Goal: Task Accomplishment & Management: Manage account settings

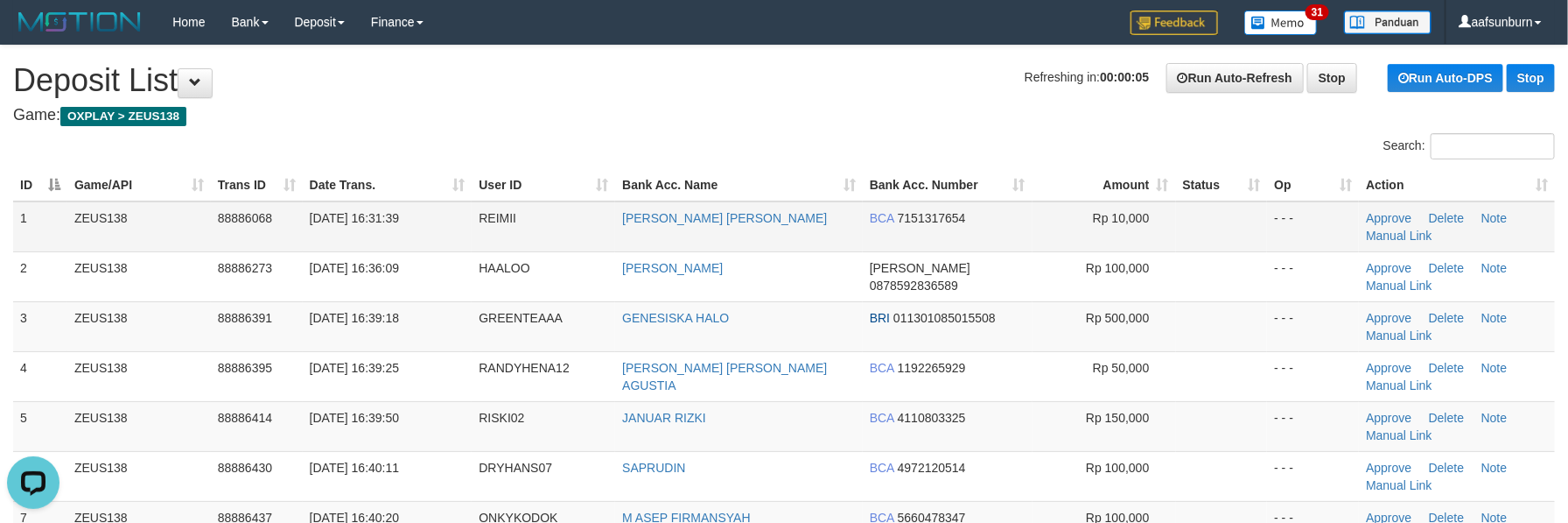
drag, startPoint x: 992, startPoint y: 261, endPoint x: 967, endPoint y: 234, distance: 36.8
click at [959, 278] on span "0878592836589" at bounding box center [914, 285] width 88 height 14
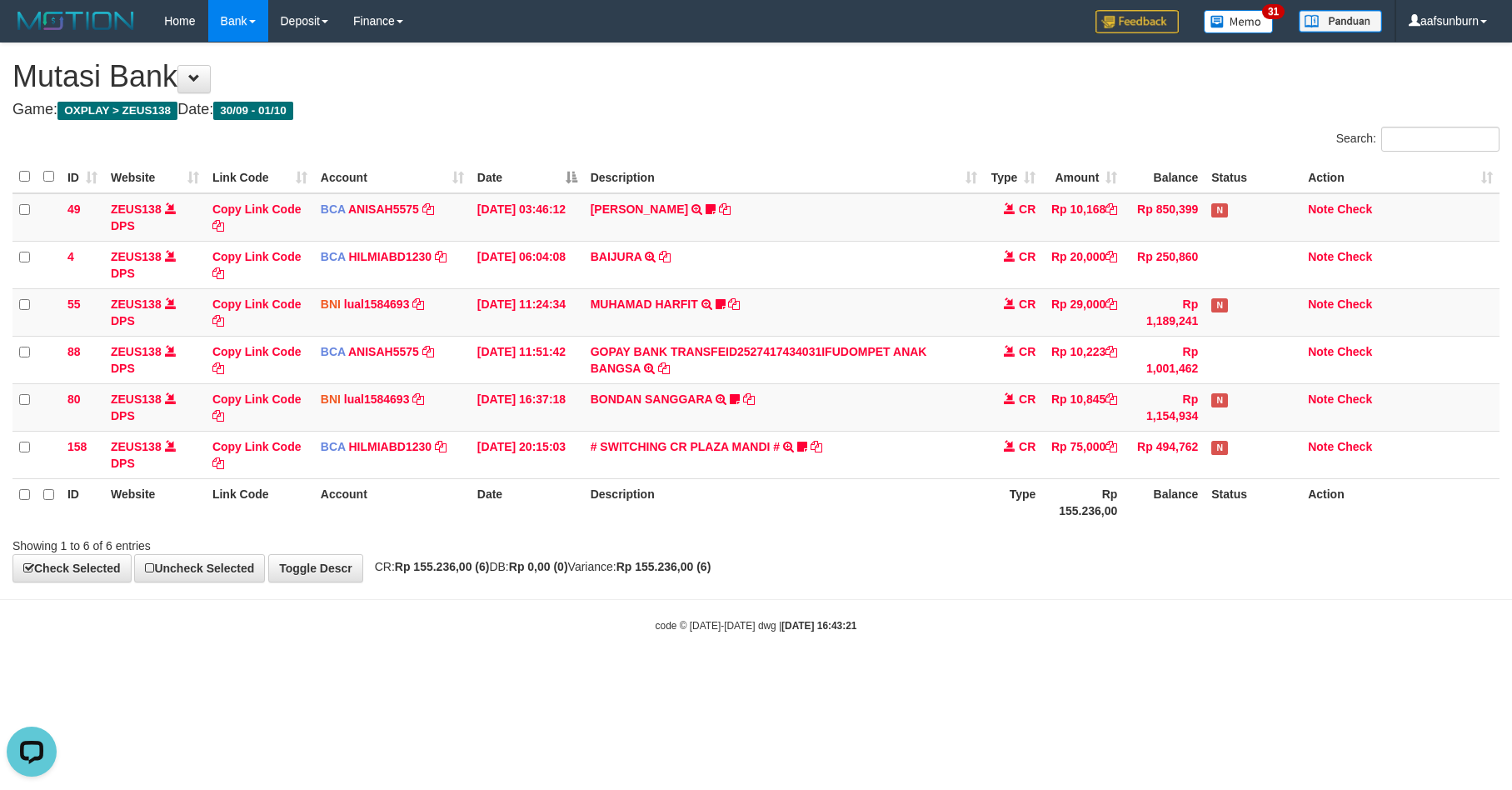
drag, startPoint x: 1039, startPoint y: 530, endPoint x: 1508, endPoint y: 504, distance: 469.7
click at [1079, 521] on div "ID Website Link Code Account Date Description Type Amount Balance Status Action…" at bounding box center [756, 343] width 1512 height 375
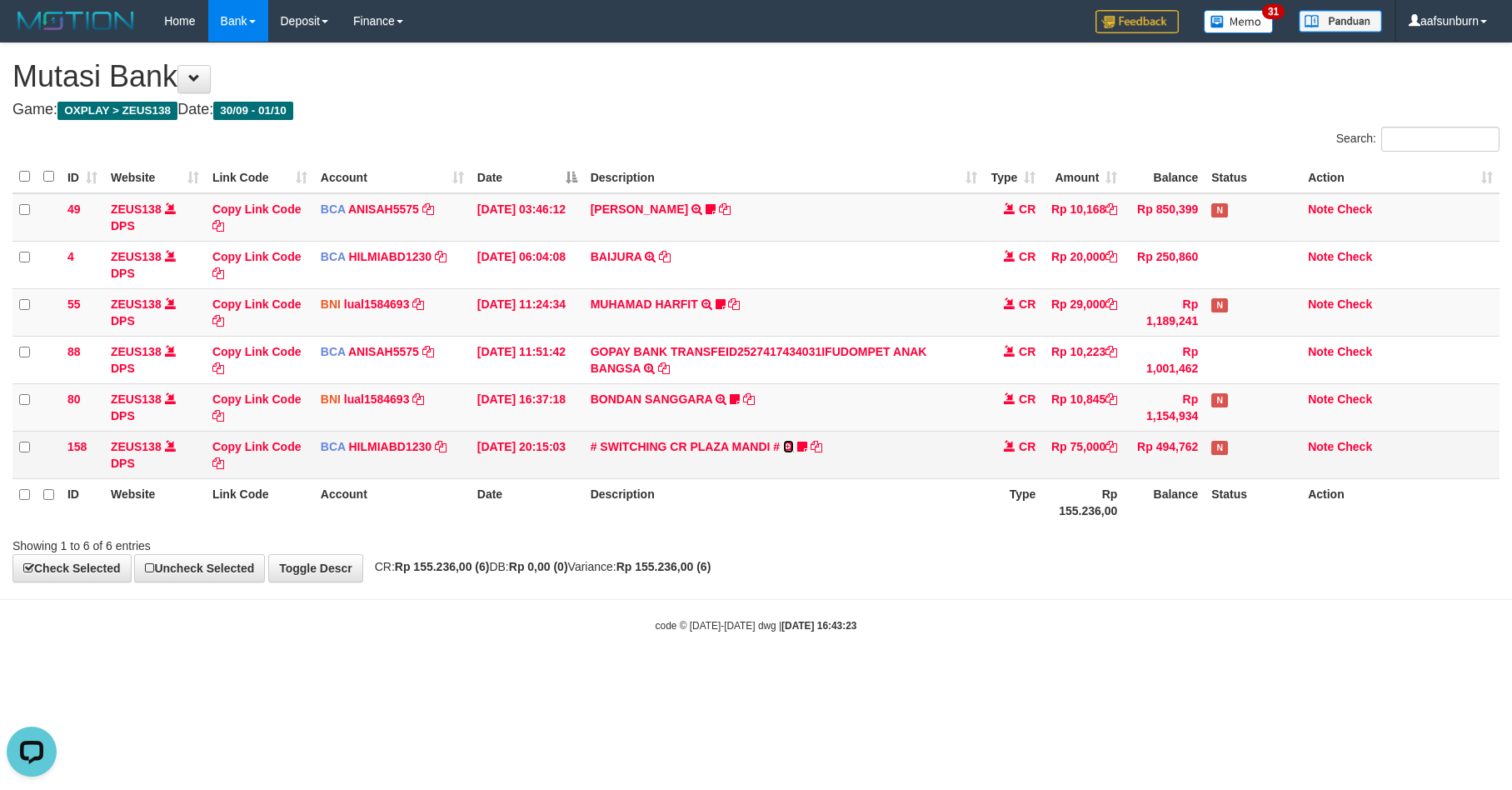
click at [788, 443] on icon at bounding box center [789, 447] width 11 height 12
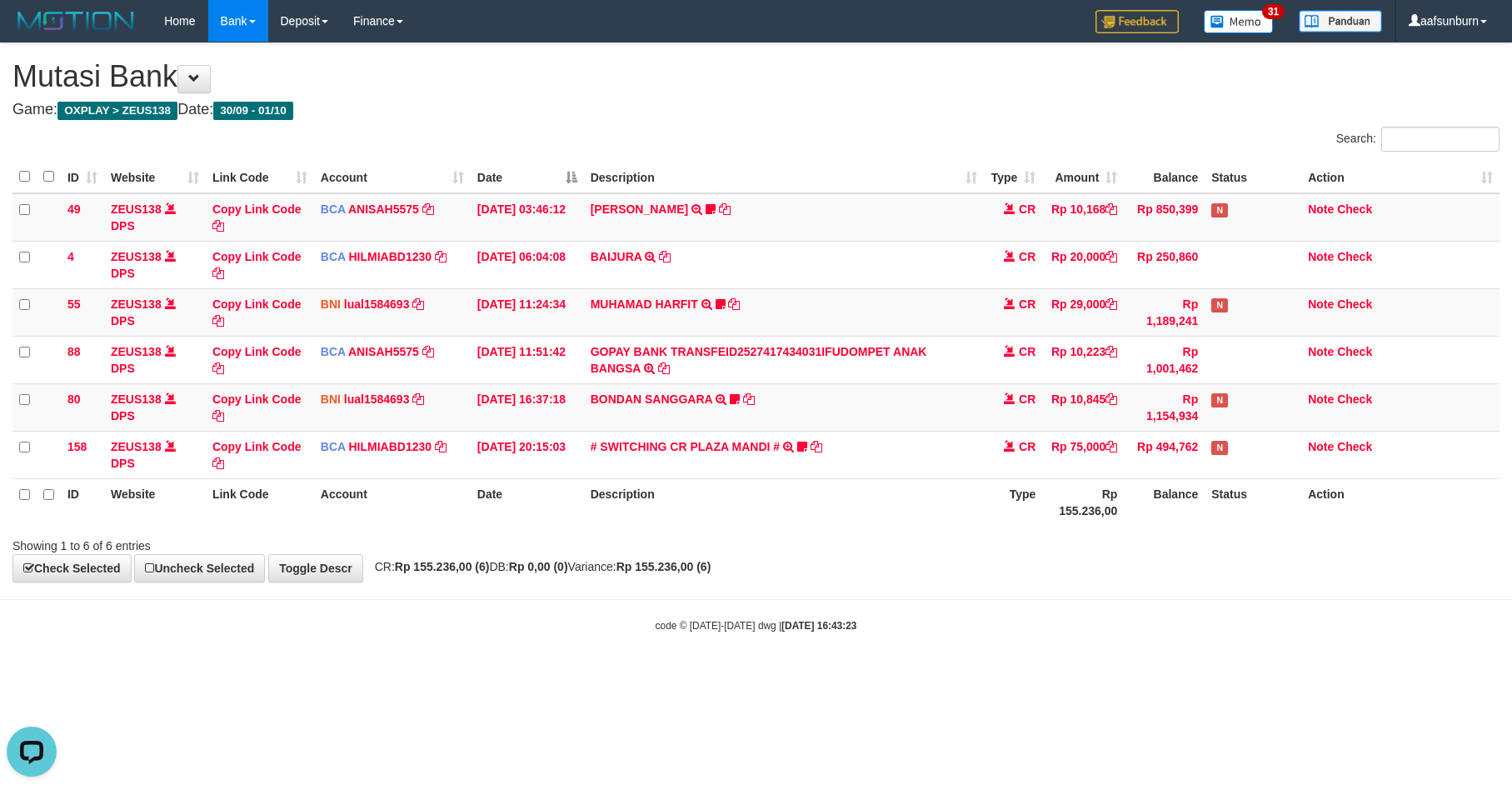
click at [944, 482] on th "Description" at bounding box center [784, 502] width 401 height 48
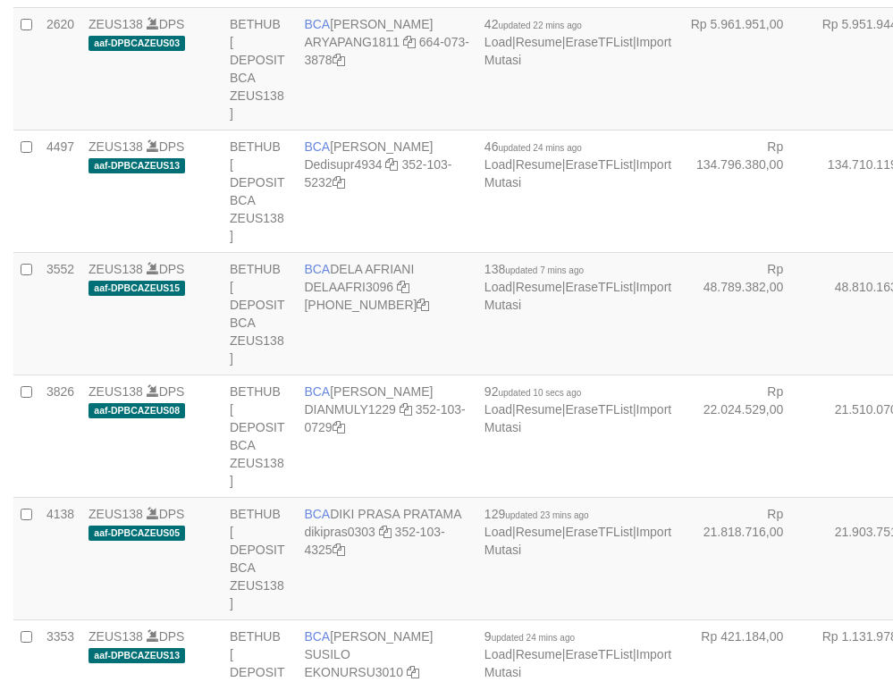
select select "***"
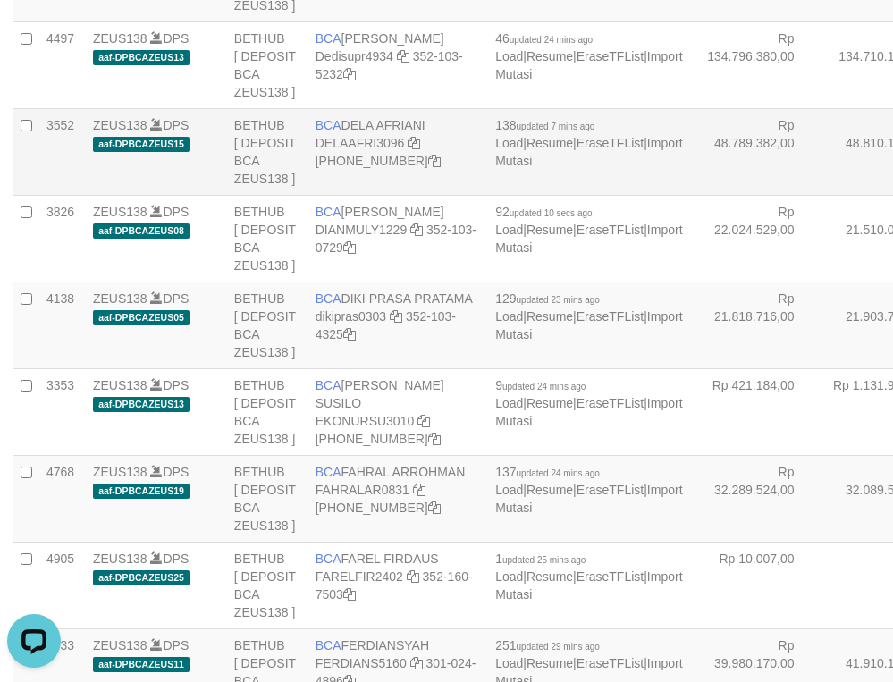
click at [821, 195] on td "Rp 48.810.163,00" at bounding box center [886, 151] width 131 height 87
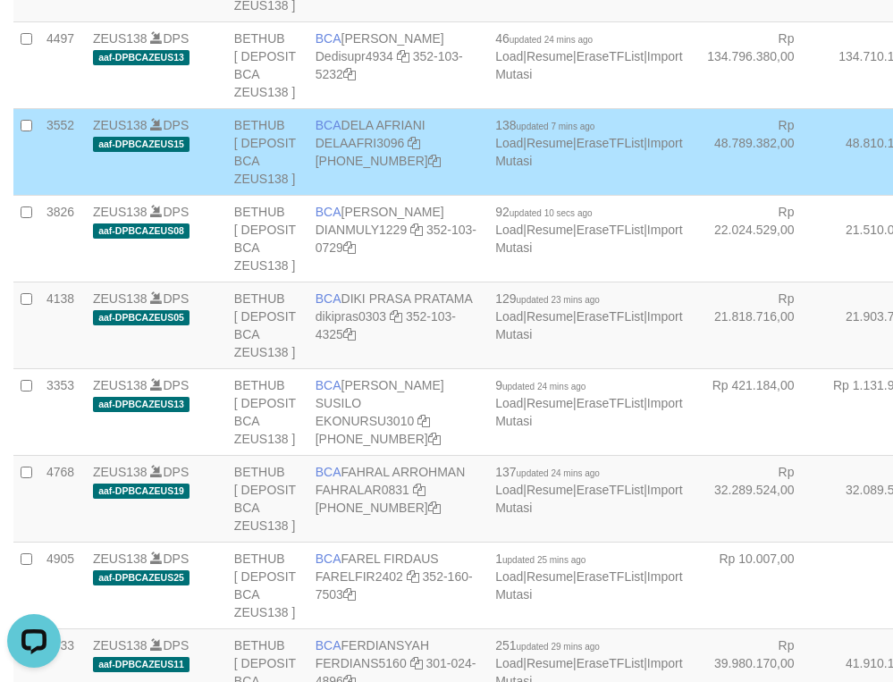
scroll to position [4678, 0]
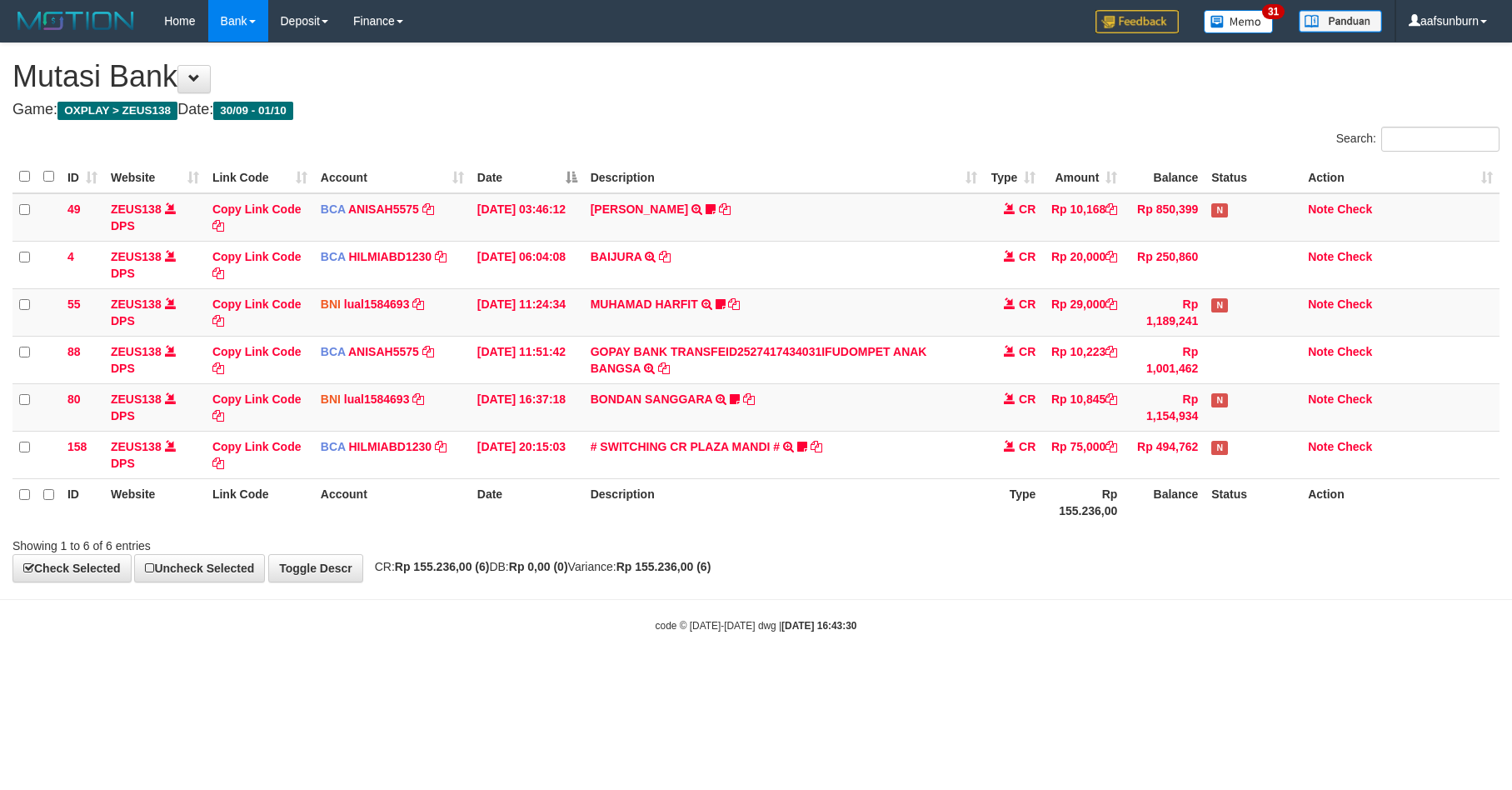
drag, startPoint x: 1112, startPoint y: 596, endPoint x: 1108, endPoint y: 589, distance: 8.1
click at [1108, 589] on body "Toggle navigation Home Bank Account List Load By Website Group [OXPLAY] ZEUS138…" at bounding box center [756, 338] width 1512 height 675
click at [925, 558] on div "**********" at bounding box center [756, 312] width 1512 height 538
click at [803, 595] on body "Toggle navigation Home Bank Account List Load By Website Group [OXPLAY] ZEUS138…" at bounding box center [756, 338] width 1512 height 675
click at [815, 592] on body "Toggle navigation Home Bank Account List Load By Website Group [OXPLAY] ZEUS138…" at bounding box center [756, 338] width 1512 height 675
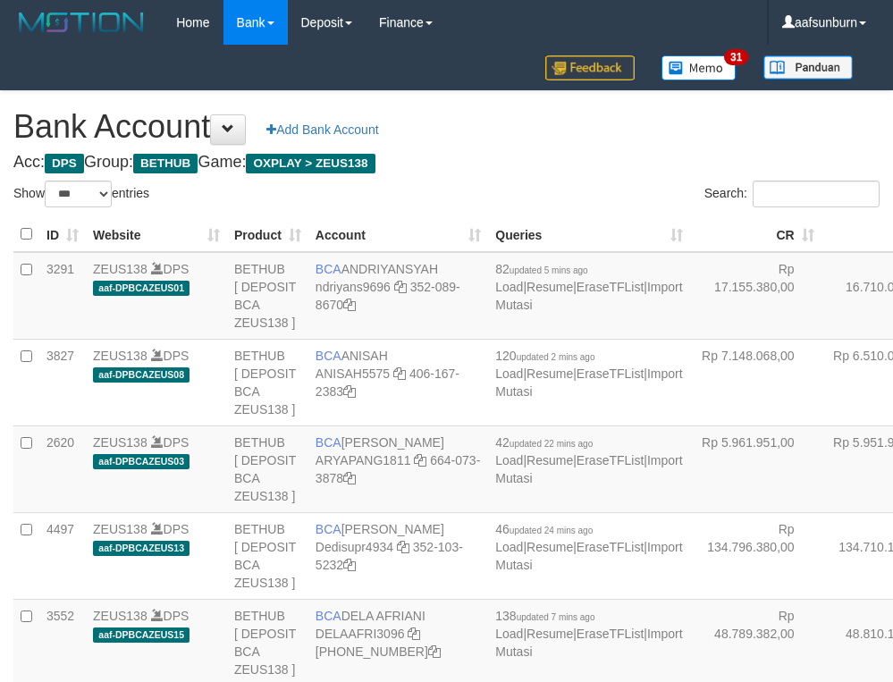
select select "***"
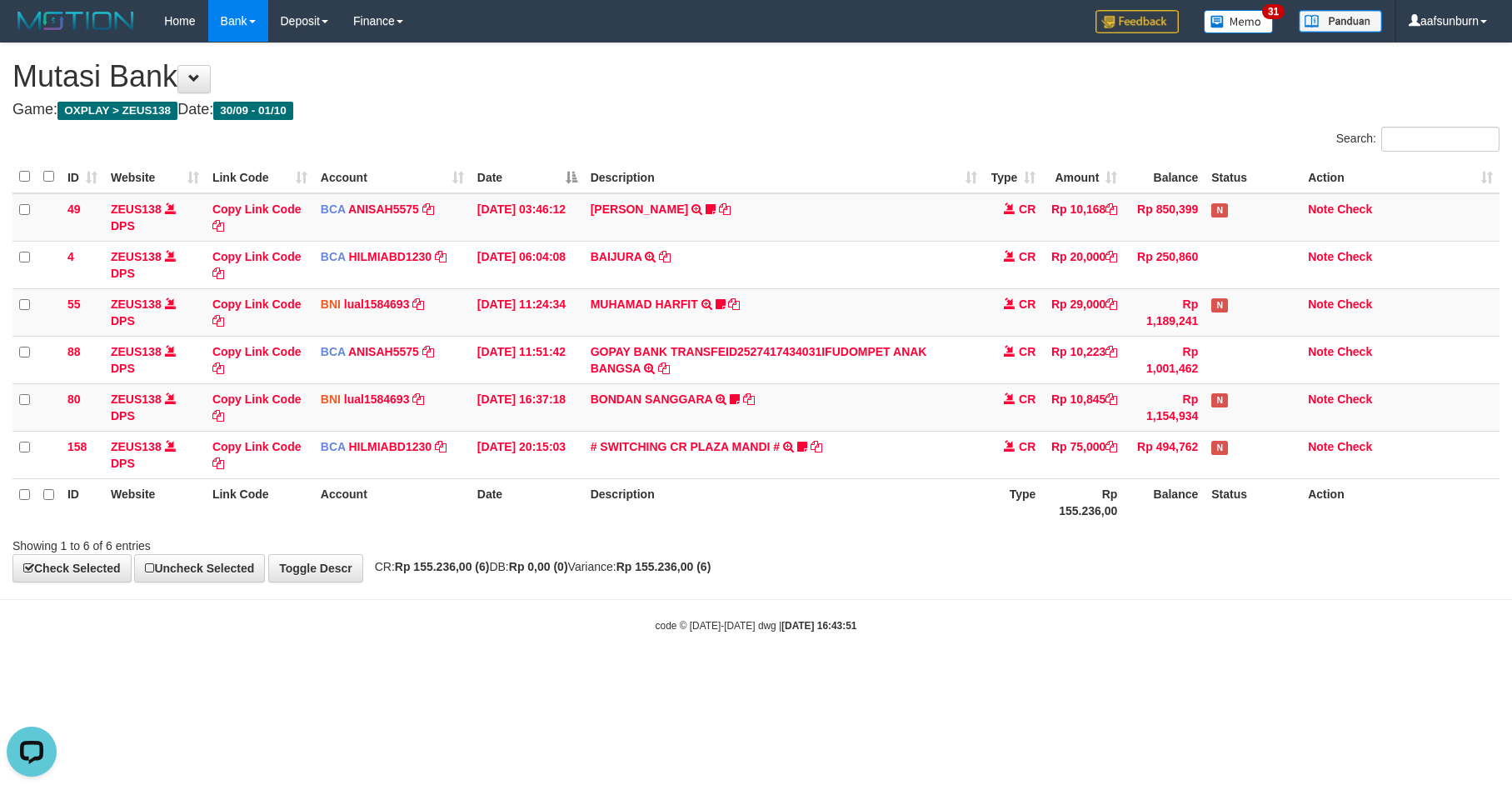
click at [780, 581] on div "**********" at bounding box center [756, 312] width 1512 height 538
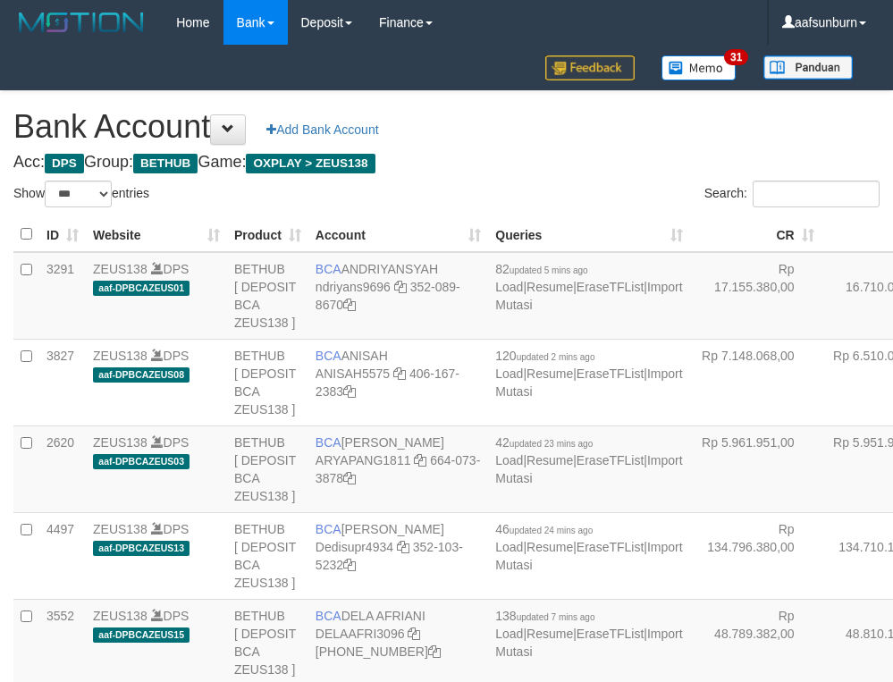
select select "***"
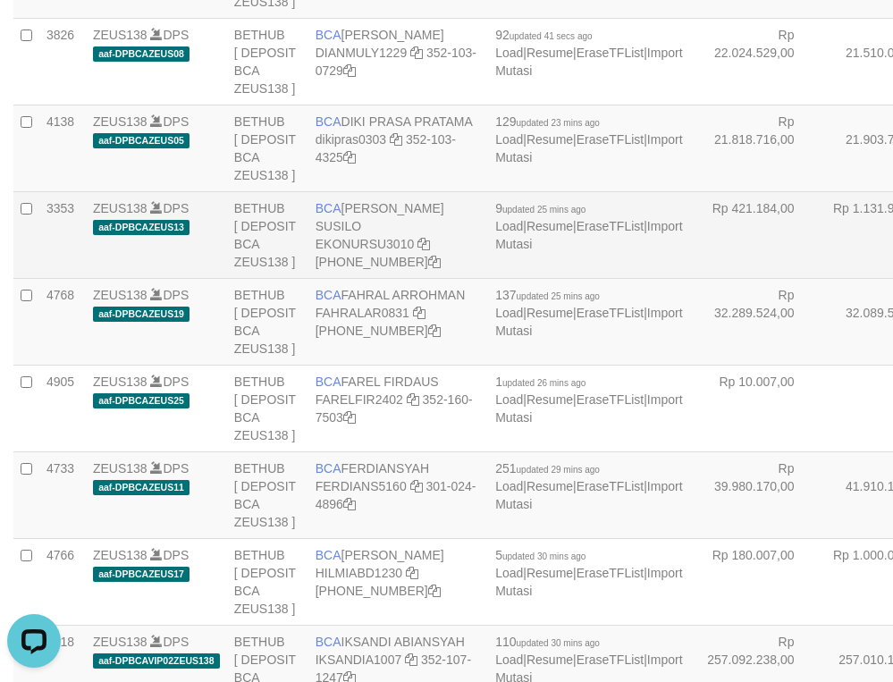
scroll to position [872, 0]
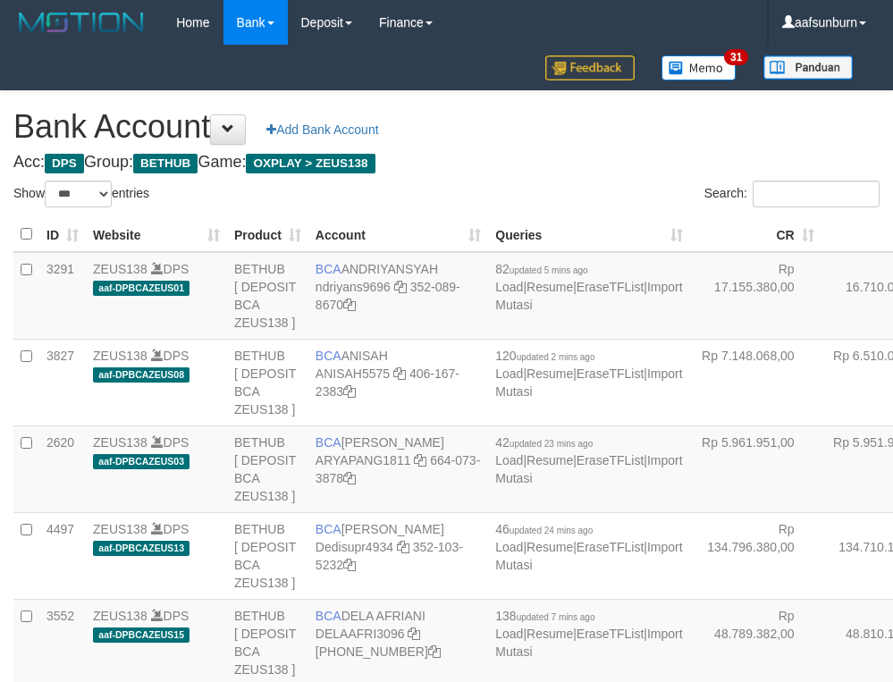
select select "***"
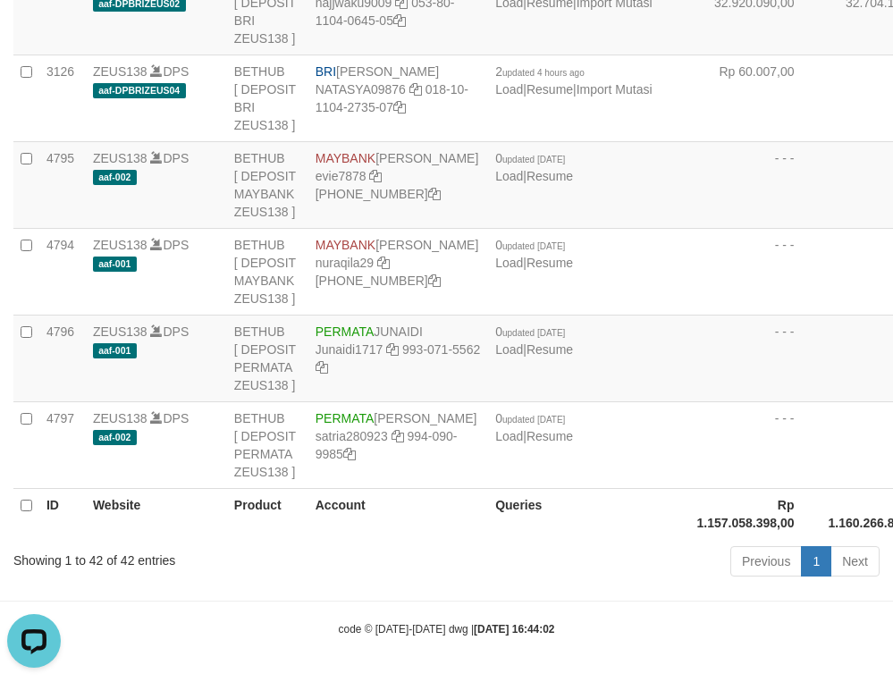
scroll to position [3794, 0]
drag, startPoint x: 617, startPoint y: 239, endPoint x: 641, endPoint y: 257, distance: 30.0
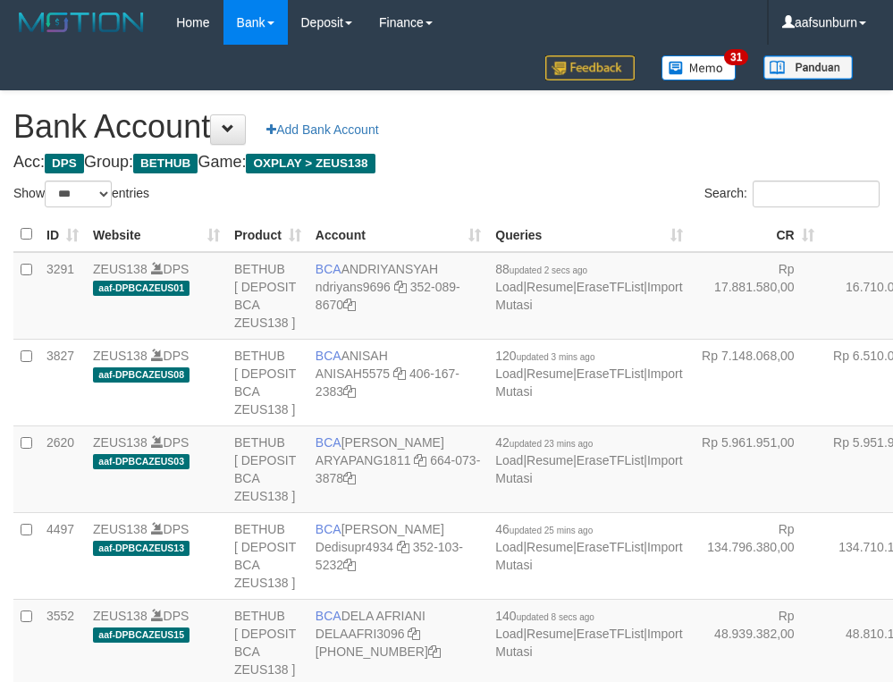
select select "***"
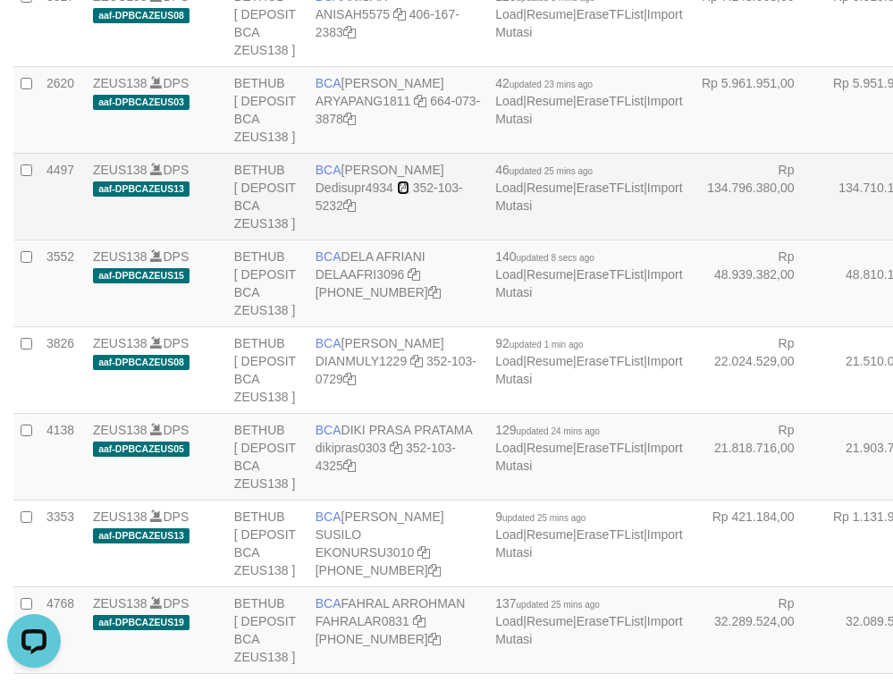
click at [403, 194] on icon at bounding box center [403, 187] width 13 height 13
click at [690, 239] on td "Rp 134.796.380,00" at bounding box center [755, 196] width 131 height 87
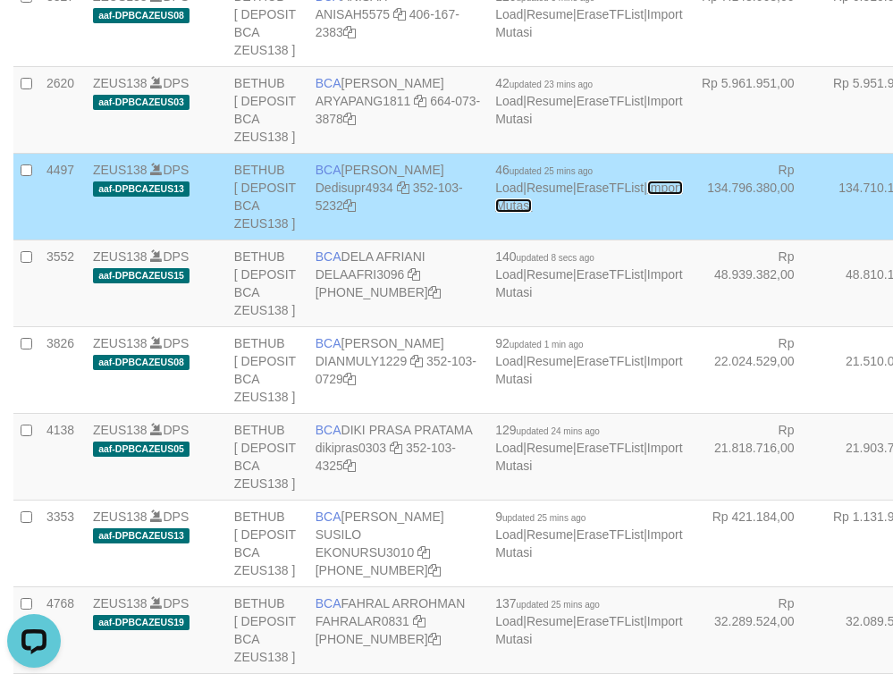
click at [495, 213] on link "Import Mutasi" at bounding box center [588, 197] width 187 height 32
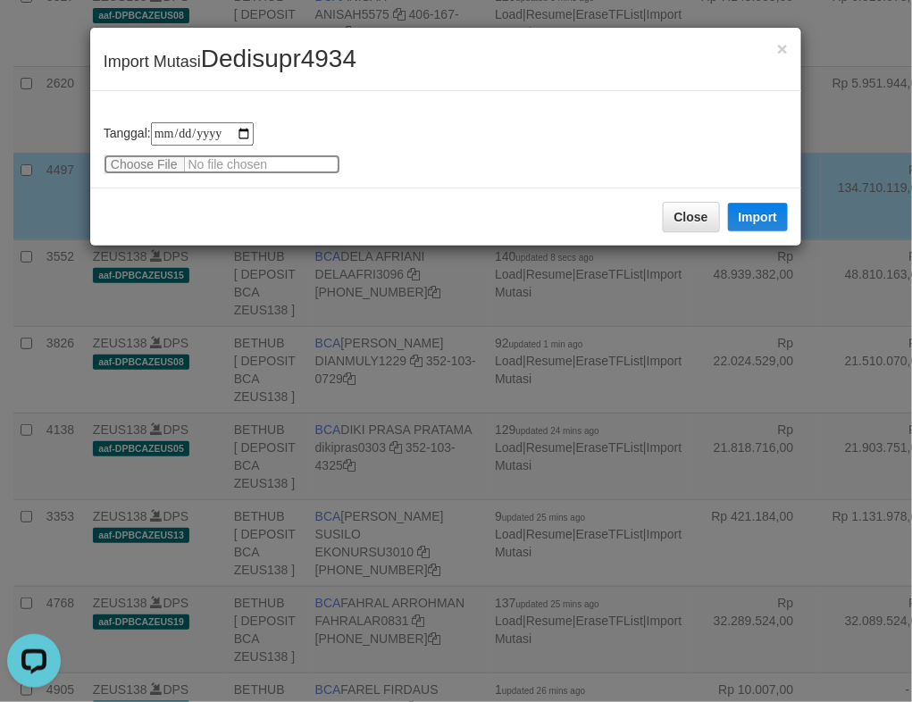
click at [124, 164] on input "file" at bounding box center [222, 165] width 237 height 20
type input "**********"
click at [760, 207] on button "Import" at bounding box center [758, 217] width 61 height 29
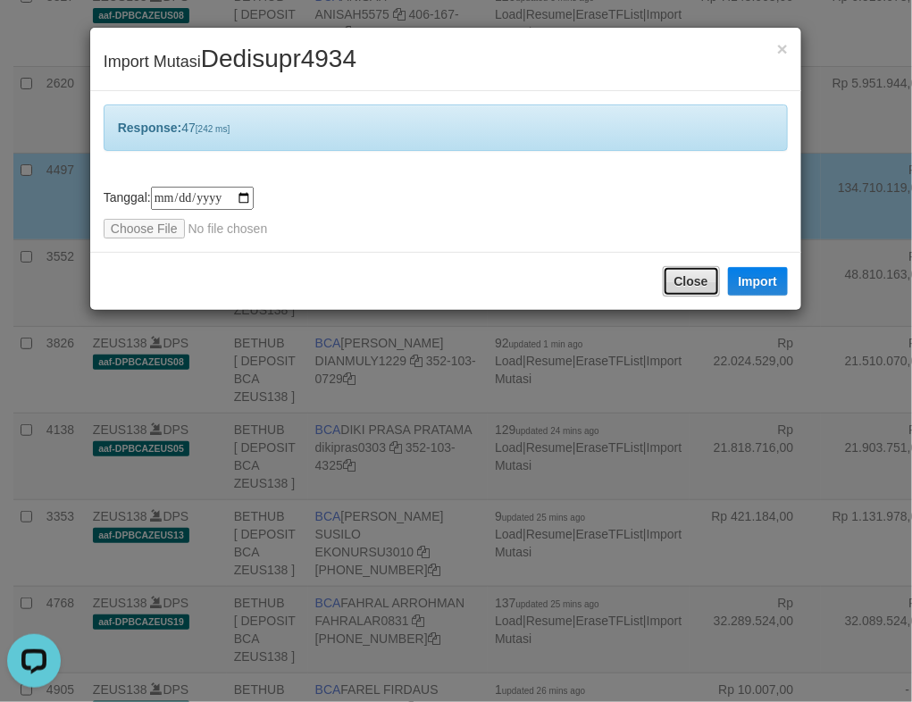
click at [684, 282] on button "Close" at bounding box center [691, 281] width 57 height 30
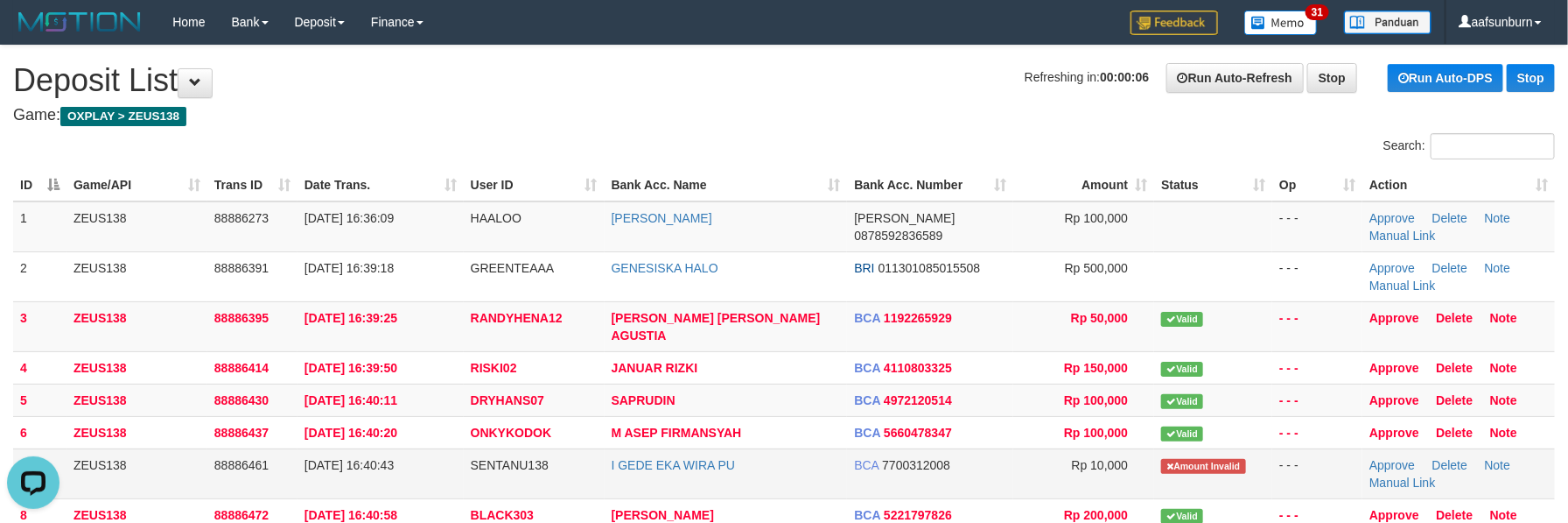
click at [811, 449] on td "I GEDE EKA WIRA PU" at bounding box center [727, 473] width 243 height 50
click at [812, 449] on td "I GEDE EKA WIRA PU" at bounding box center [727, 473] width 243 height 50
copy tr "I GEDE EKA WIRA PU"
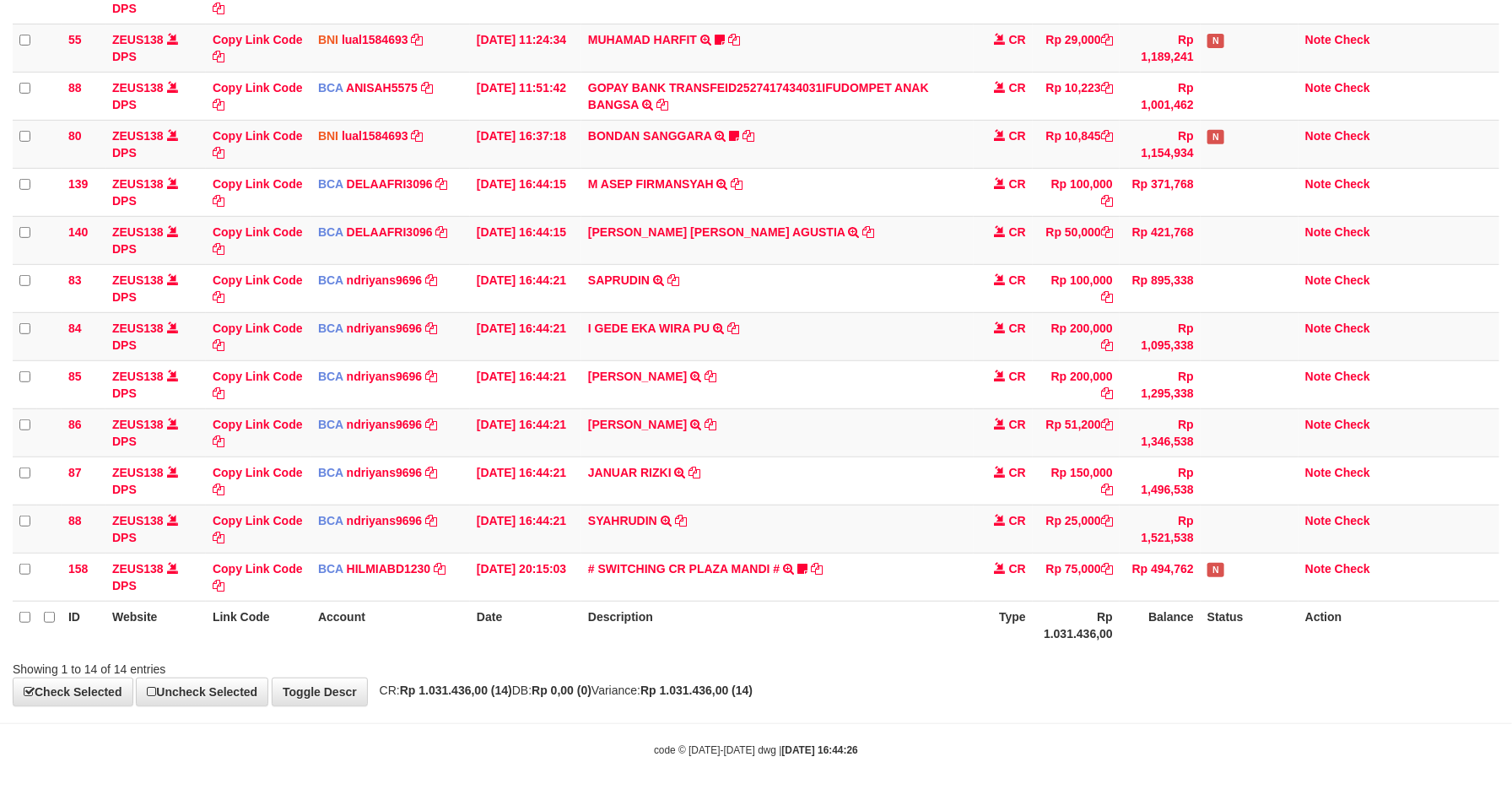
scroll to position [276, 0]
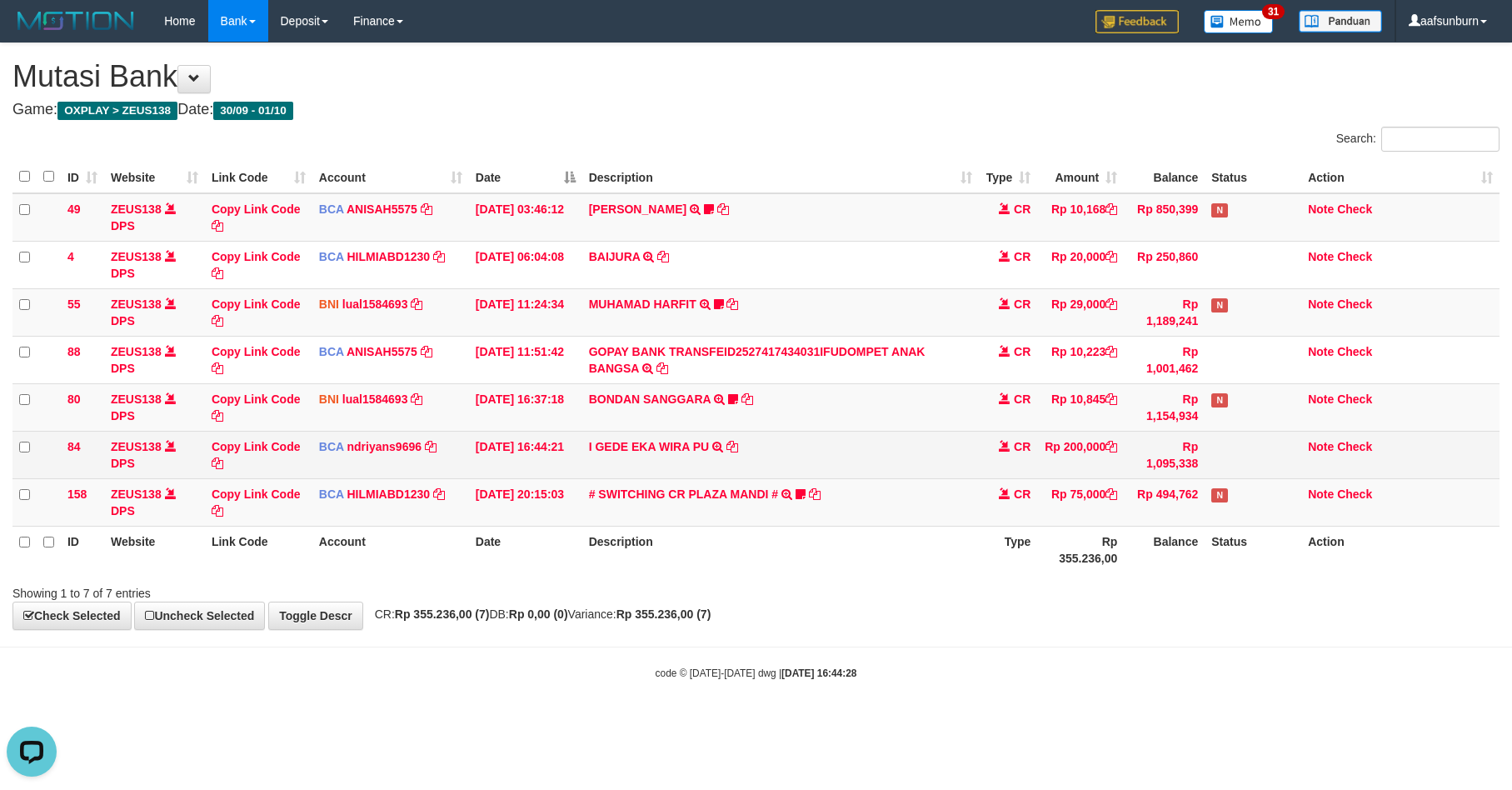
click at [969, 456] on td "I GEDE EKA WIRA PU TRSF E-BANKING CR 10/01 00Y41 I GEDE EKA WIRA PU" at bounding box center [781, 454] width 397 height 48
click at [1330, 453] on link "Note" at bounding box center [1321, 447] width 26 height 13
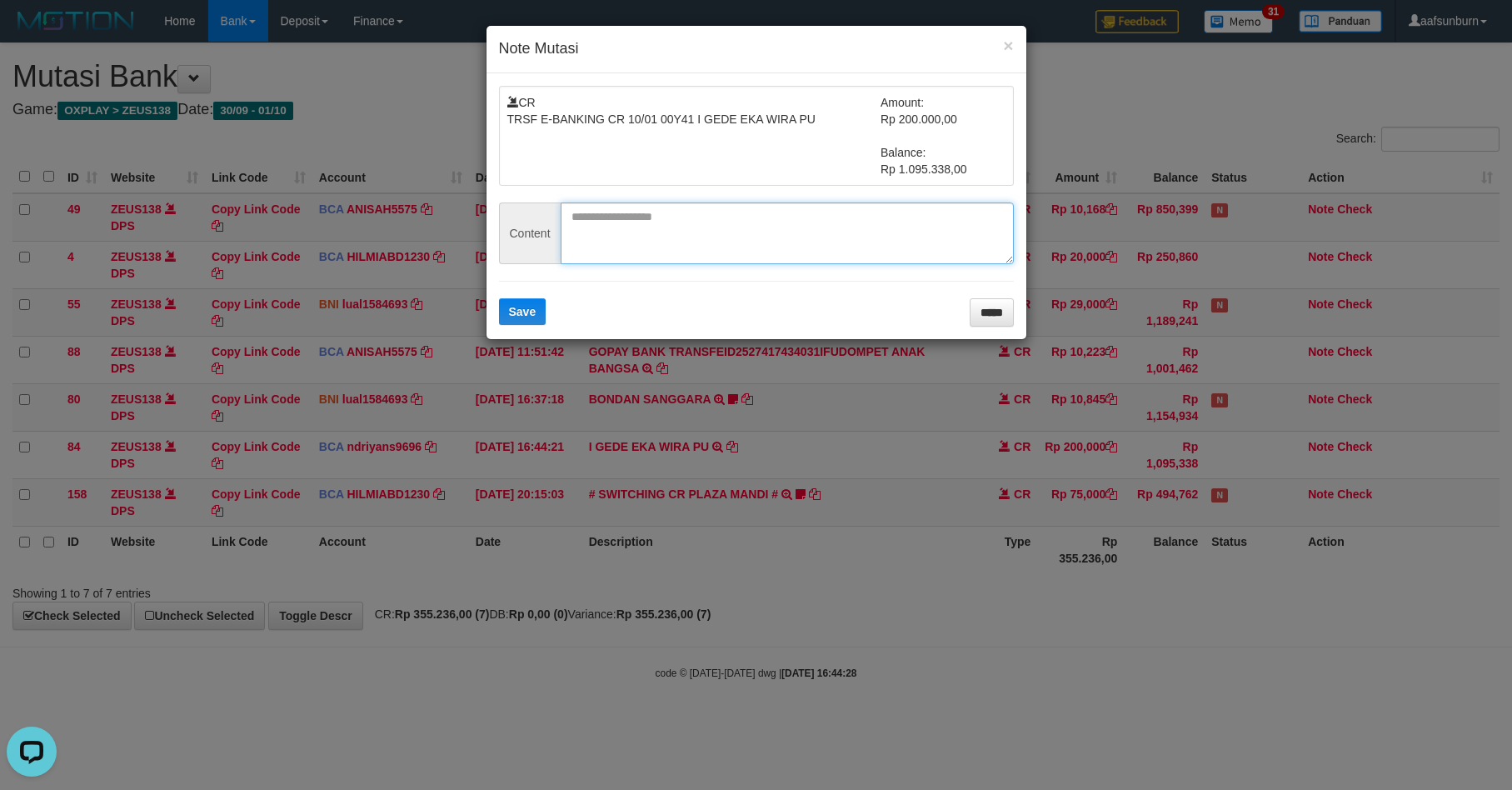
paste textarea "**********"
click at [598, 215] on textarea "**********" at bounding box center [787, 233] width 453 height 62
type textarea "**********"
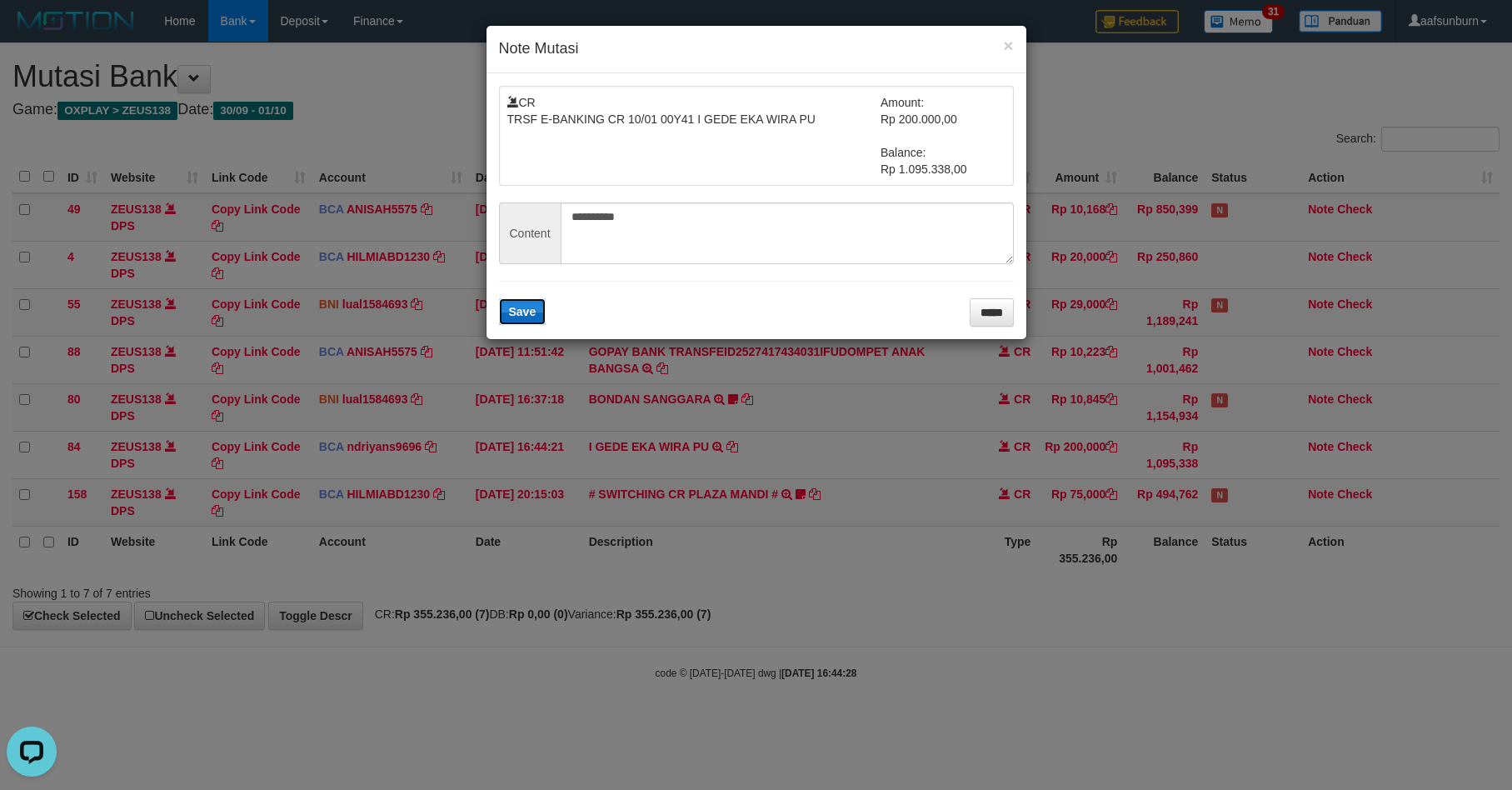
click at [507, 318] on button "Save" at bounding box center [522, 312] width 48 height 27
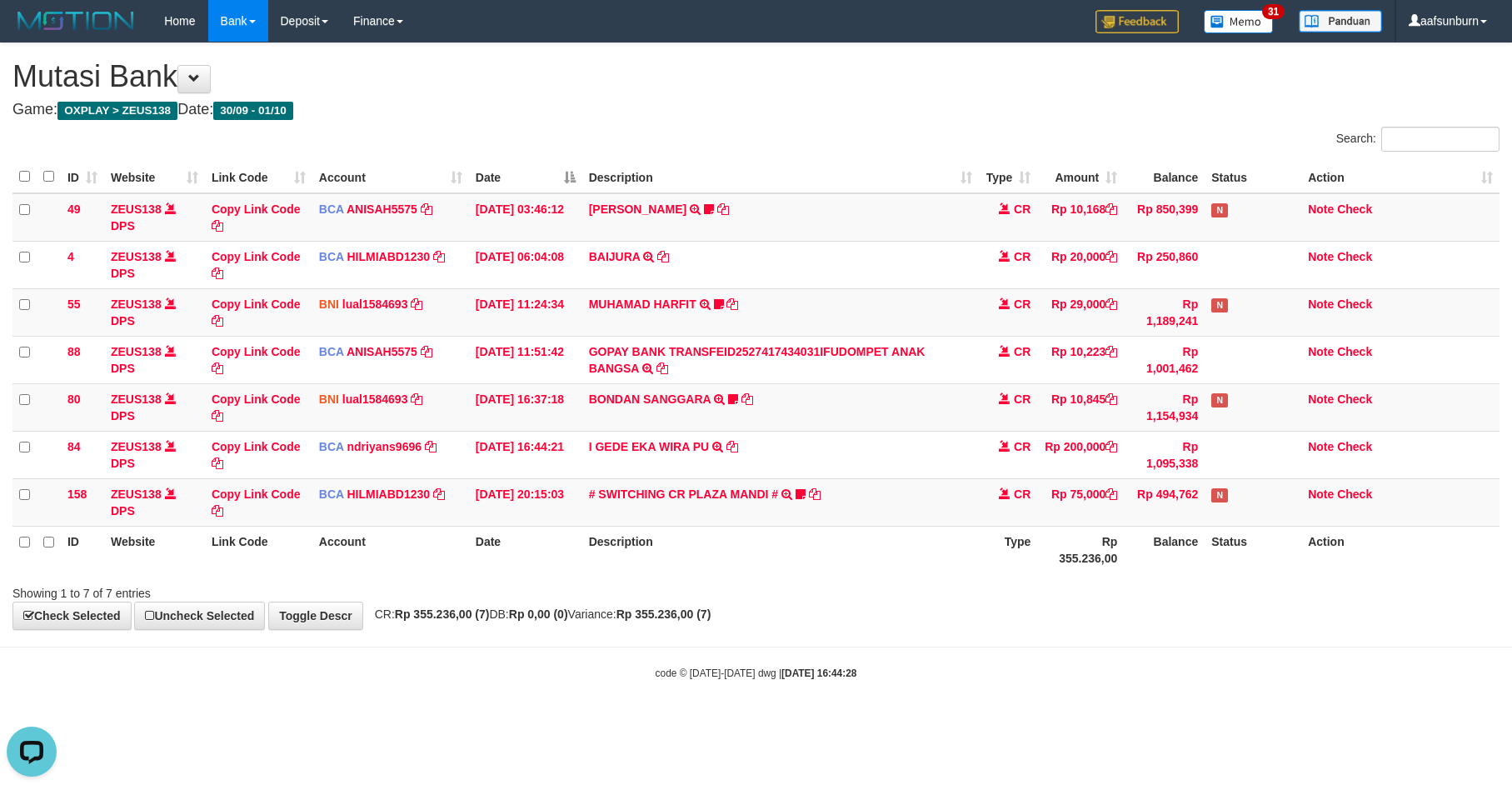
click at [745, 648] on body "Toggle navigation Home Bank Account List Load By Website Group [OXPLAY] ZEUS138…" at bounding box center [756, 361] width 1512 height 723
click at [745, 647] on hr at bounding box center [756, 646] width 1512 height 1
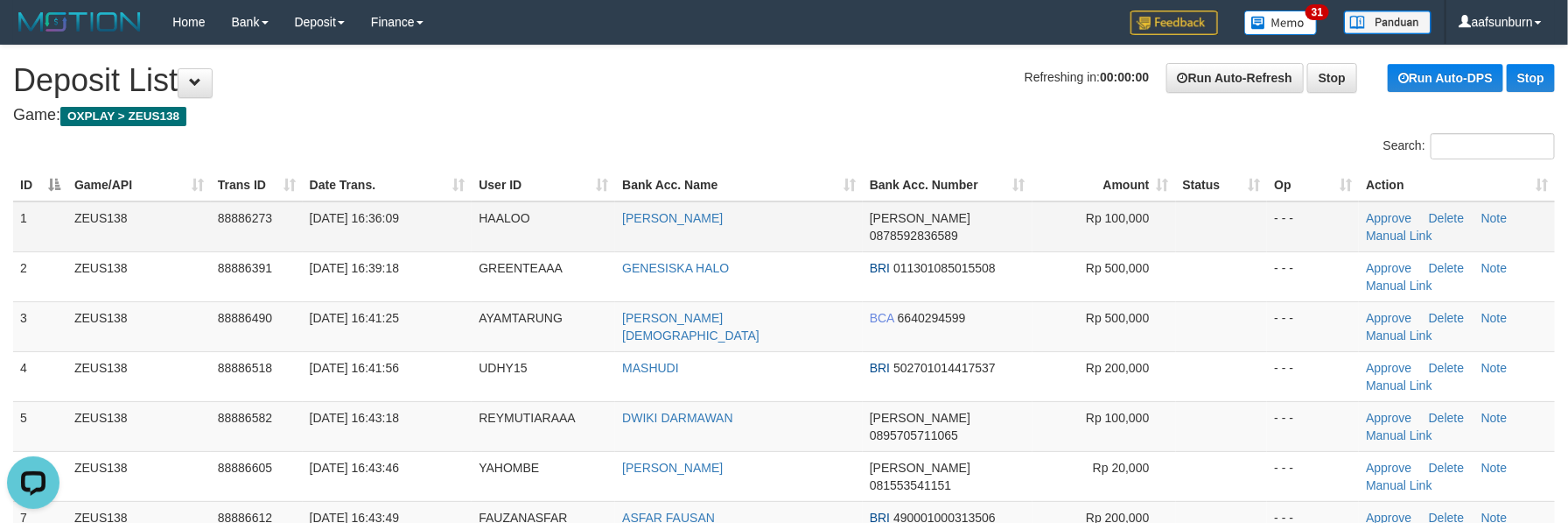
click at [856, 250] on td "[PERSON_NAME]" at bounding box center [738, 227] width 248 height 51
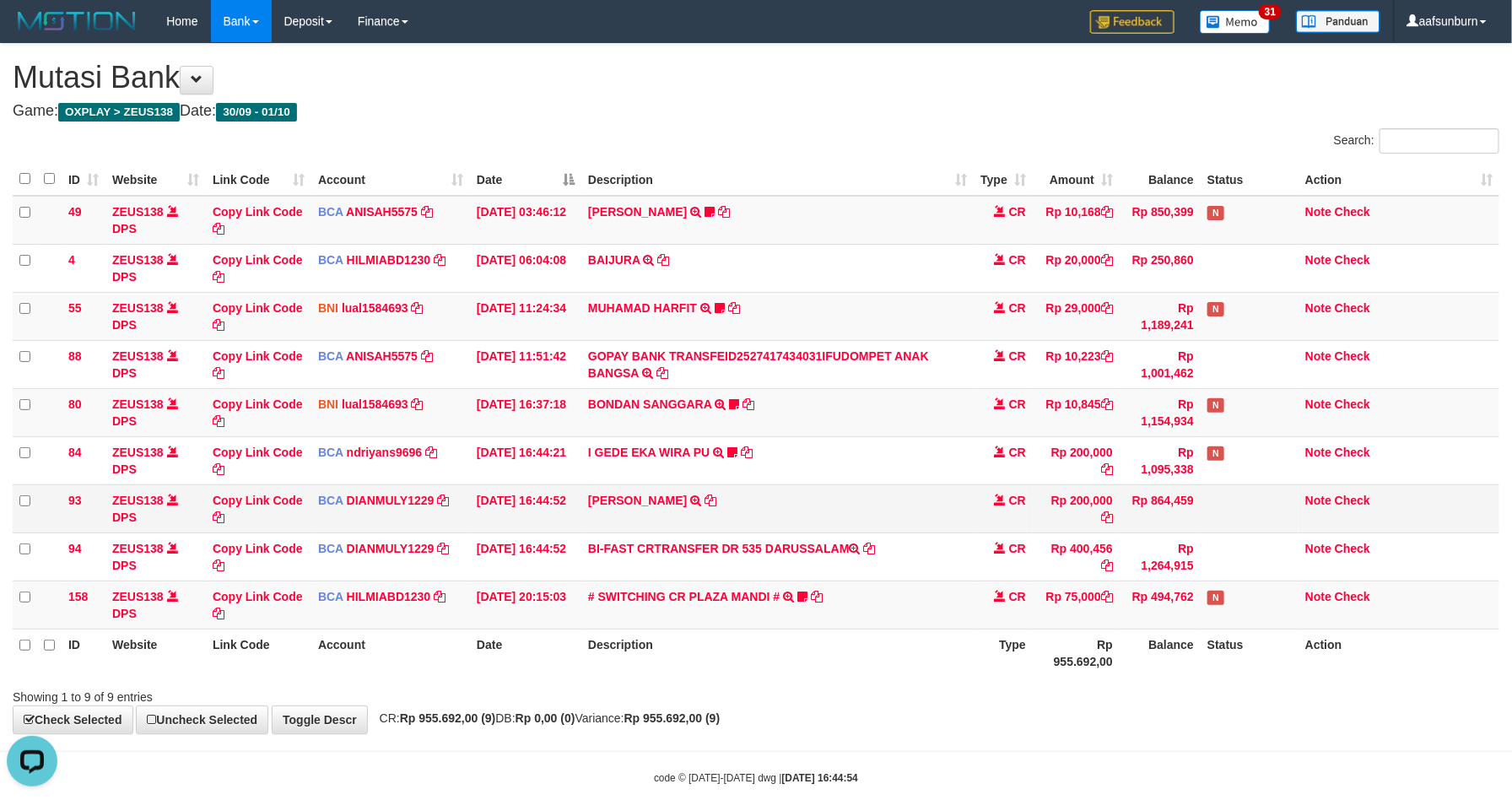
click at [923, 514] on td "[PERSON_NAME] DA TRSF E-BANKING CR 0110/FTSCY/WS95031 200000.00[PERSON_NAME]" at bounding box center [778, 508] width 393 height 48
click at [923, 514] on td "ADITYA MUHAMMAD DA TRSF E-BANKING CR 0110/FTSCY/WS95031 200000.00ADITYA MUHAMMA…" at bounding box center [778, 508] width 393 height 48
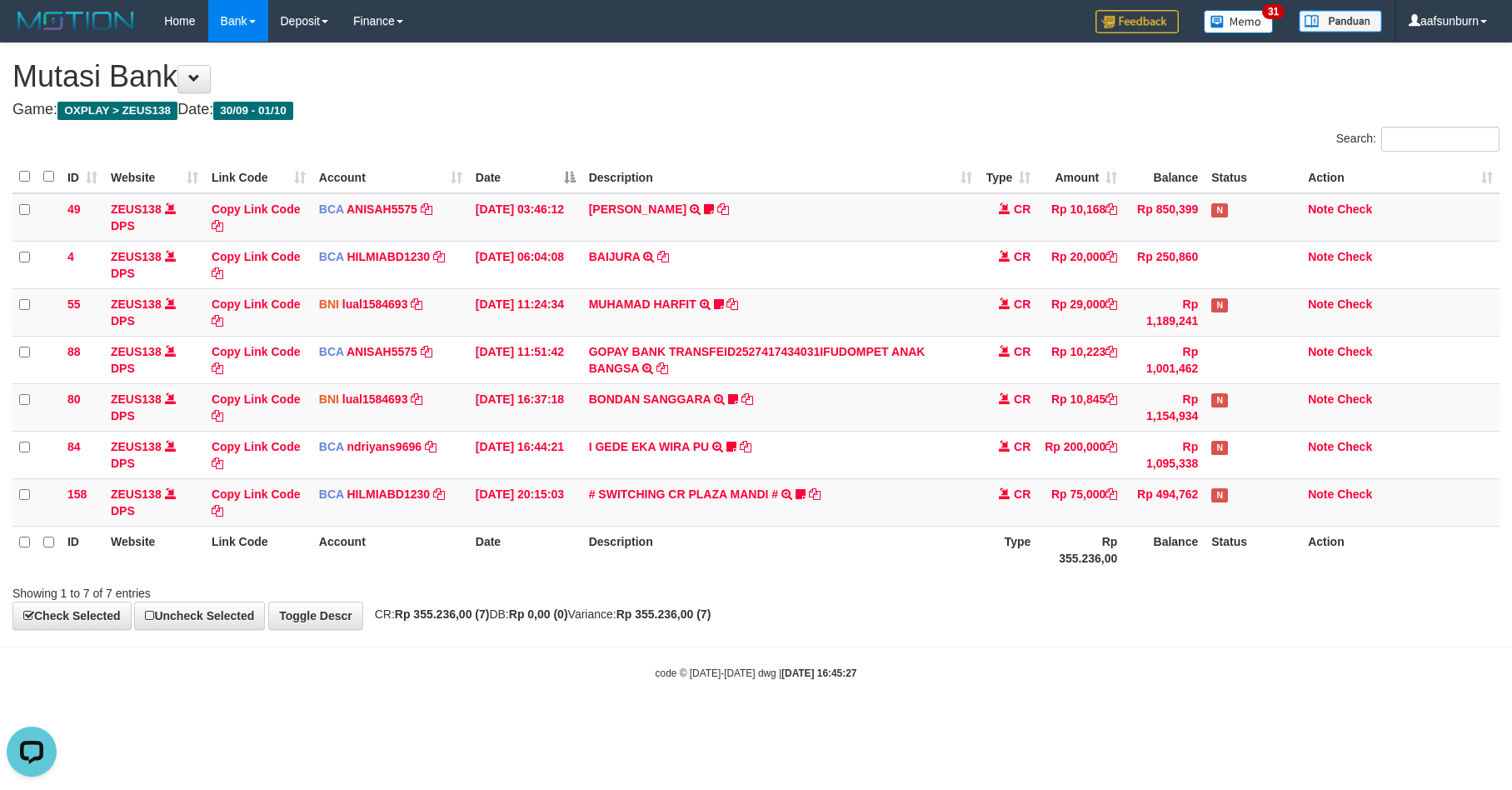
click at [778, 22] on div "Home Bank Account List Load By Website Group [OXPLAY] ZEUS138 By Load Group (DP…" at bounding box center [755, 21] width 1487 height 43
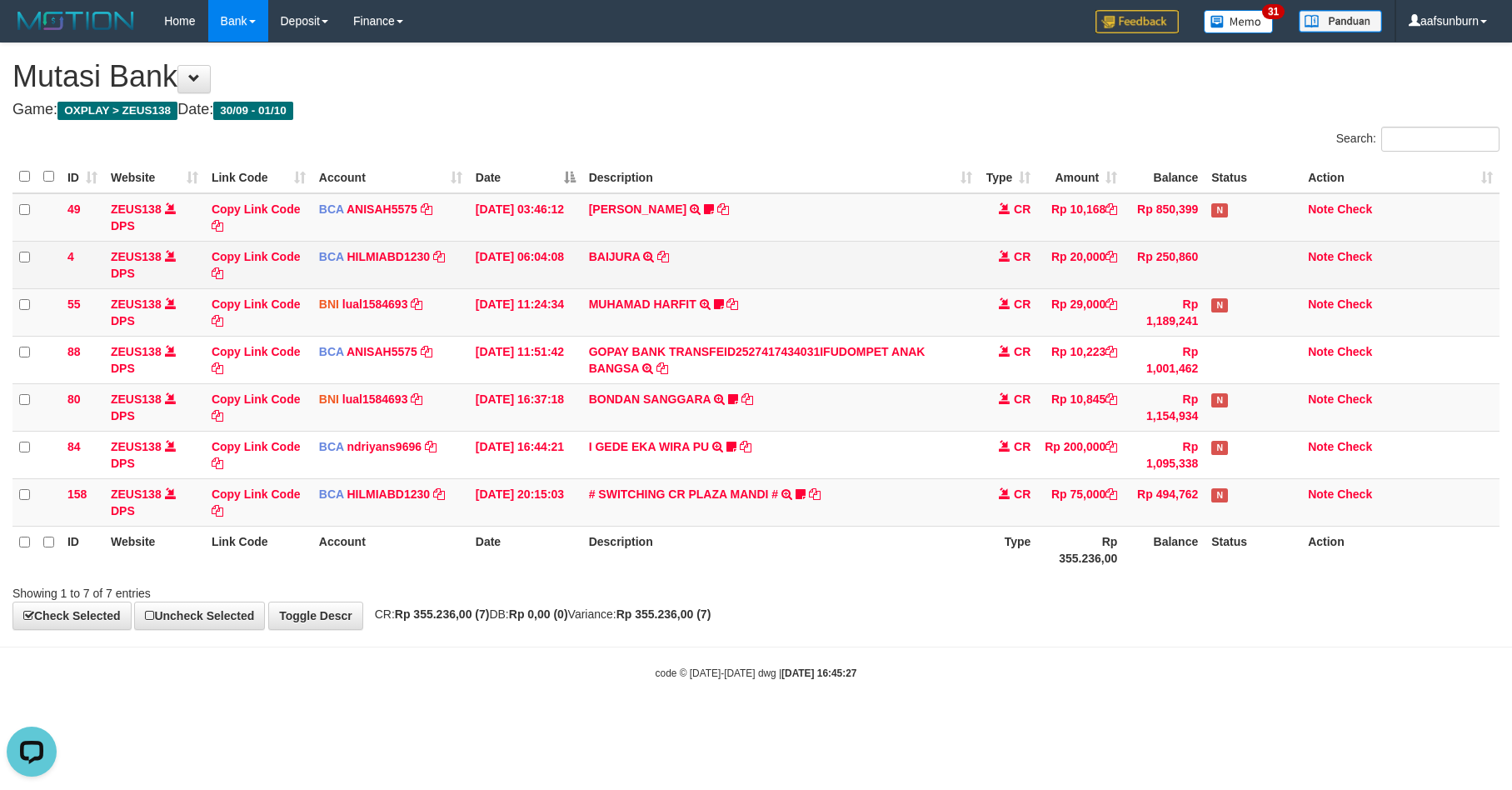
click at [572, 275] on td "01/10/2025 06:04:08" at bounding box center [526, 264] width 114 height 48
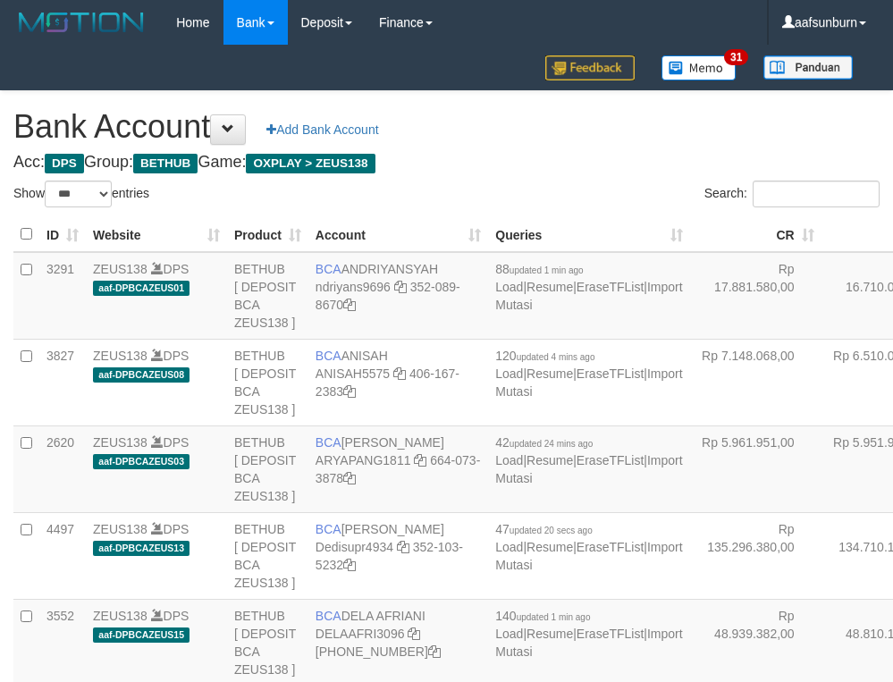
select select "***"
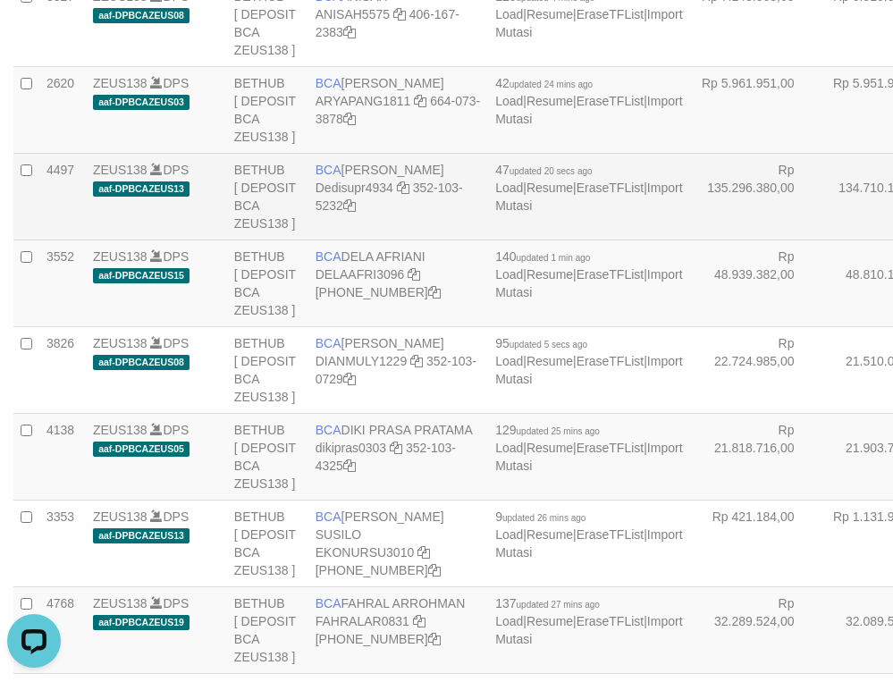
click at [821, 239] on td "Rp 134.710.119,00" at bounding box center [886, 196] width 131 height 87
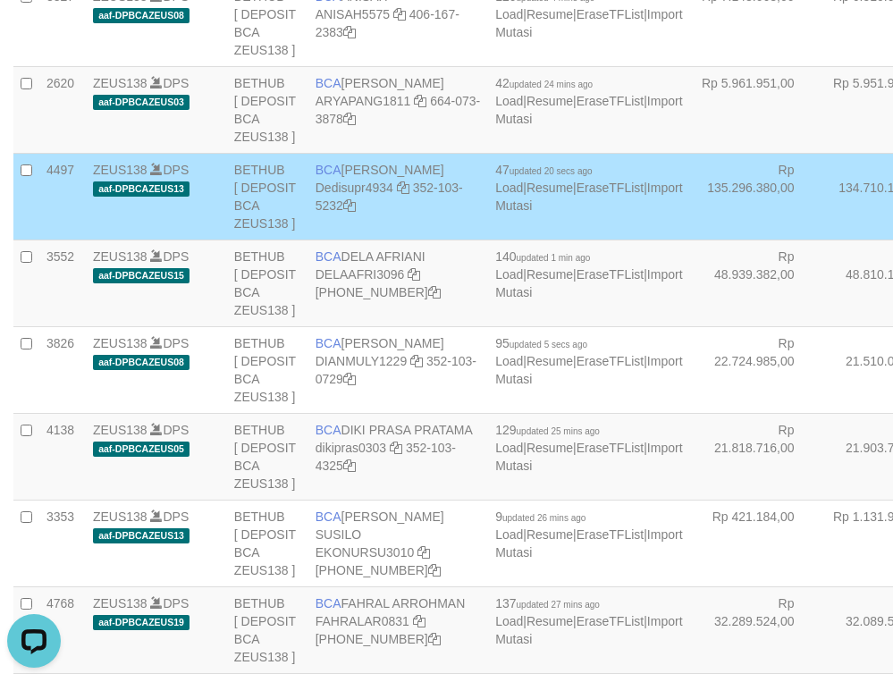
scroll to position [4188, 0]
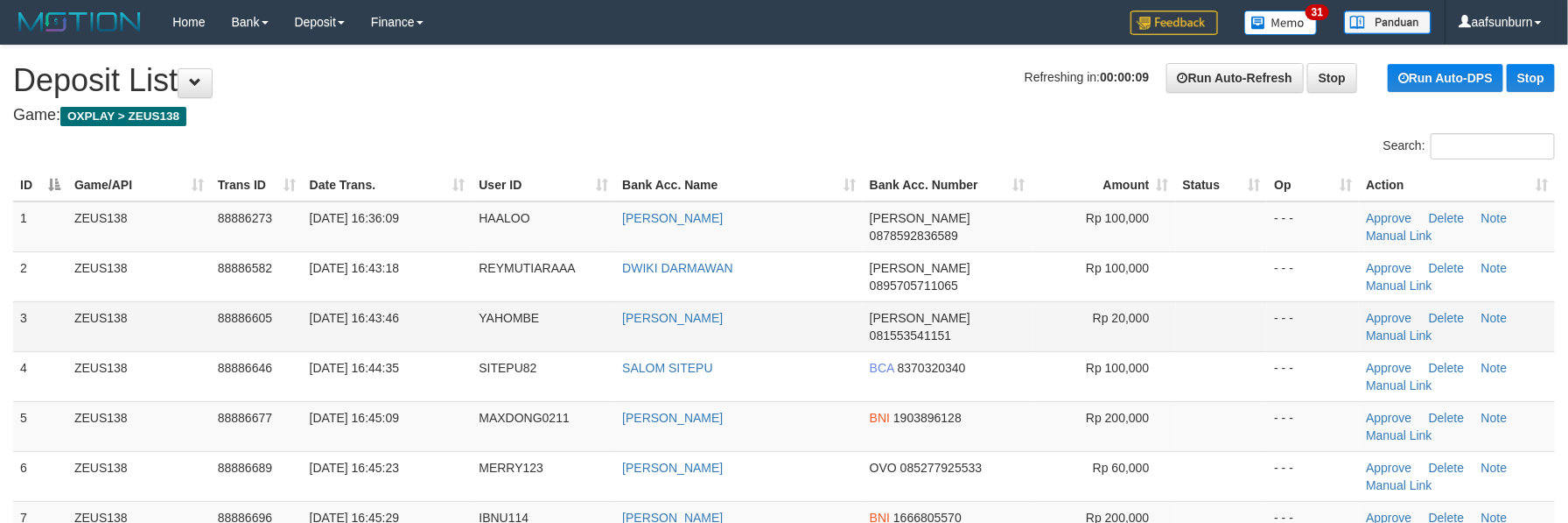
click at [757, 306] on td "[PERSON_NAME]" at bounding box center [738, 325] width 248 height 50
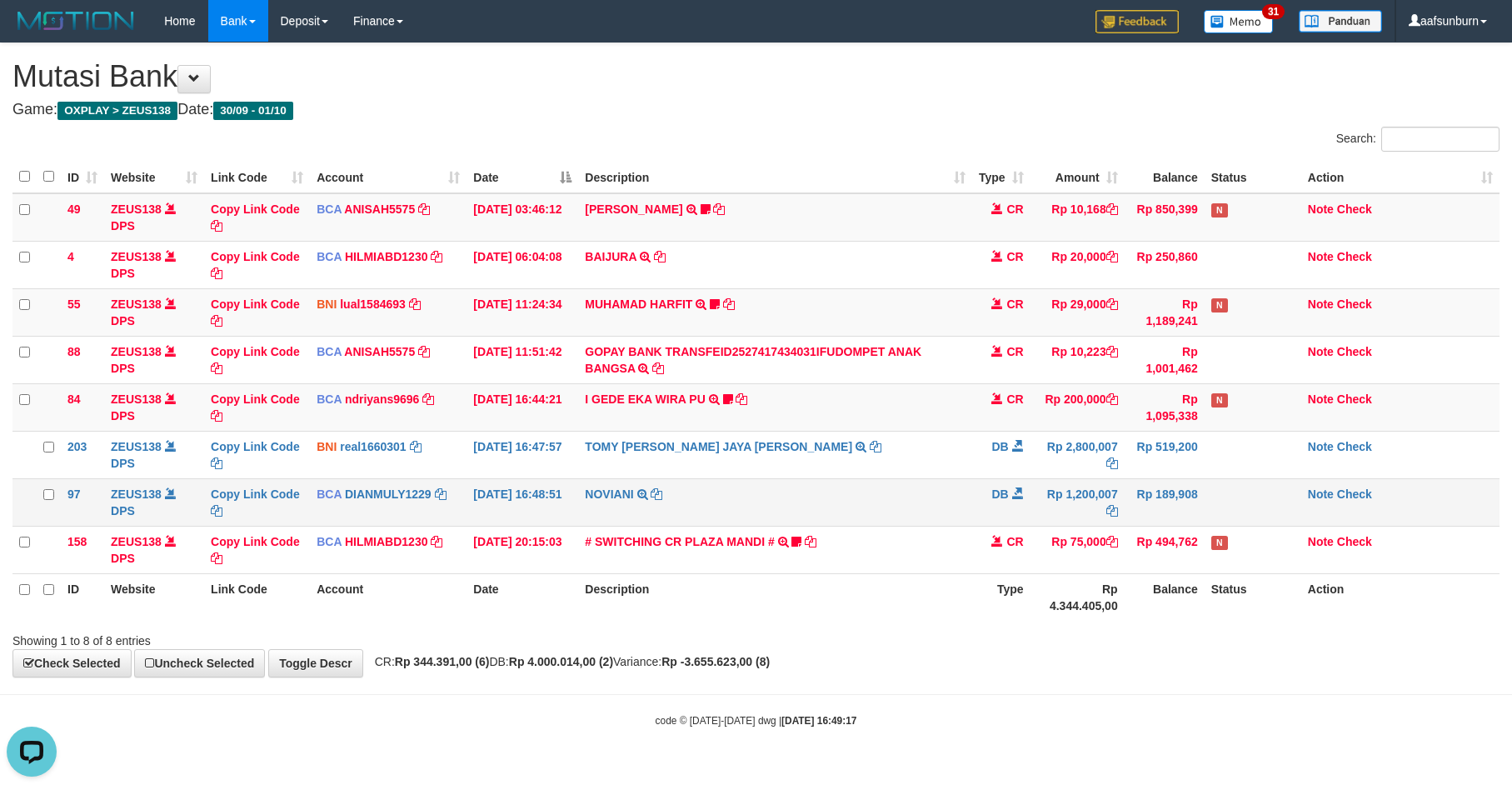
click at [1112, 481] on tr "97 ZEUS138 DPS Copy Link Code BCA DIANMULY1229 DPS DIAN MULYADI mutasi_20251001…" at bounding box center [755, 502] width 1487 height 48
drag, startPoint x: 1095, startPoint y: 478, endPoint x: 1505, endPoint y: 478, distance: 410.0
click at [1138, 478] on tr "203 ZEUS138 DPS Copy Link Code BNI real1660301 DPS REYHAN ALMANSYAH mutasi_2025…" at bounding box center [755, 454] width 1487 height 48
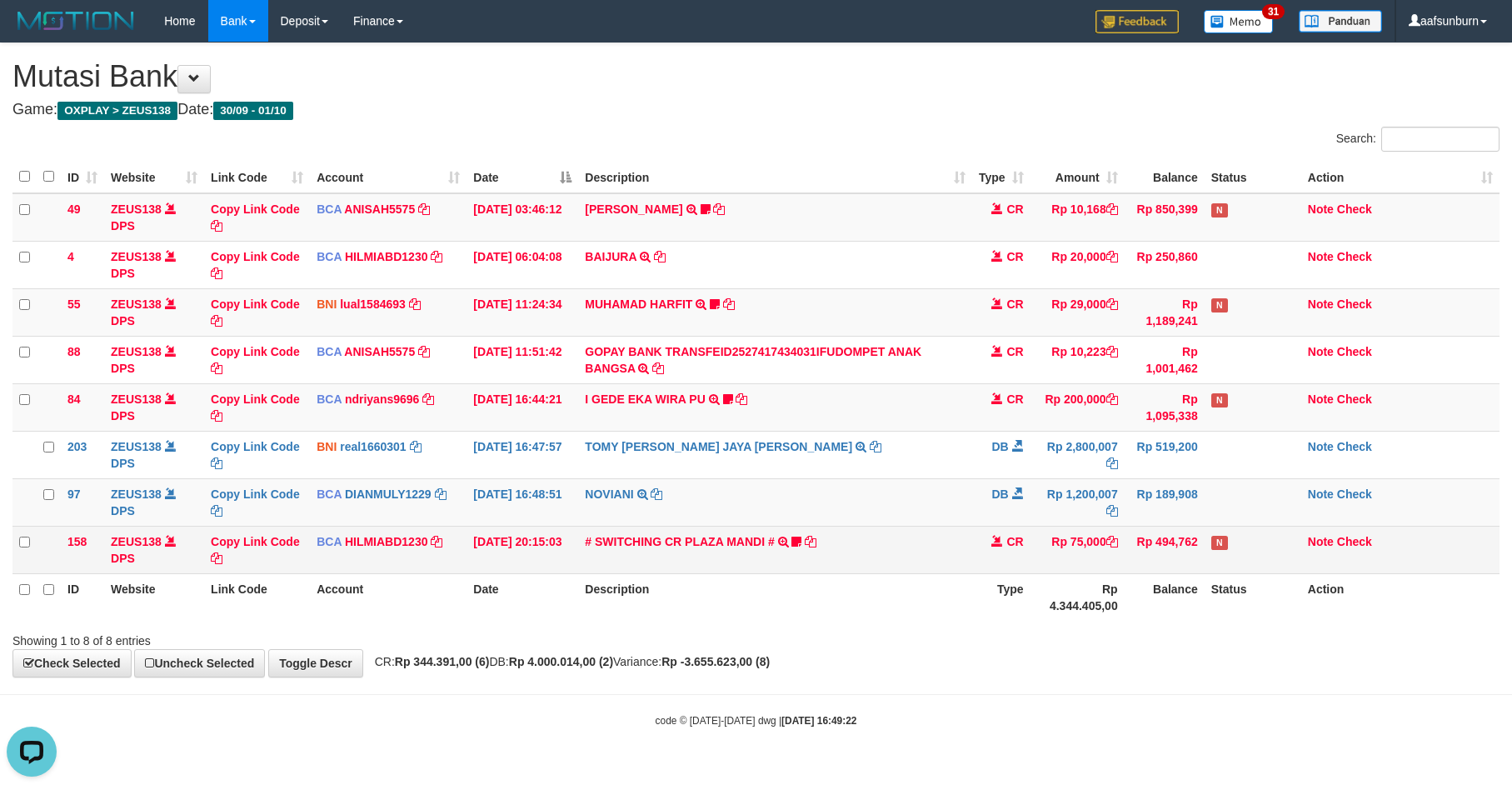
click at [1117, 565] on td "Rp 75,000" at bounding box center [1077, 549] width 94 height 48
click at [1118, 565] on td "Rp 75,000" at bounding box center [1077, 549] width 94 height 48
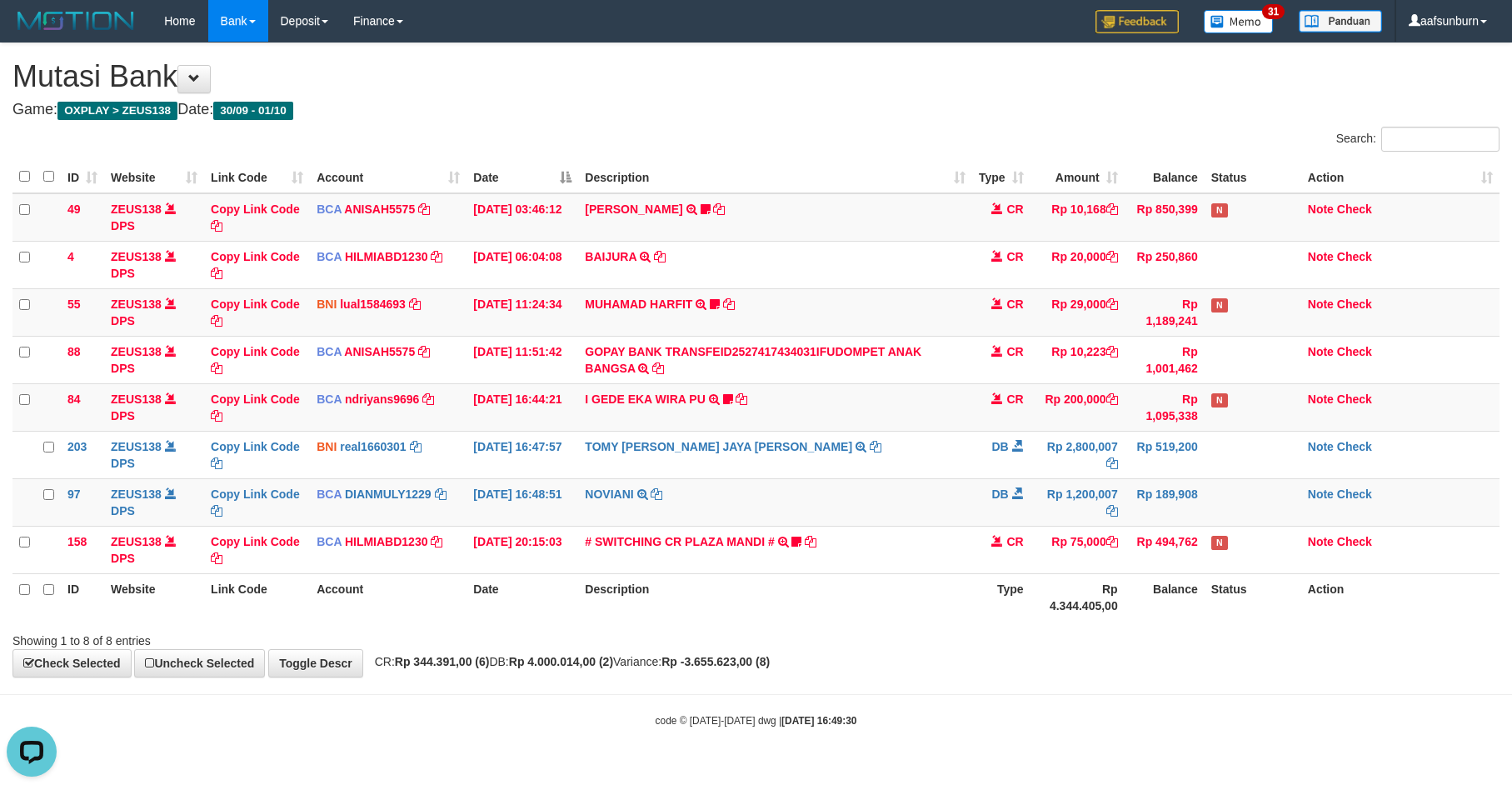
drag, startPoint x: 428, startPoint y: 156, endPoint x: 448, endPoint y: 166, distance: 22.4
click at [430, 156] on div "ID Website Link Code Account Date Description Type Amount Balance Status Action…" at bounding box center [756, 391] width 1512 height 470
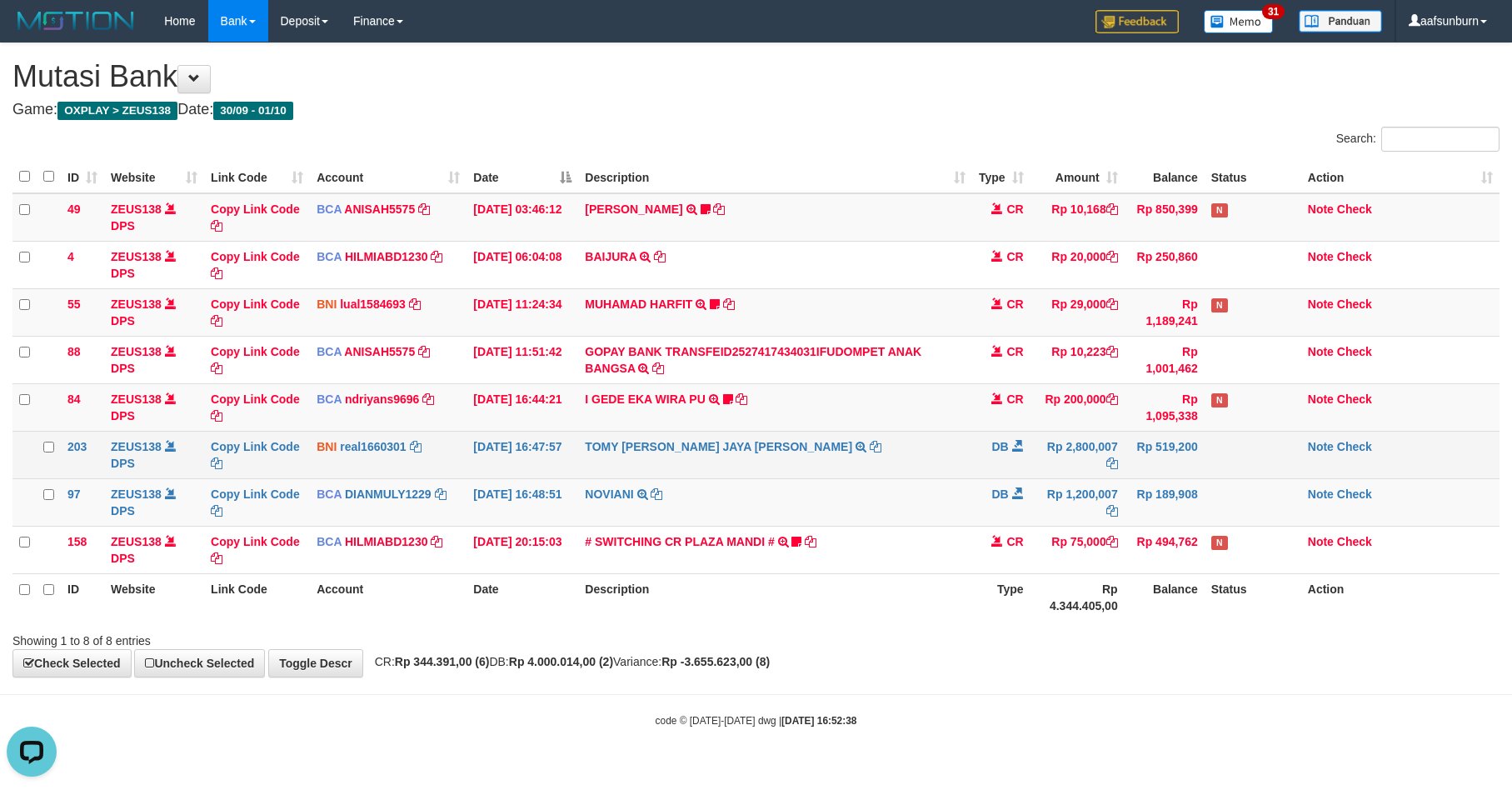
click at [1073, 448] on td "Rp 2,800,007" at bounding box center [1077, 454] width 94 height 48
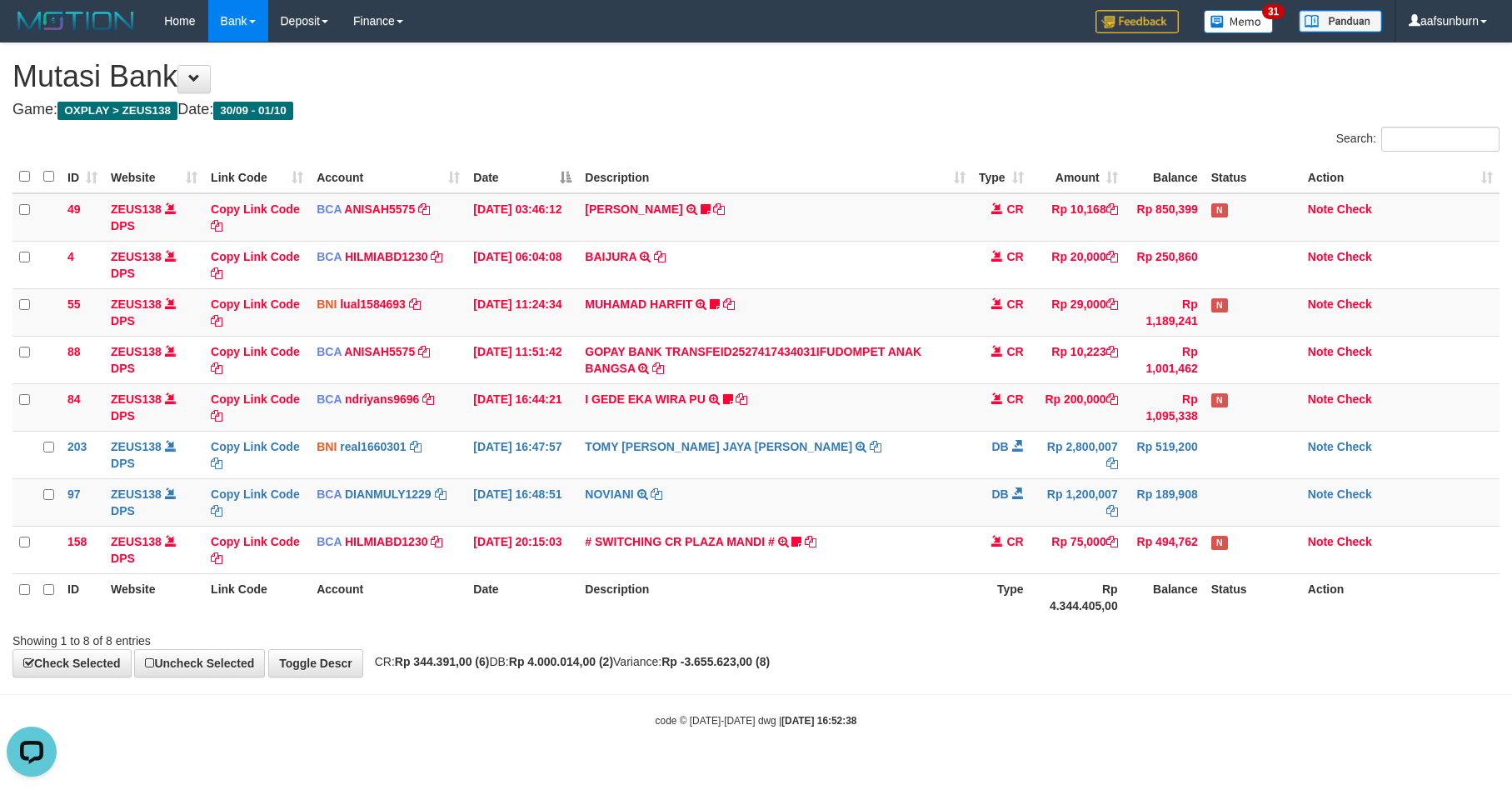
drag, startPoint x: 1175, startPoint y: 438, endPoint x: 1502, endPoint y: 547, distance: 344.7
click at [1185, 441] on td "Rp 519,200" at bounding box center [1164, 454] width 80 height 48
drag, startPoint x: 928, startPoint y: 571, endPoint x: 920, endPoint y: 606, distance: 35.9
click at [928, 571] on td "# SWITCHING CR PLAZA MANDI # SWITCHING CR TRF TUPARDI 008 PLAZA MANDI 185000420…" at bounding box center [775, 549] width 393 height 48
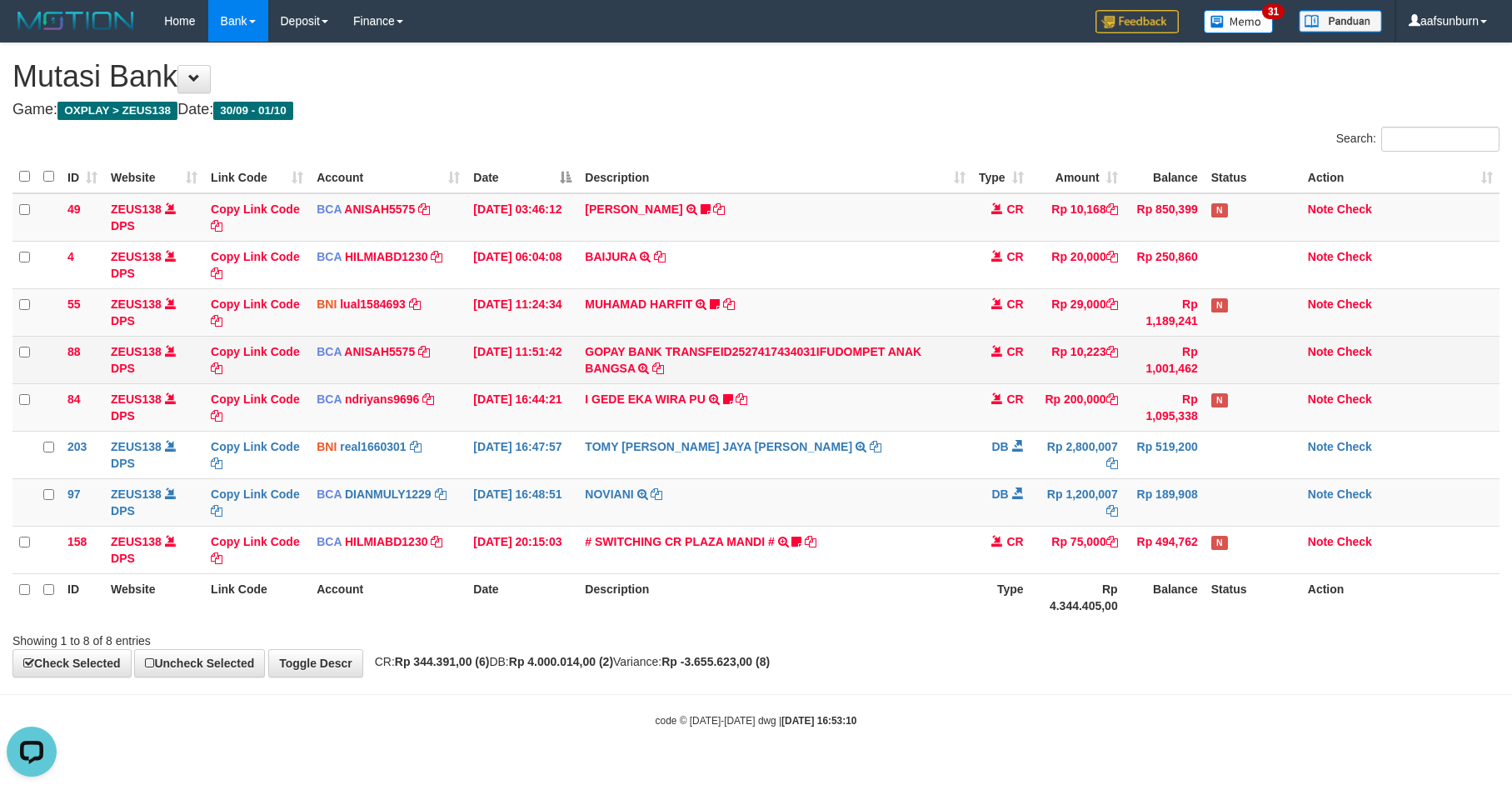
click at [937, 351] on td "GOPAY BANK TRANSFEID2527417434031IFUDOMPET ANAK BANGSA TRSF E-BANKING CR 0110/F…" at bounding box center [775, 359] width 393 height 48
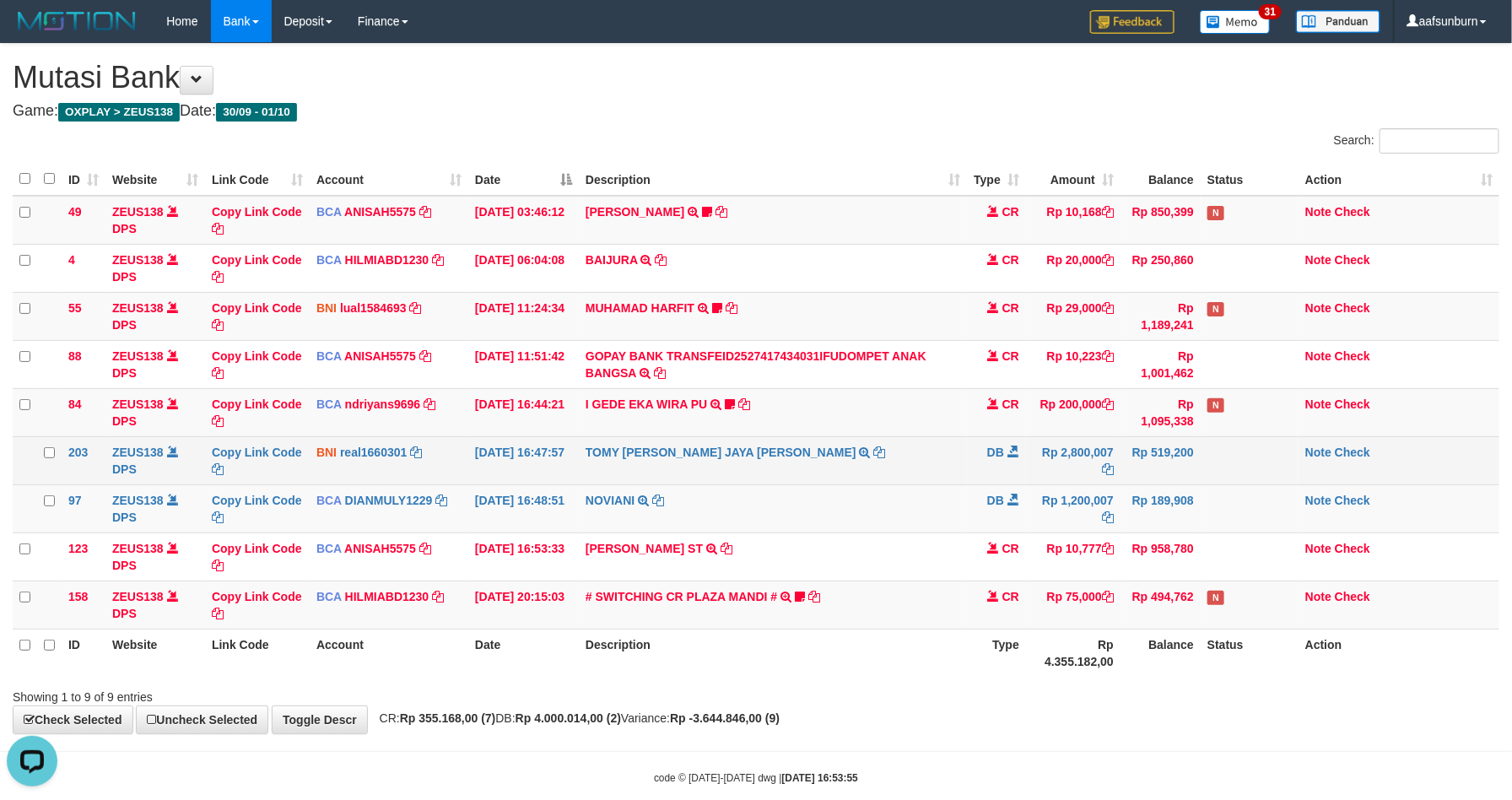
click at [935, 467] on td "TOMY FREDI JAYA TARUNA TRANSFER KE BPK TOMY FREDI JAYA TARUNA" at bounding box center [773, 460] width 388 height 48
click at [1117, 467] on td "Rp 2,800,007" at bounding box center [1074, 460] width 94 height 48
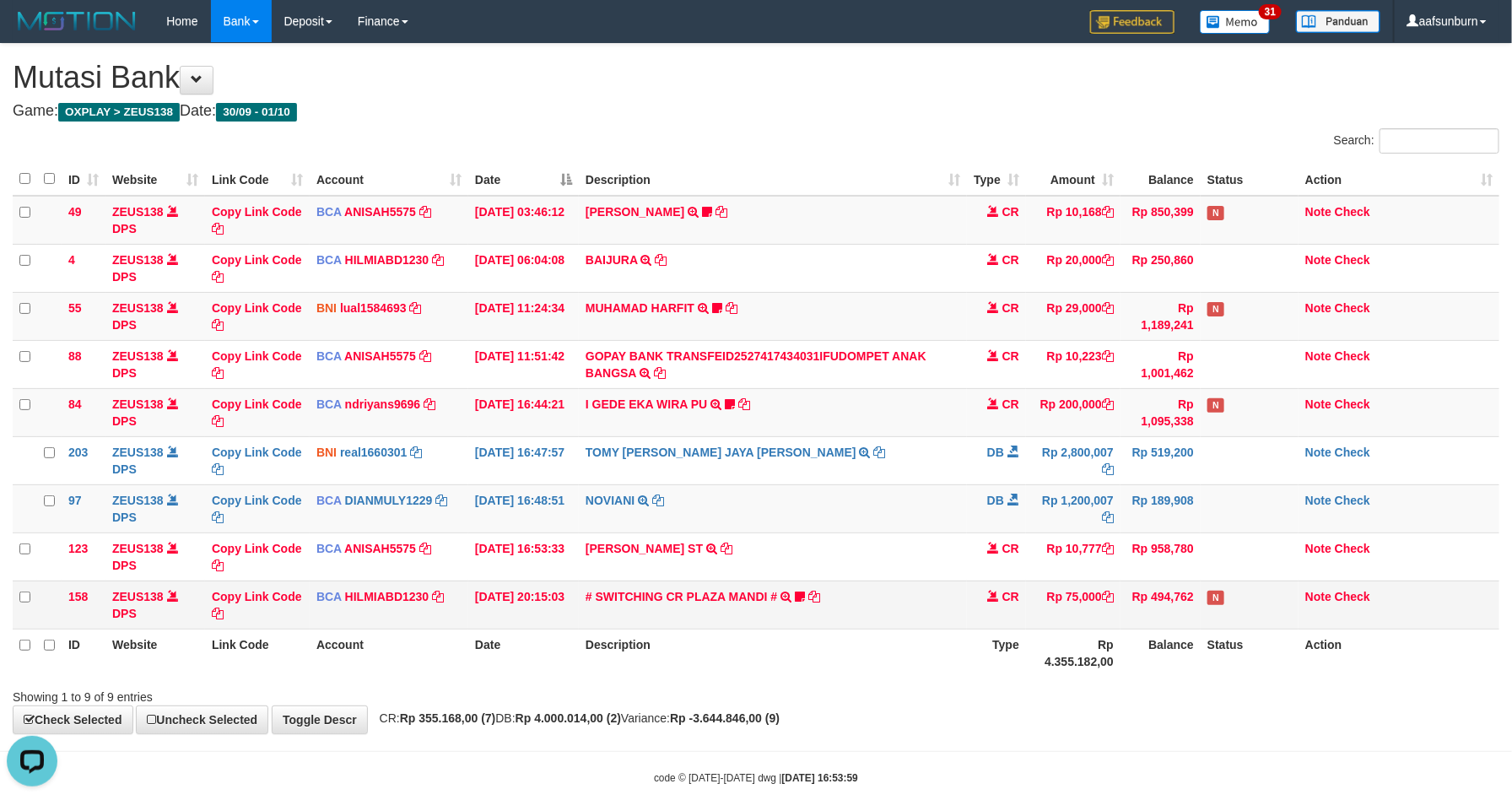
drag, startPoint x: 1147, startPoint y: 596, endPoint x: 1164, endPoint y: 599, distance: 17.3
click at [1147, 600] on td "Rp 494,762" at bounding box center [1161, 604] width 80 height 48
click at [1226, 629] on td "N" at bounding box center [1250, 604] width 98 height 48
drag, startPoint x: 1262, startPoint y: 707, endPoint x: 1256, endPoint y: 699, distance: 10.0
click at [1256, 702] on div "Showing 1 to 9 of 9 entries" at bounding box center [756, 693] width 1512 height 24
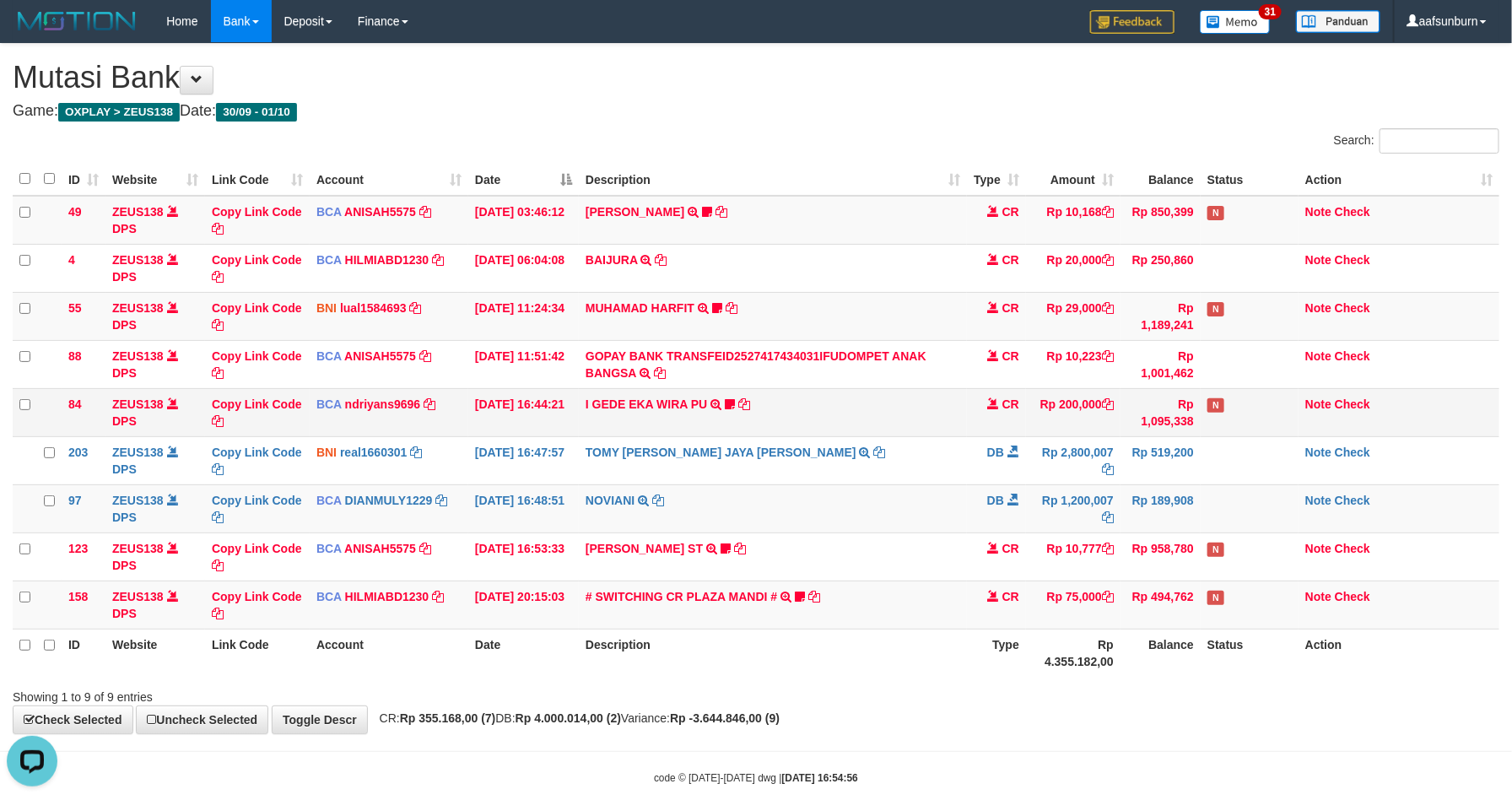
click at [811, 409] on td "I GEDE EKA WIRA PU TRSF E-BANKING CR 10/01 00Y41 I GEDE EKA WIRA PU Sentanu138" at bounding box center [773, 412] width 388 height 48
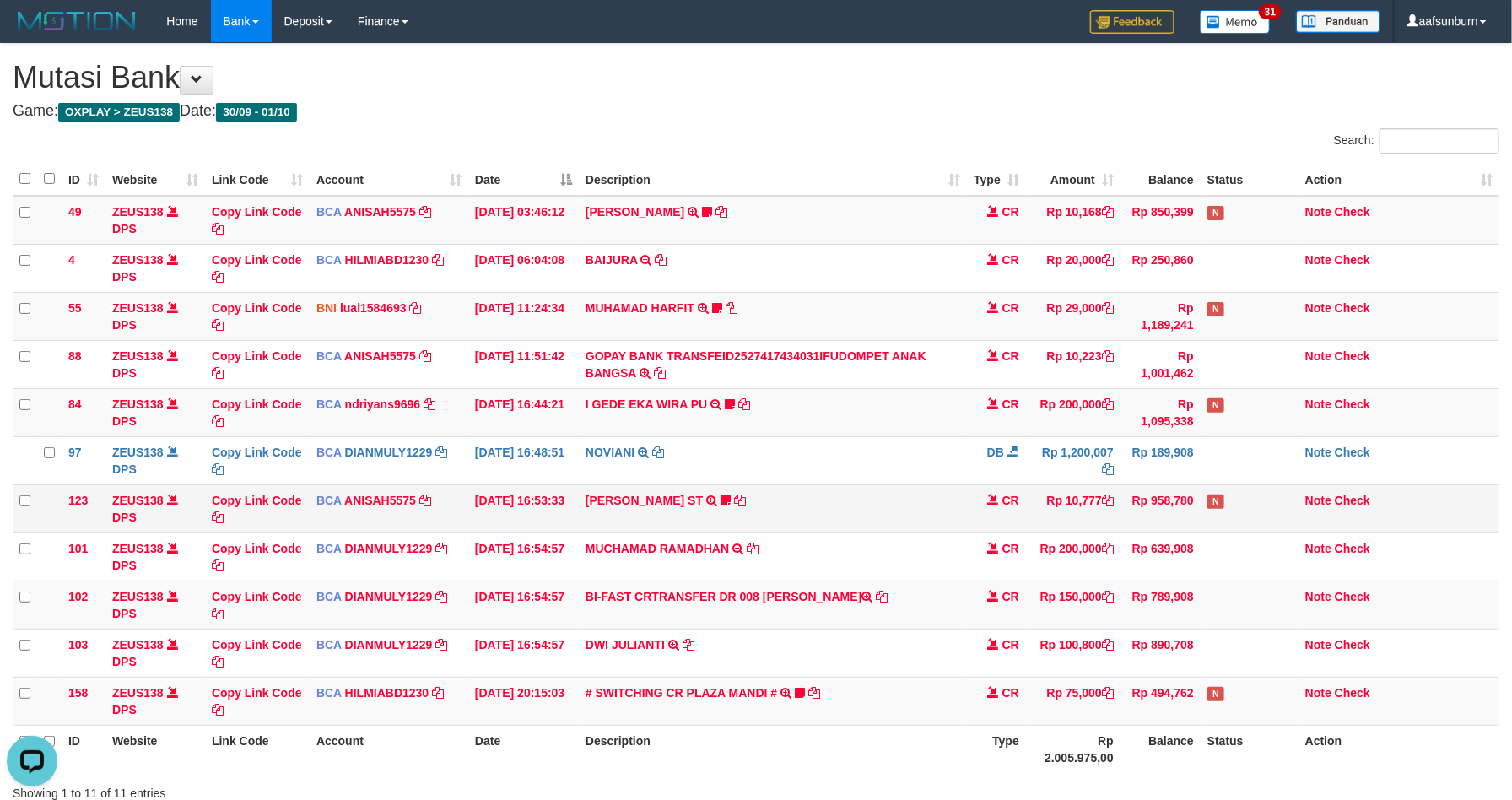
click at [821, 491] on td "PUJI SAROYO ST TRSF E-BANKING CR 0110/FTSCY/WS95031 10777.00PUJI SAROYO ST Ipoe…" at bounding box center [773, 508] width 388 height 48
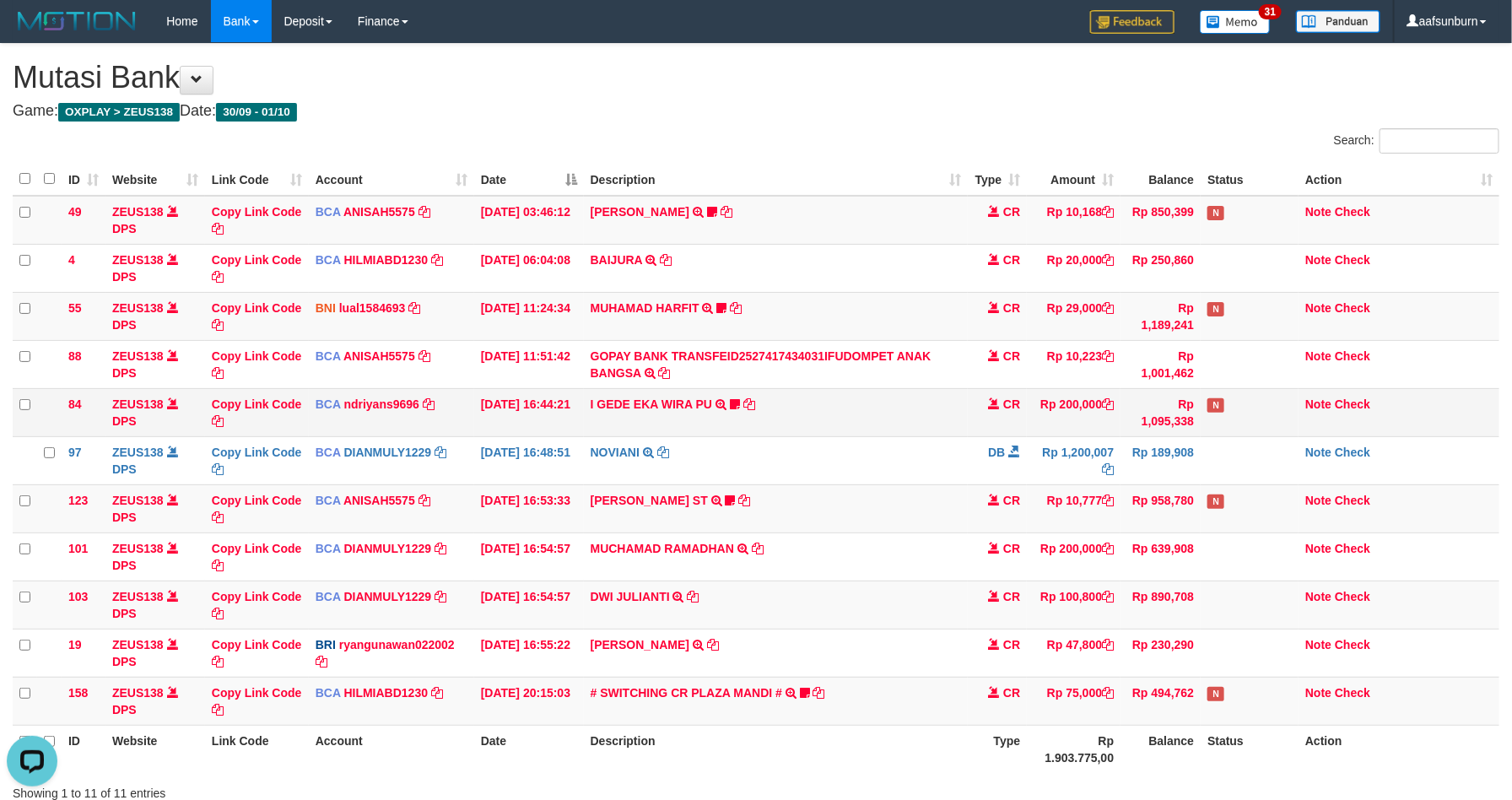
click at [767, 429] on td "I GEDE EKA WIRA PU TRSF E-BANKING CR 10/01 00Y41 I GEDE EKA WIRA PU Sentanu138" at bounding box center [776, 412] width 385 height 48
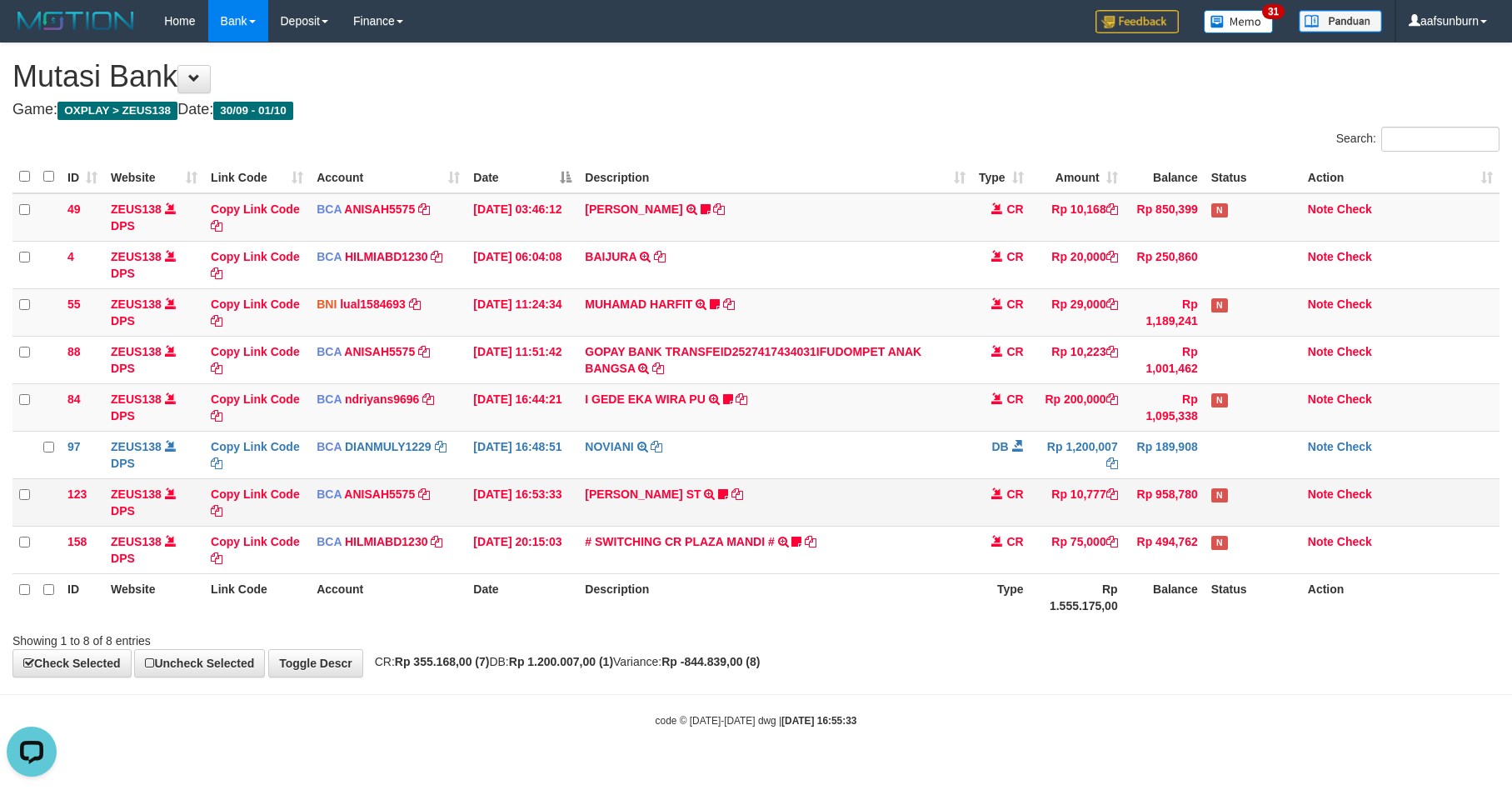
click at [977, 519] on td "CR" at bounding box center [1001, 502] width 59 height 48
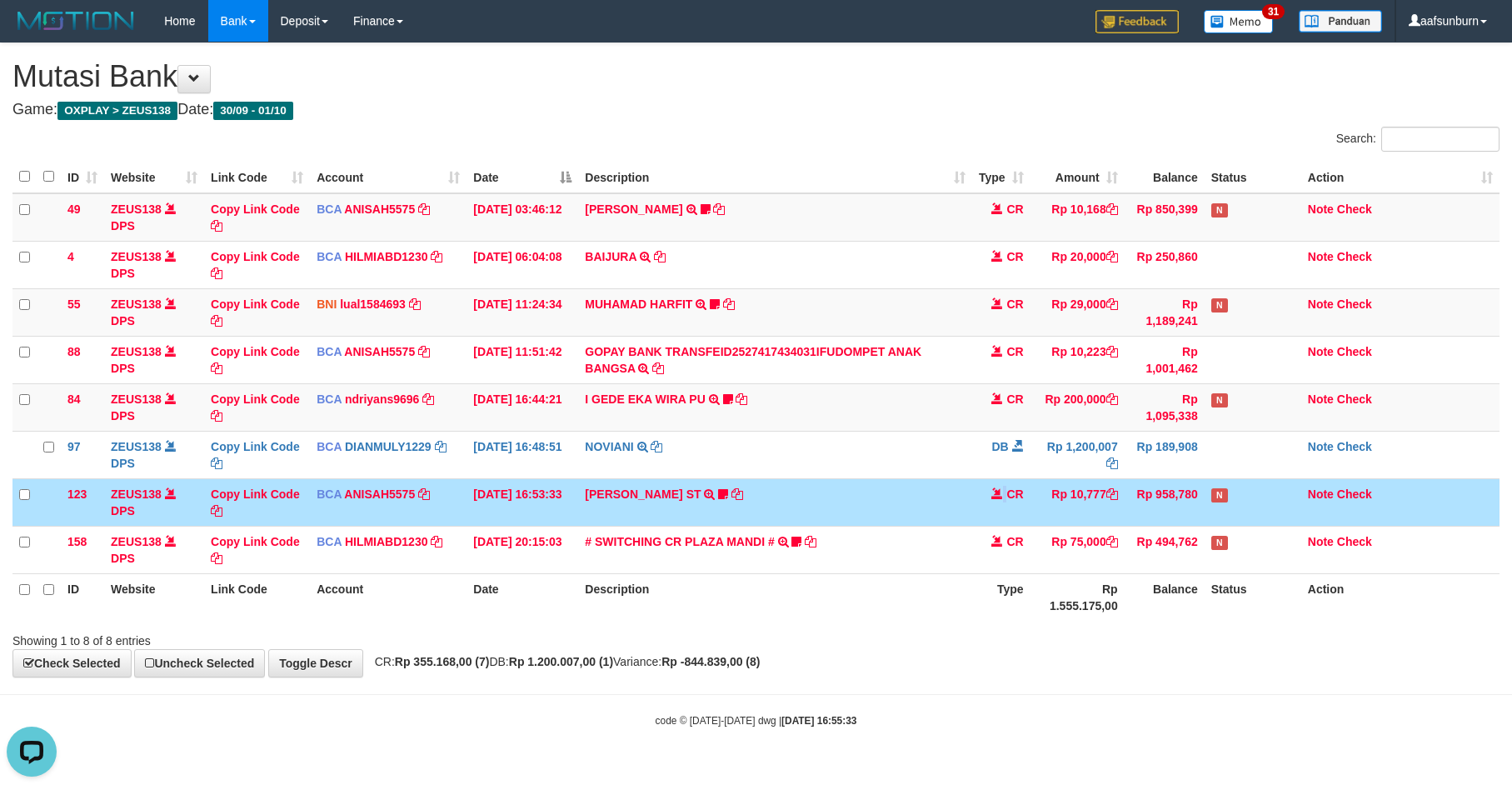
drag, startPoint x: 980, startPoint y: 519, endPoint x: 1047, endPoint y: 521, distance: 67.0
click at [1013, 519] on td "CR" at bounding box center [1001, 502] width 59 height 48
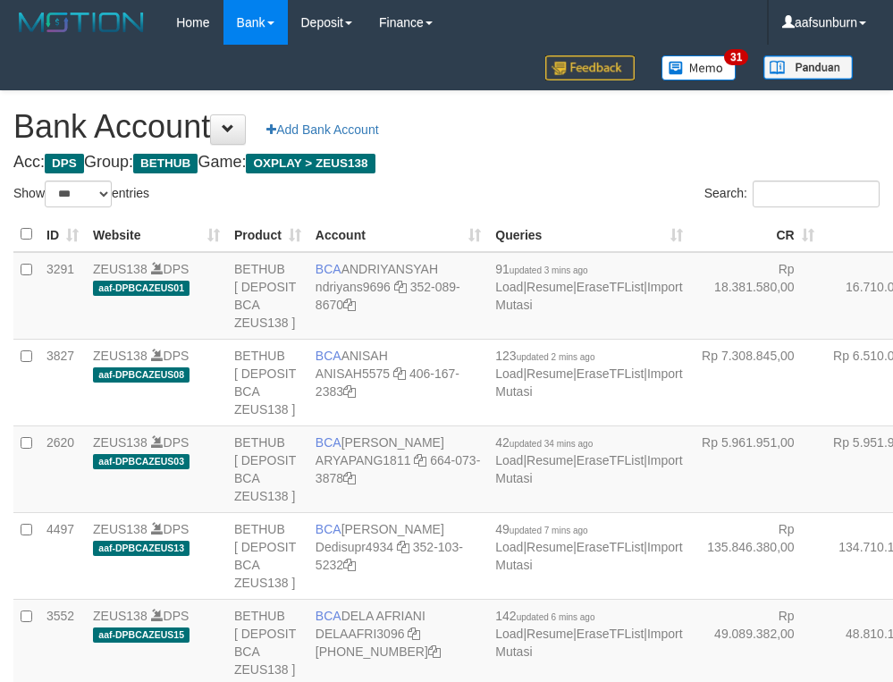
select select "***"
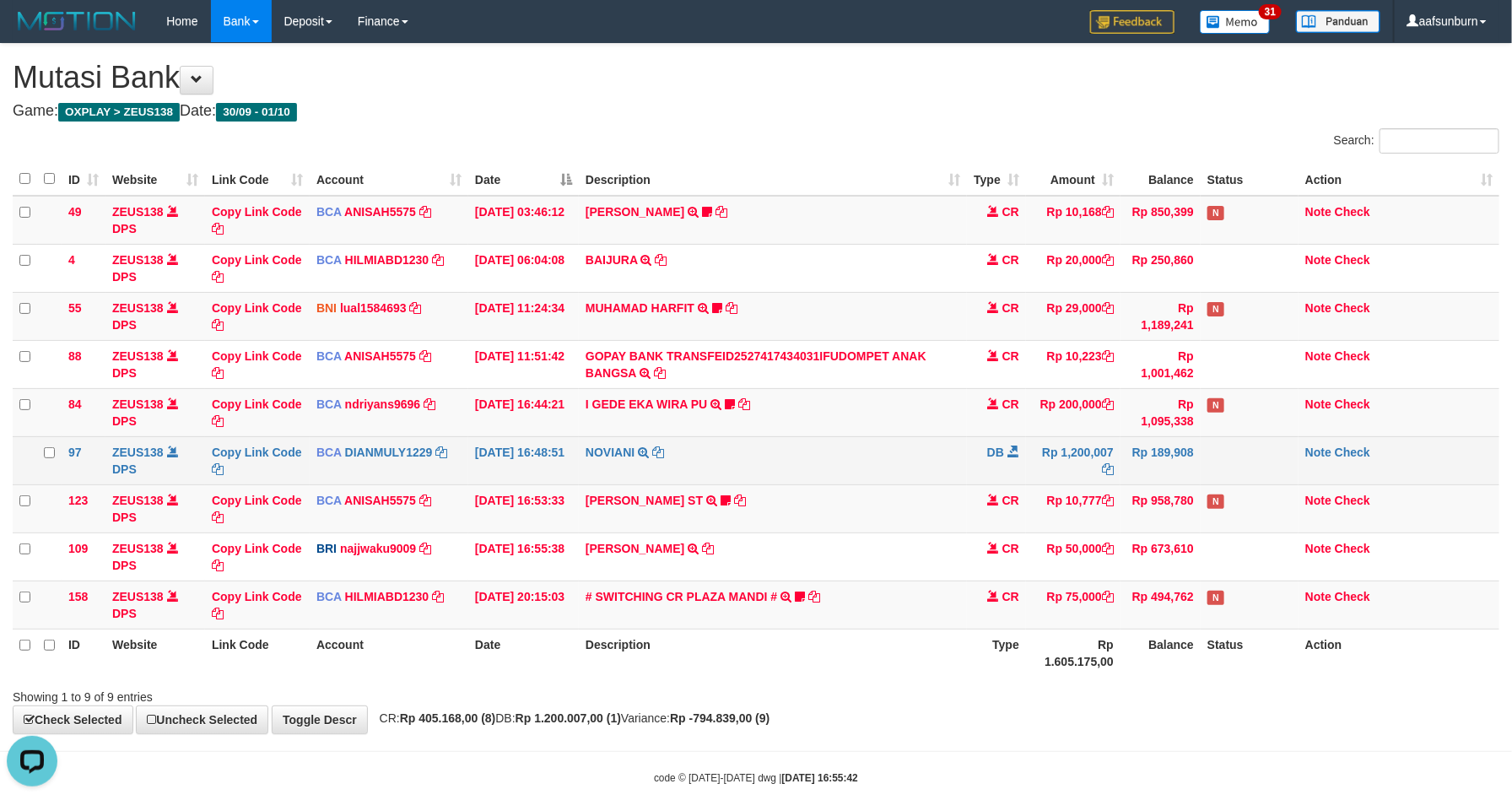
click at [922, 464] on td "NOVIANI TRSF E-BANKING DB 0110/FTSCY/WS95031 1200007.00NOVIANI" at bounding box center [773, 460] width 388 height 48
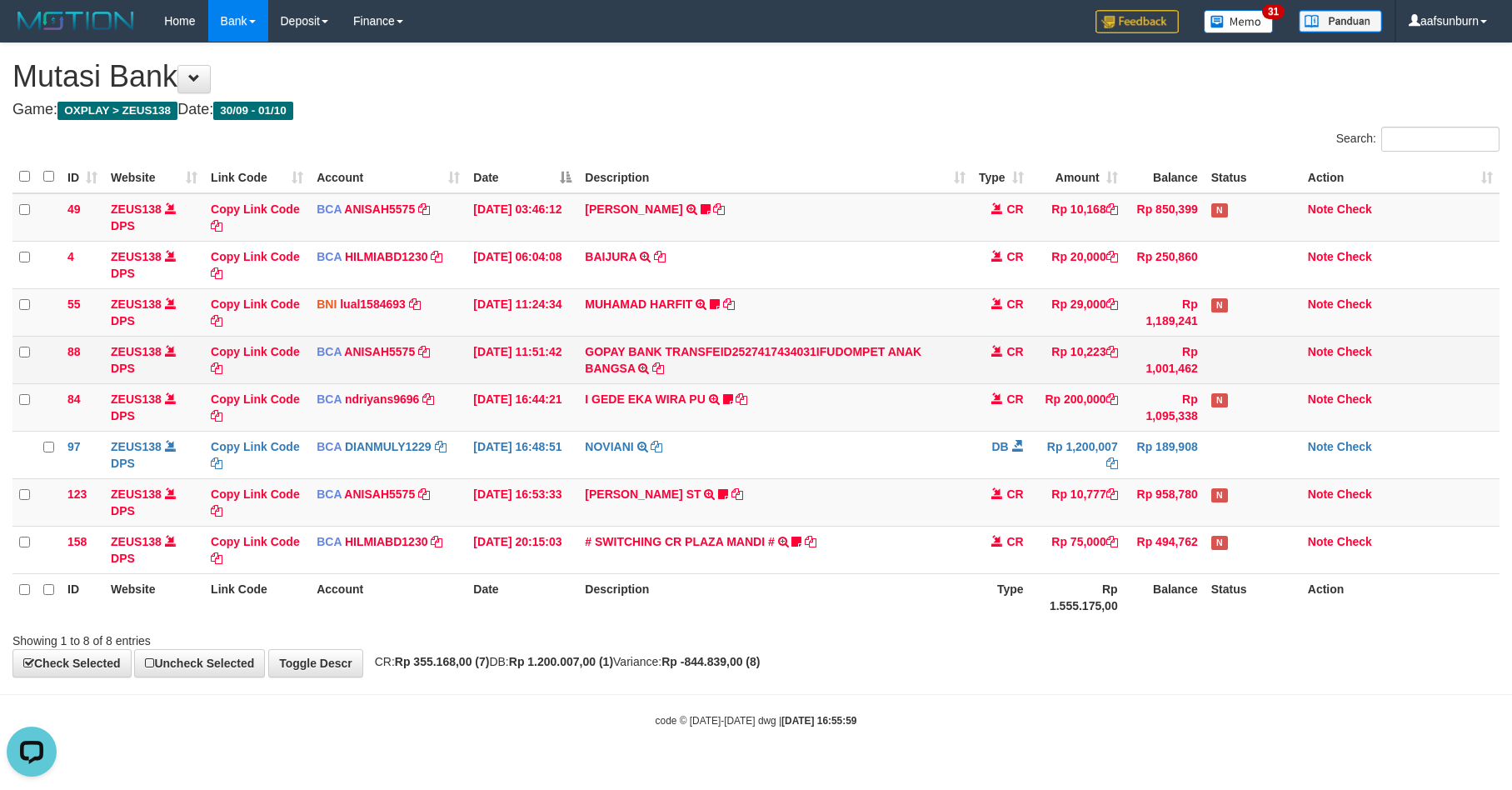
click at [807, 373] on td "GOPAY BANK TRANSFEID2527417434031IFUDOMPET ANAK BANGSA TRSF E-BANKING CR 0110/F…" at bounding box center [775, 359] width 393 height 48
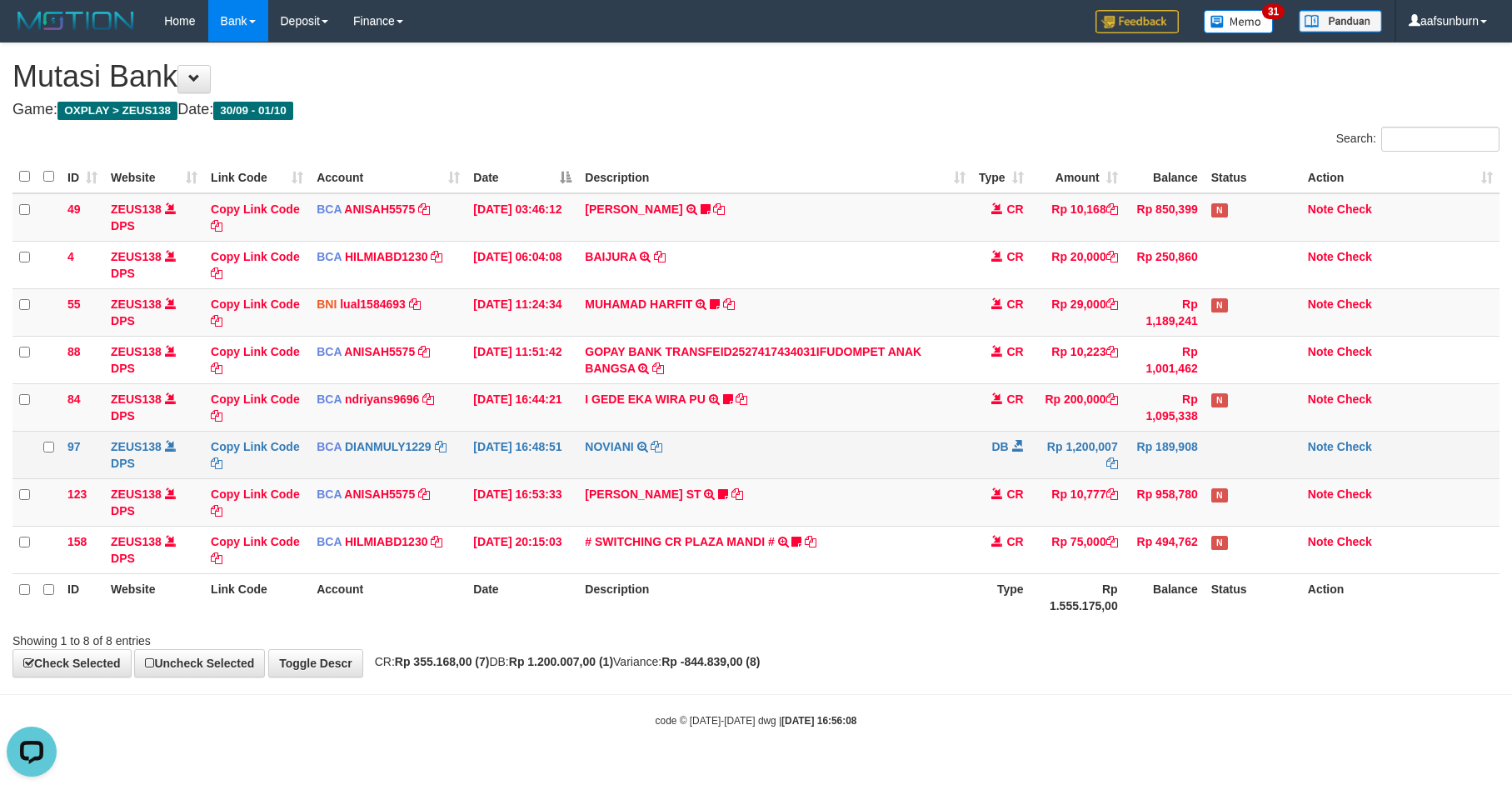
click at [743, 471] on td "NOVIANI TRSF E-BANKING DB 0110/FTSCY/WS95031 1200007.00NOVIANI" at bounding box center [775, 454] width 393 height 48
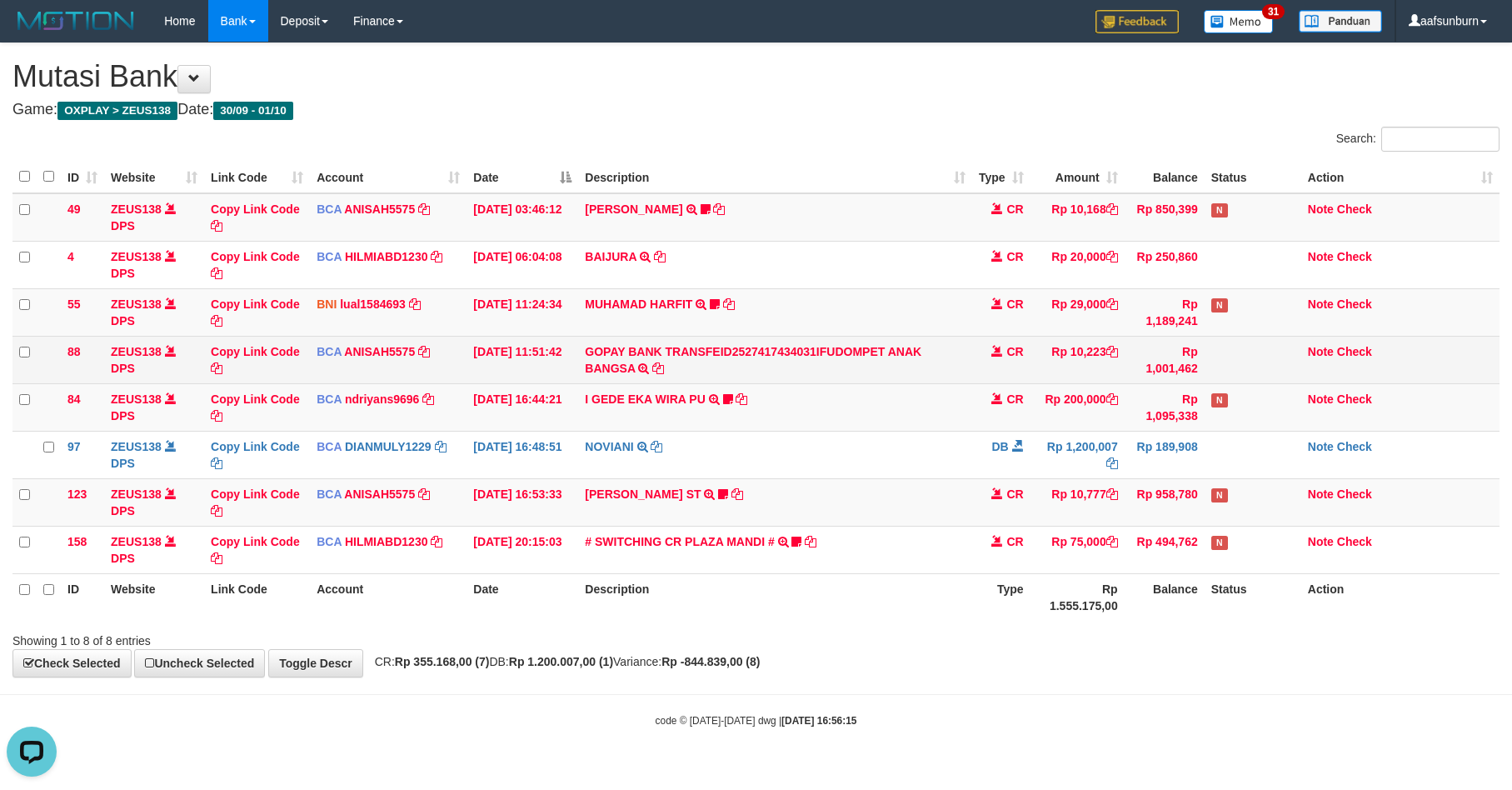
click at [873, 381] on td "GOPAY BANK TRANSFEID2527417434031IFUDOMPET ANAK BANGSA TRSF E-BANKING CR 0110/F…" at bounding box center [775, 359] width 393 height 48
click at [871, 381] on td "GOPAY BANK TRANSFEID2527417434031IFUDOMPET ANAK BANGSA TRSF E-BANKING CR 0110/F…" at bounding box center [775, 359] width 393 height 48
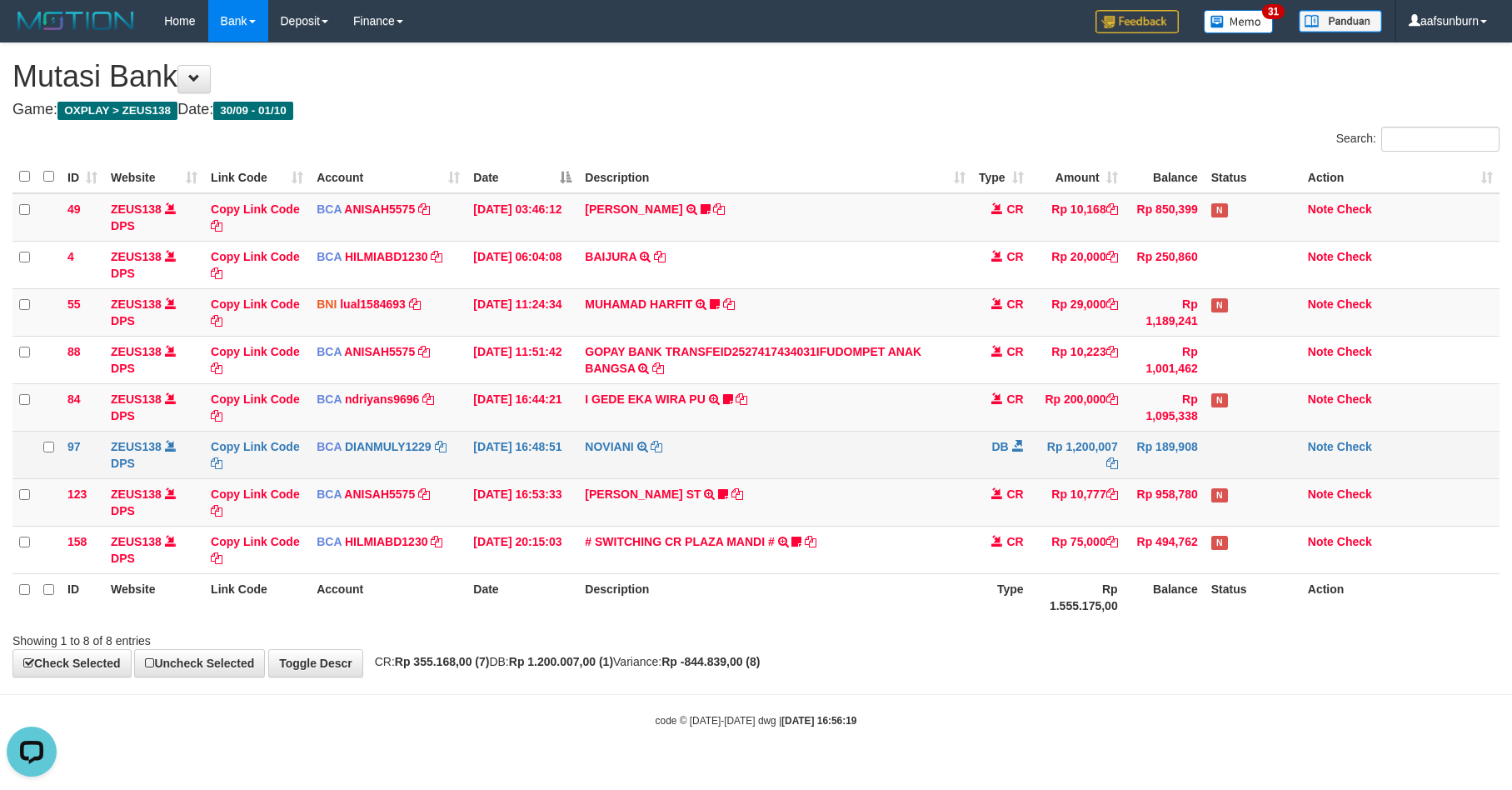
click at [847, 436] on td "NOVIANI TRSF E-BANKING DB 0110/FTSCY/WS95031 1200007.00NOVIANI" at bounding box center [775, 454] width 393 height 48
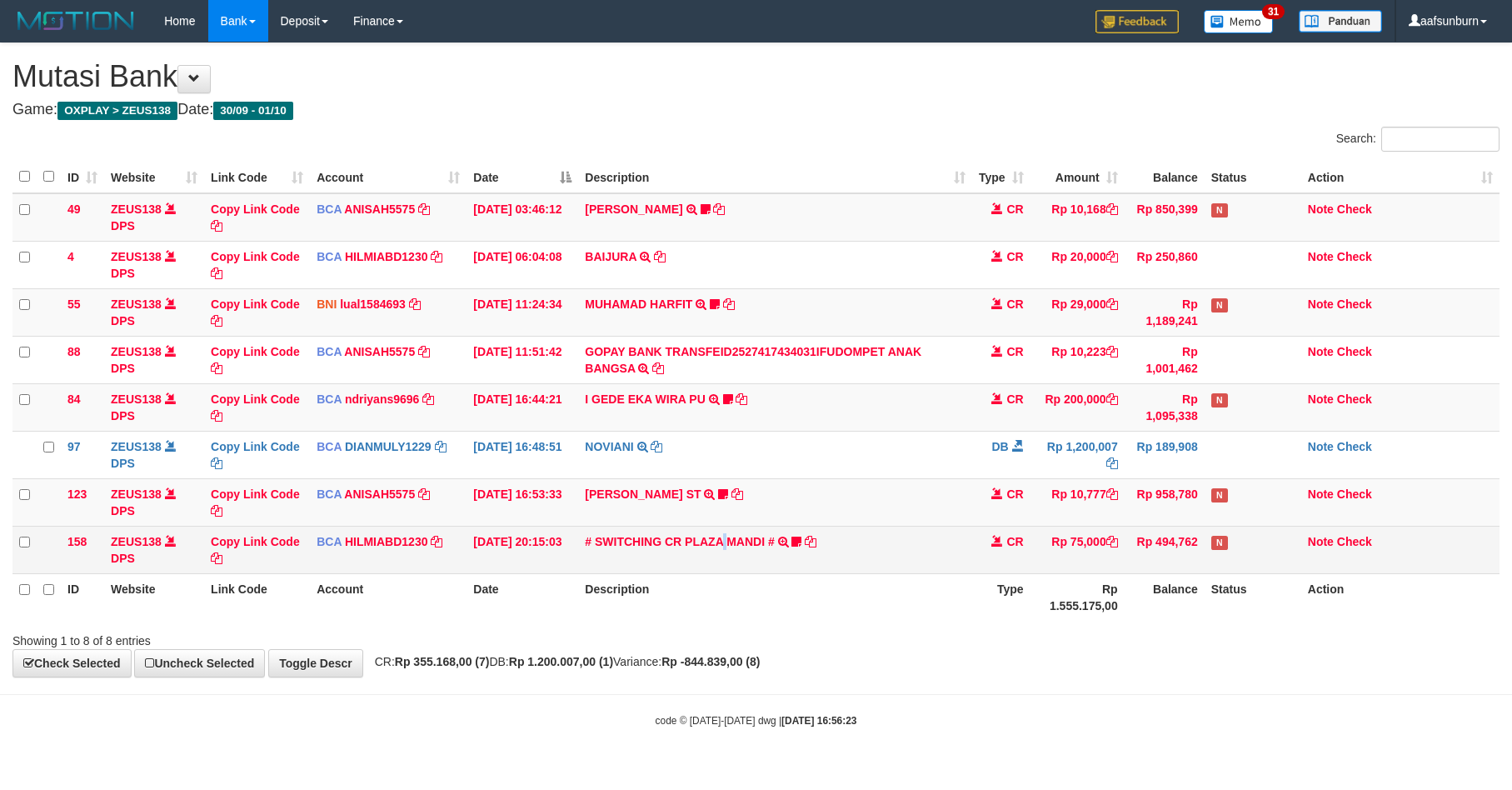
click at [724, 559] on td "# SWITCHING CR PLAZA MANDI # SWITCHING CR TRF TUPARDI 008 PLAZA MANDI 185000420…" at bounding box center [775, 549] width 393 height 48
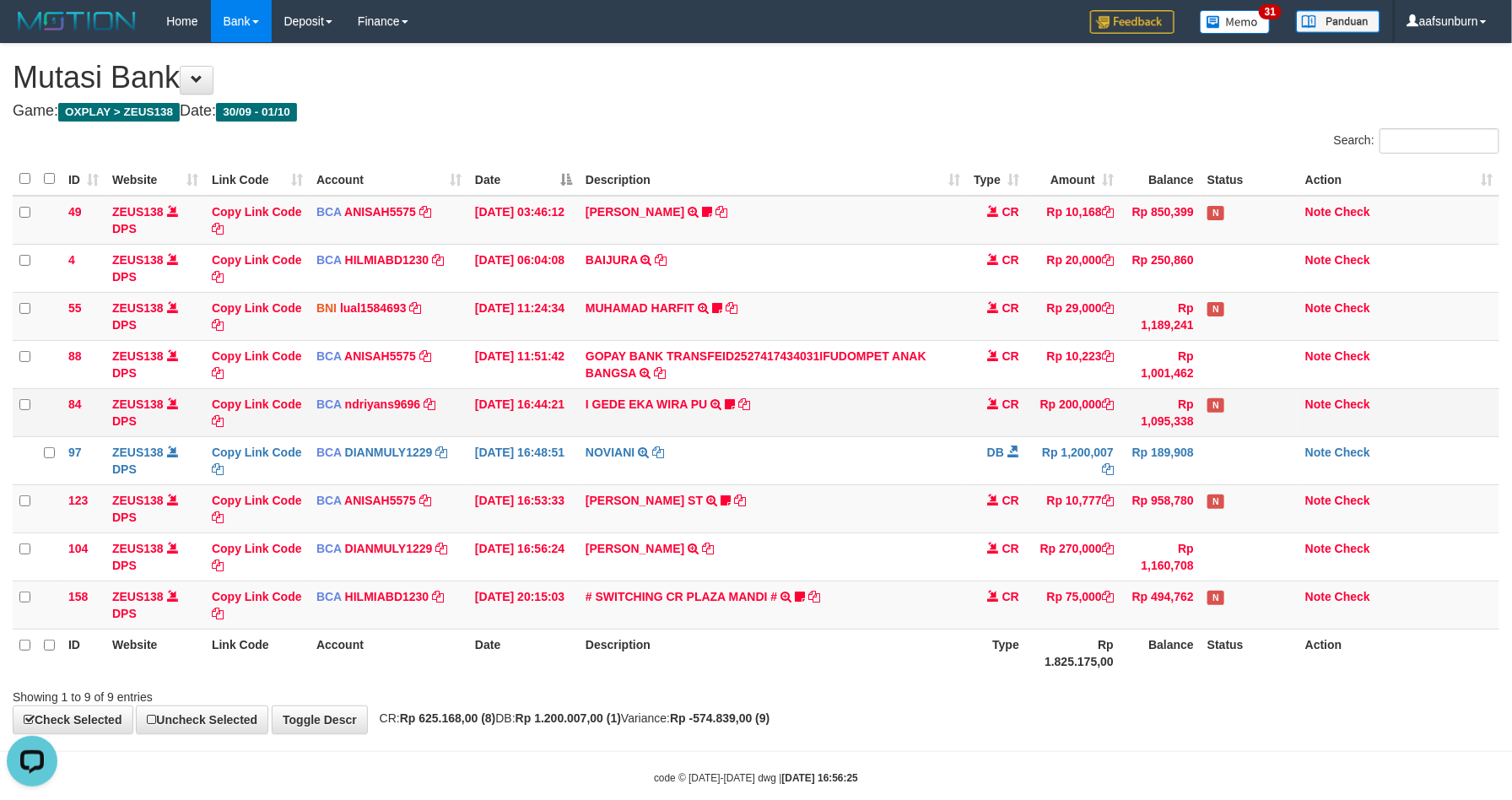
click at [908, 421] on td "I GEDE EKA WIRA PU TRSF E-BANKING CR 10/01 00Y41 I GEDE EKA WIRA PU Sentanu138" at bounding box center [773, 412] width 388 height 48
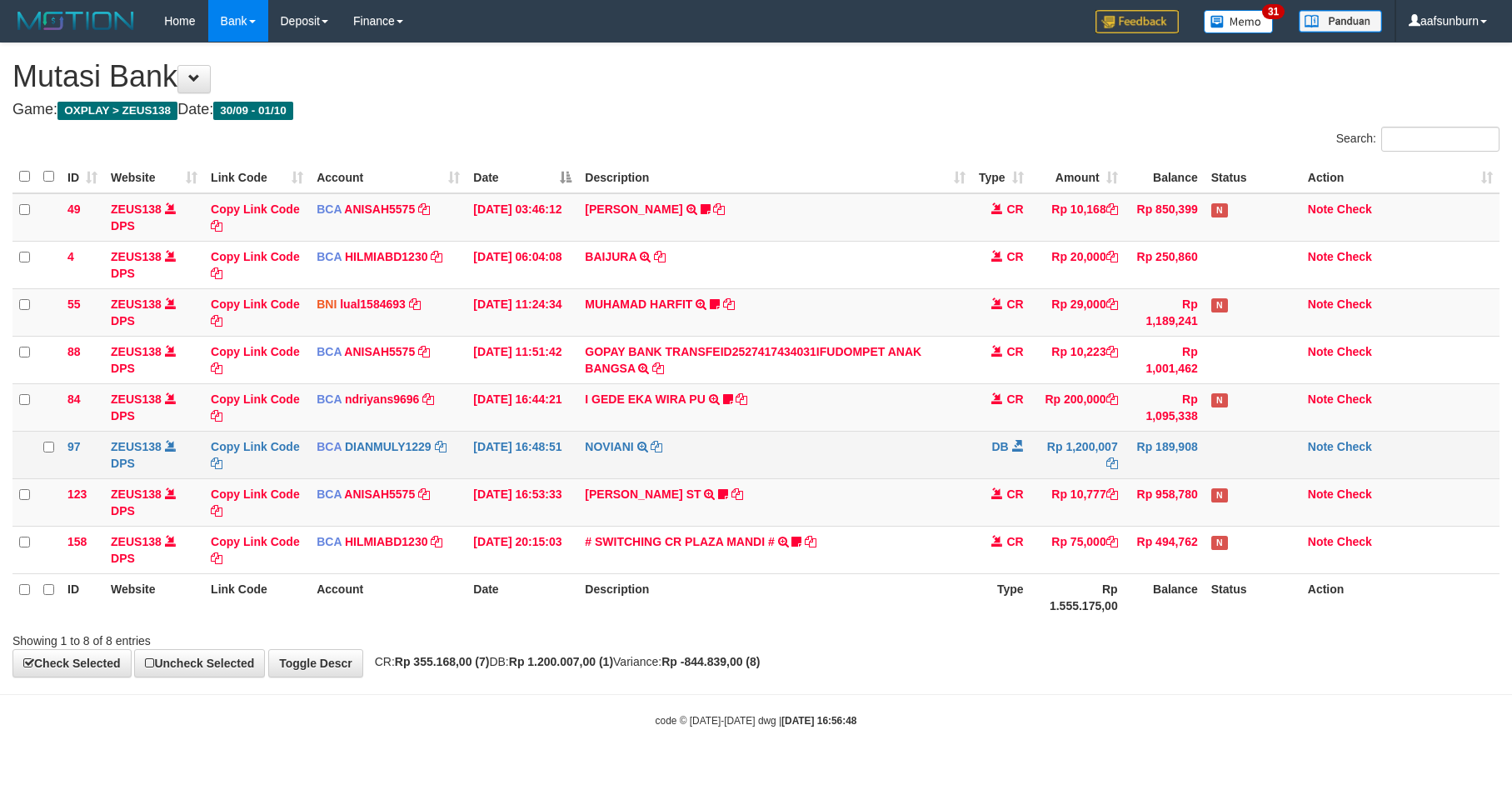
click at [972, 449] on td "DB" at bounding box center [1001, 454] width 59 height 48
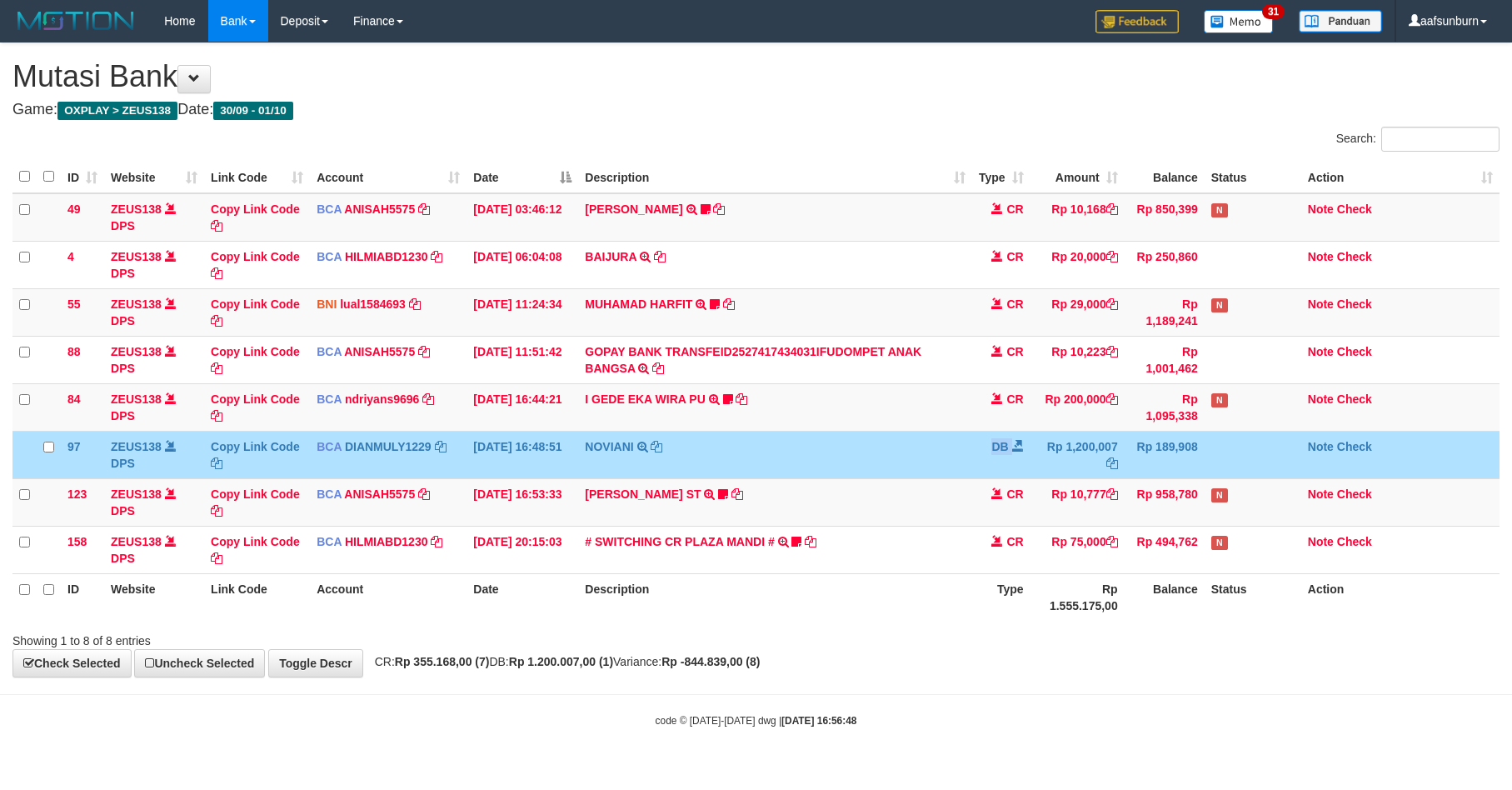
click at [972, 449] on td "DB" at bounding box center [1001, 454] width 59 height 48
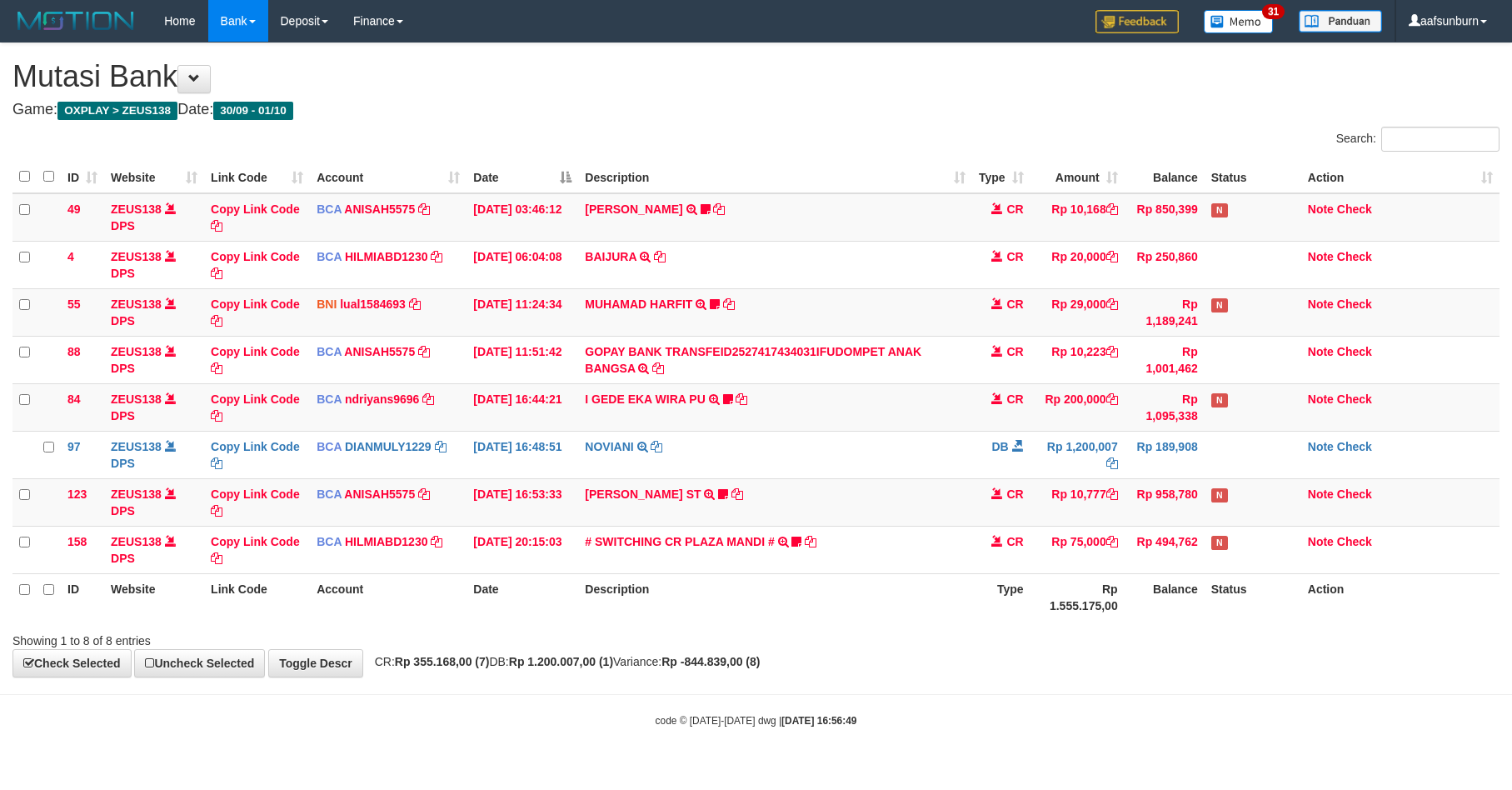
click at [953, 434] on td "NOVIANI TRSF E-BANKING DB 0110/FTSCY/WS95031 1200007.00NOVIANI" at bounding box center [775, 454] width 393 height 48
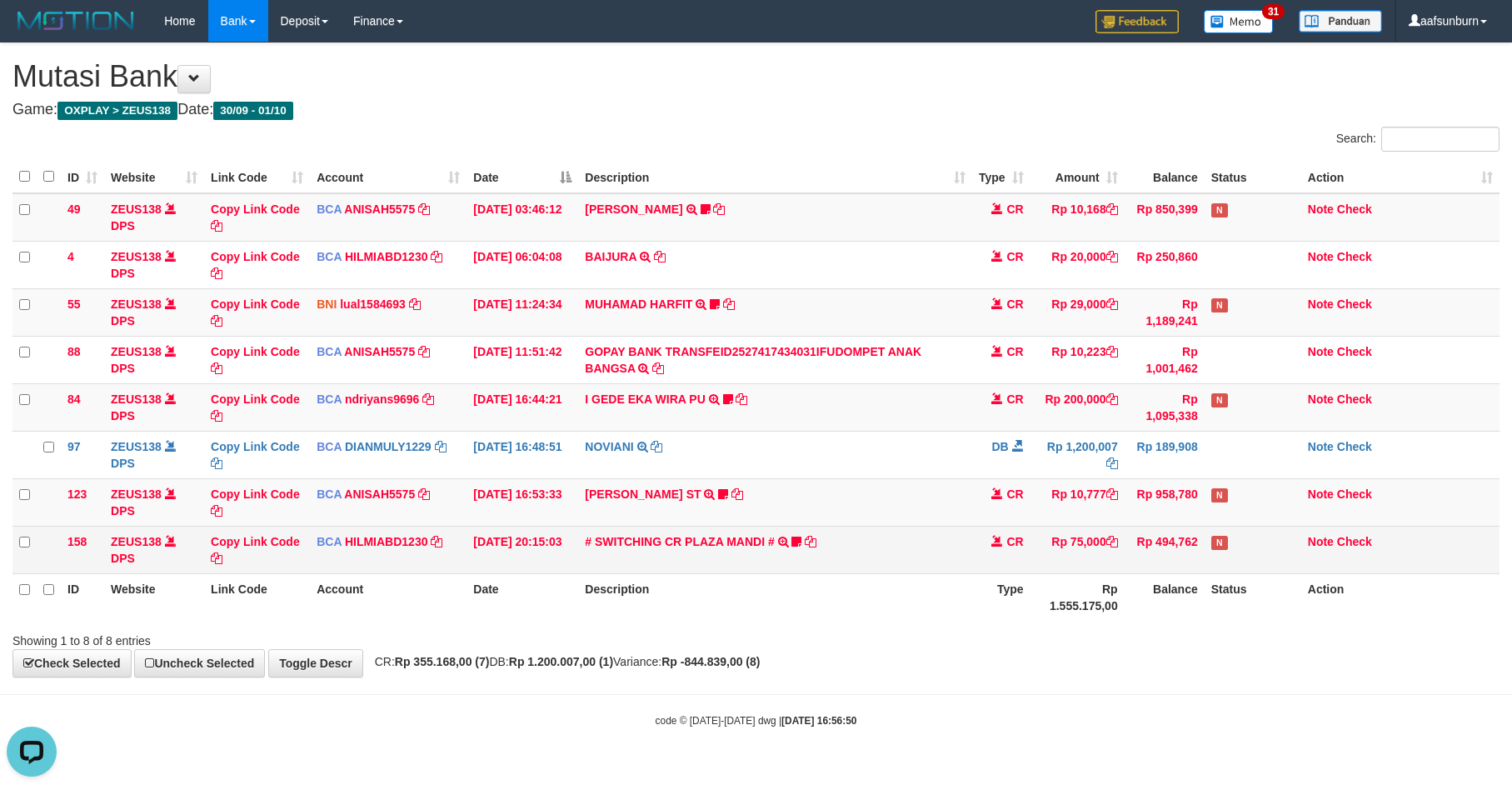
click at [1103, 574] on td "Rp 75,000" at bounding box center [1077, 549] width 94 height 48
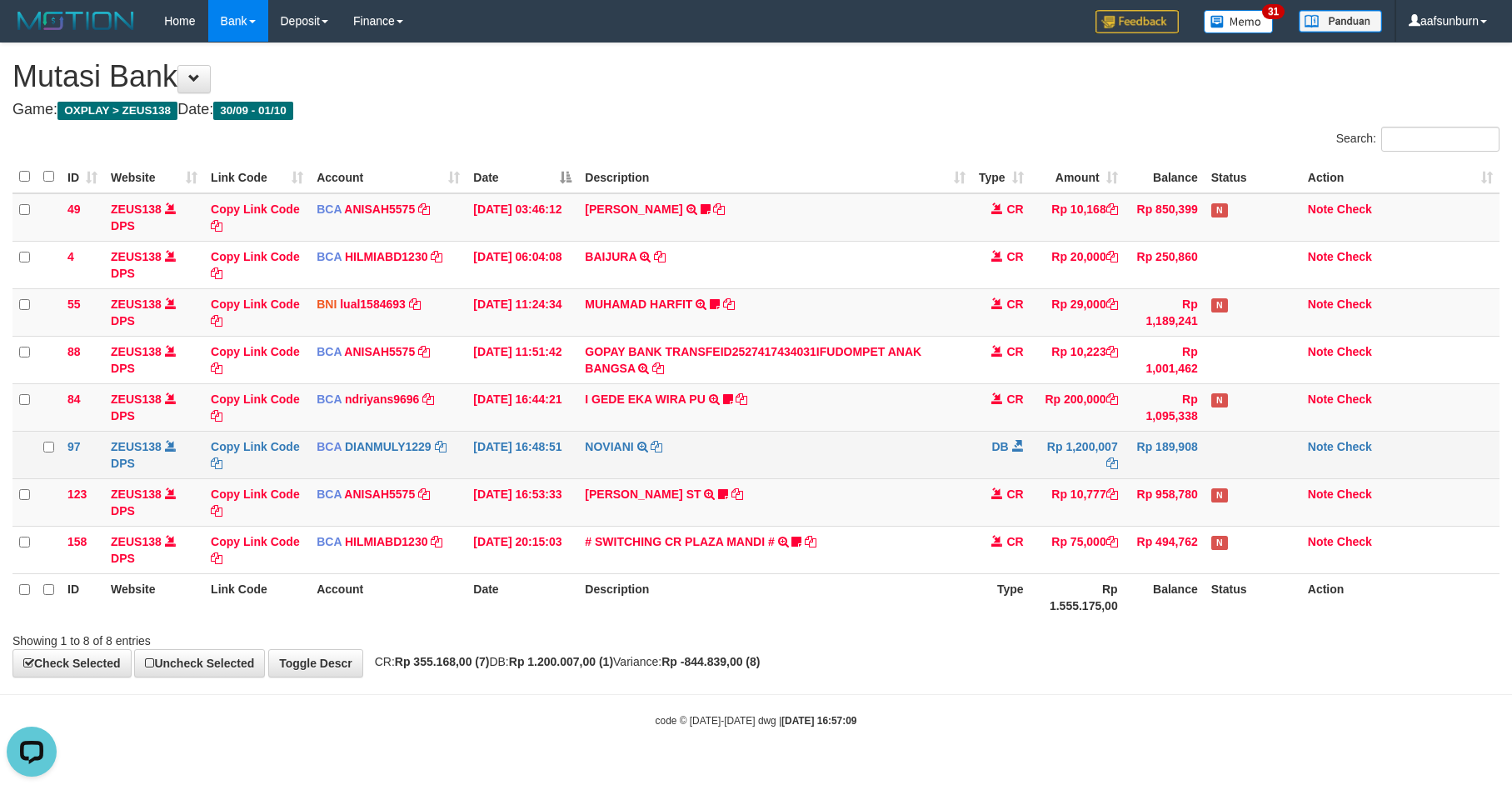
click at [991, 478] on td "DB" at bounding box center [1001, 454] width 59 height 48
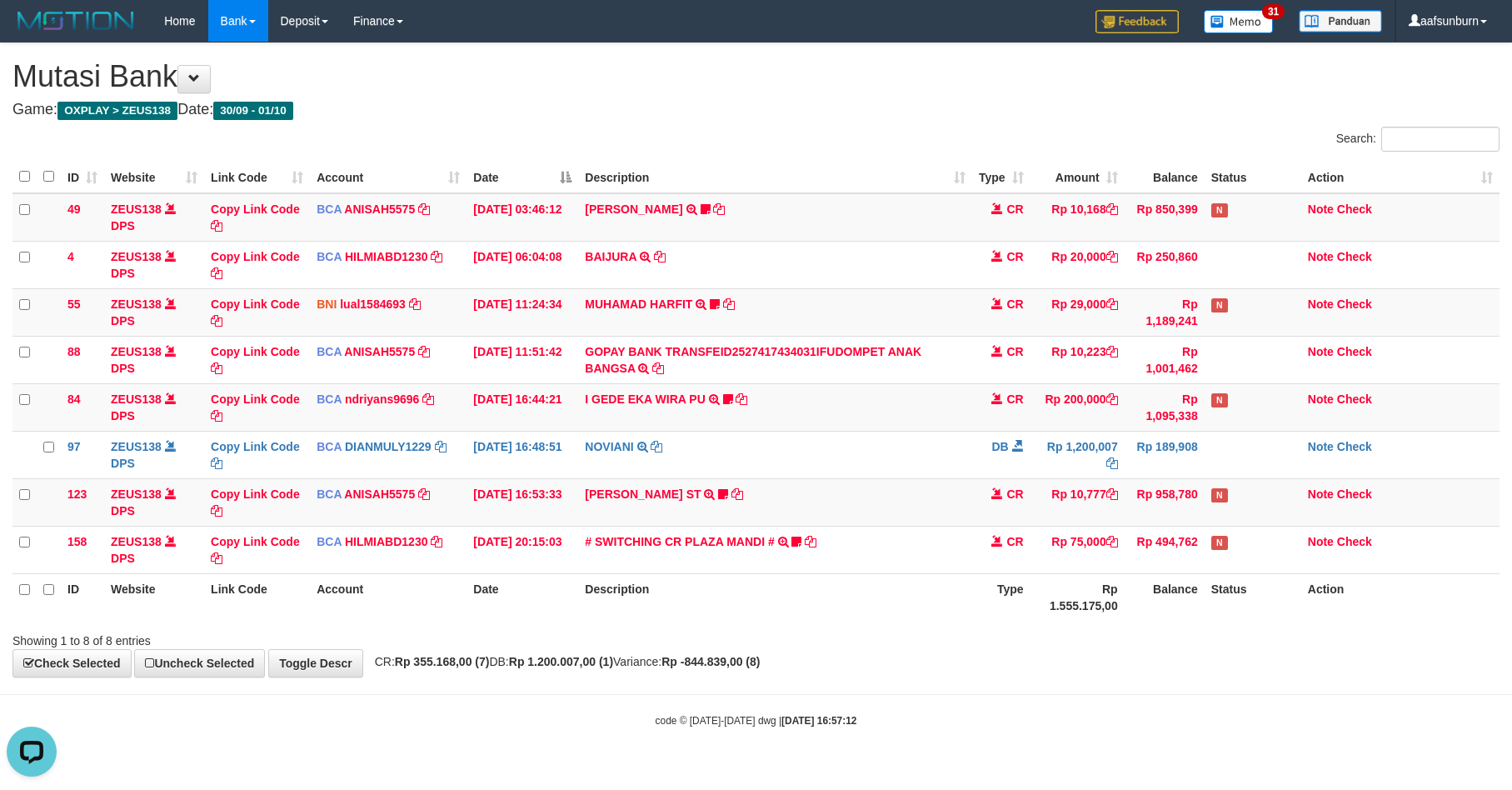
click at [1283, 658] on div "**********" at bounding box center [756, 359] width 1512 height 633
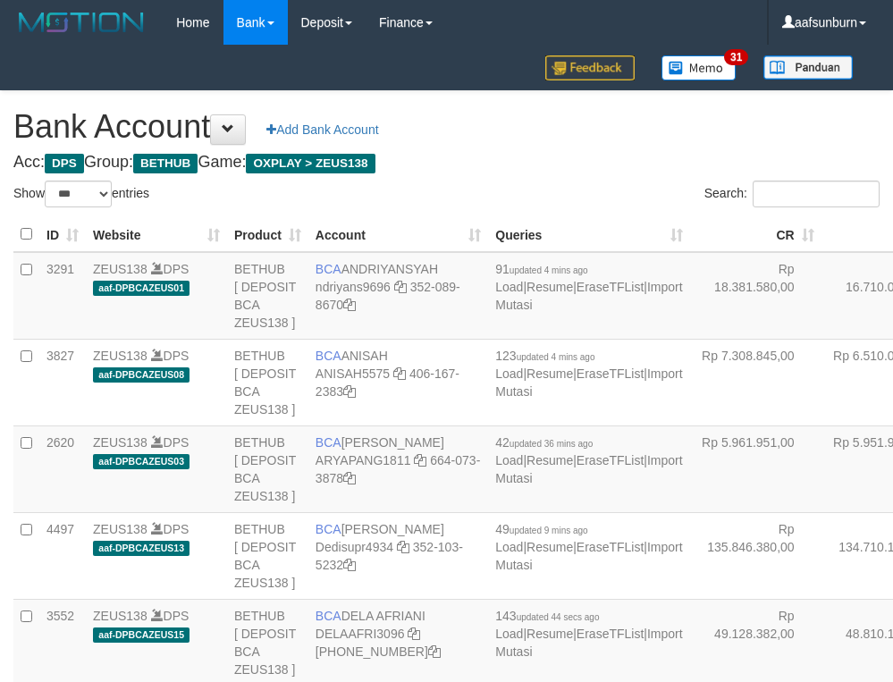
select select "***"
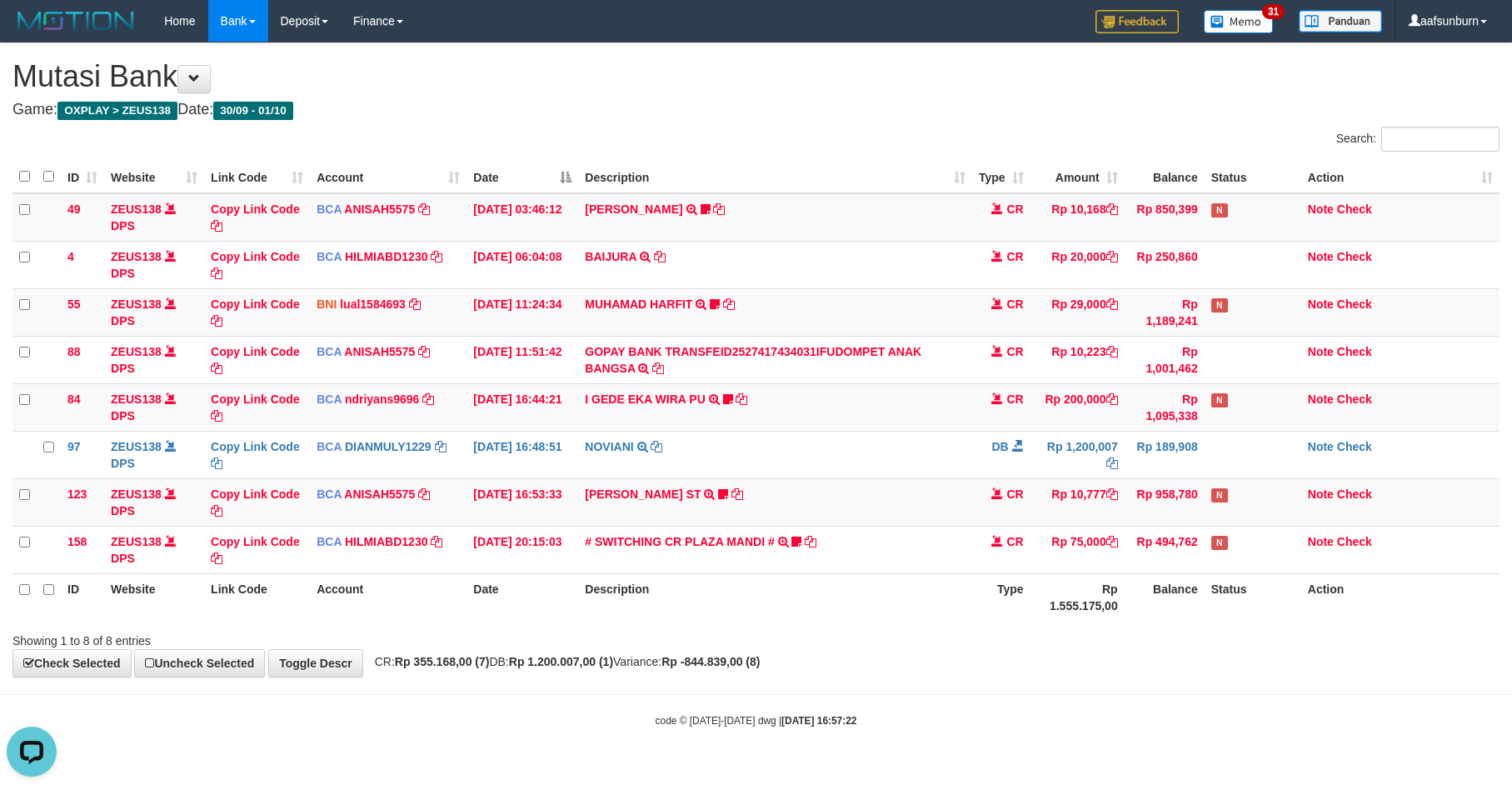
click at [1153, 677] on div "**********" at bounding box center [756, 359] width 1512 height 633
click at [1134, 668] on div "**********" at bounding box center [756, 359] width 1512 height 633
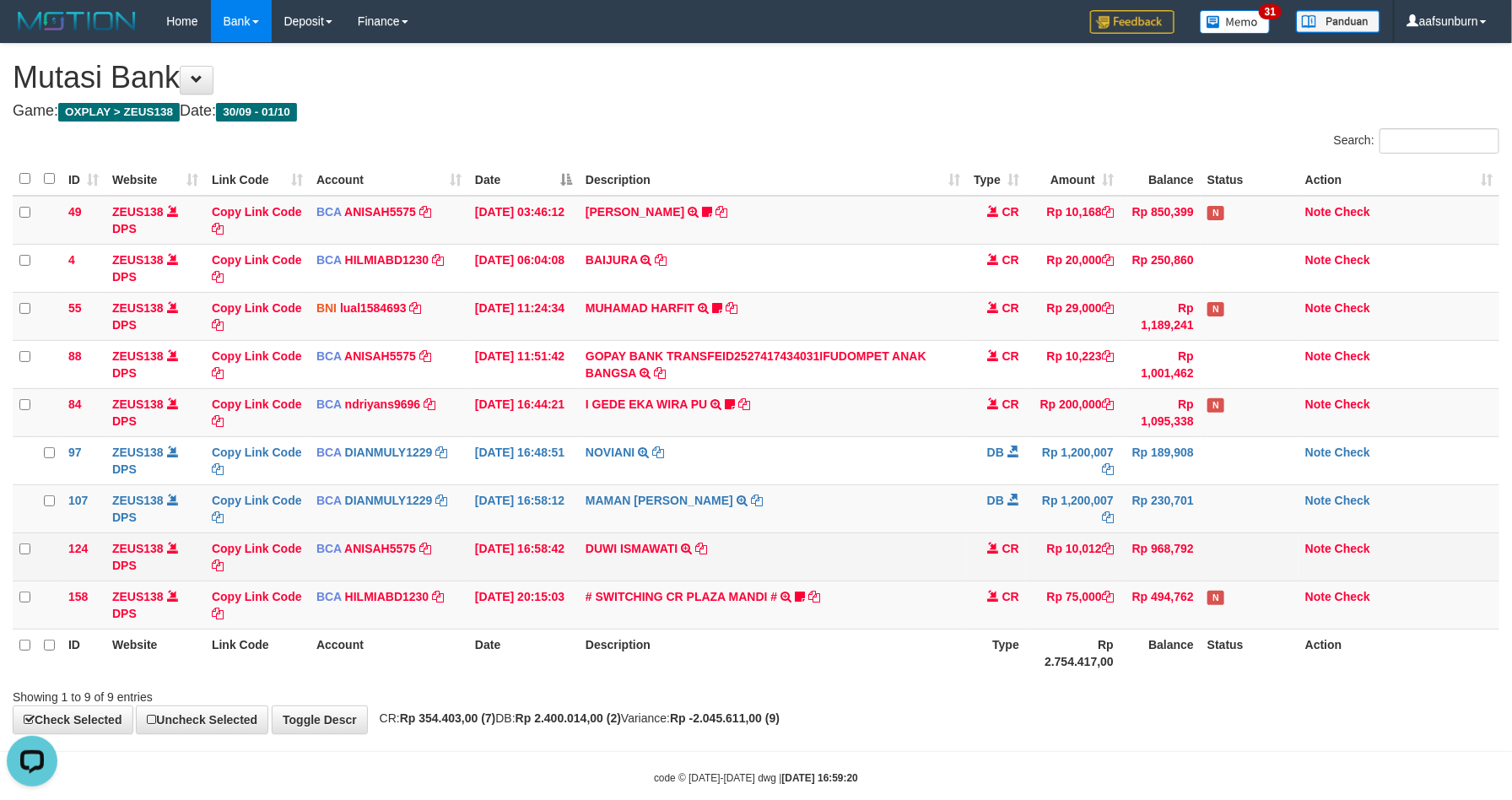
drag, startPoint x: 1119, startPoint y: 524, endPoint x: 1090, endPoint y: 575, distance: 58.7
click at [1113, 527] on td "Rp 1,200,007" at bounding box center [1074, 508] width 94 height 48
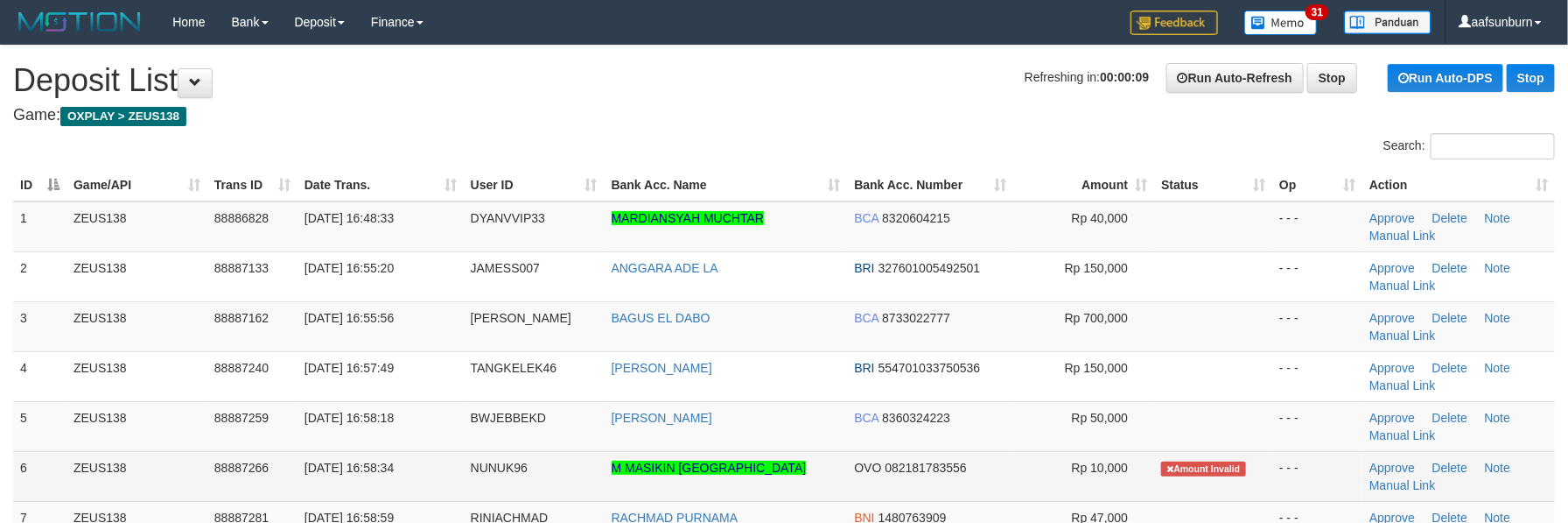
click at [809, 465] on td "M MASIKIN [GEOGRAPHIC_DATA]" at bounding box center [727, 475] width 243 height 50
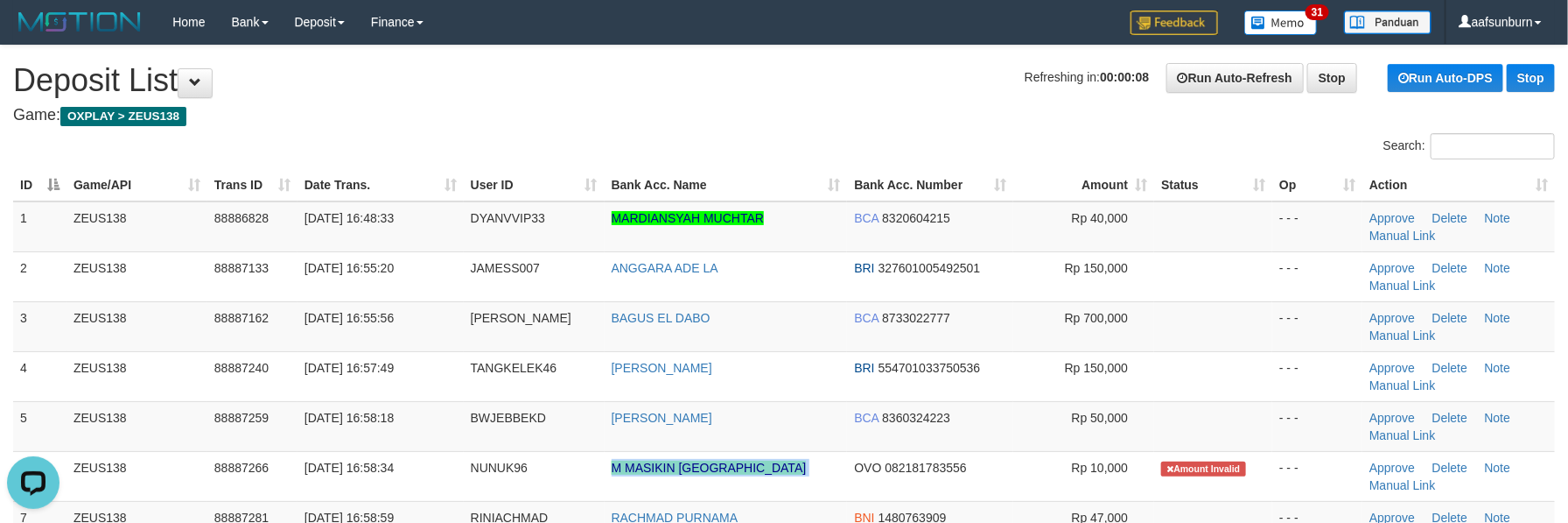
copy tr "M MASIKIN [GEOGRAPHIC_DATA]"
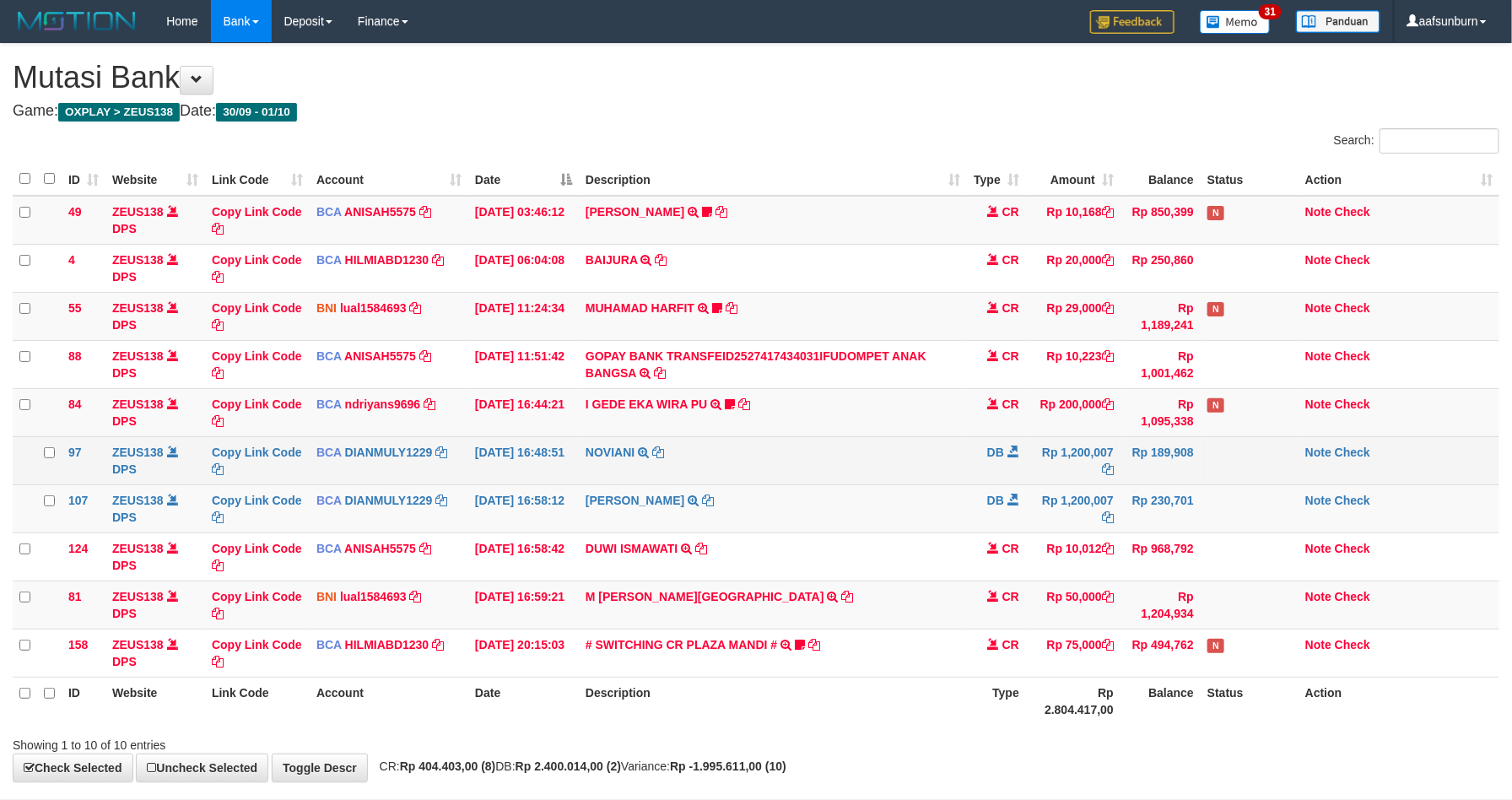
click at [901, 465] on td "NOVIANI TRSF E-BANKING DB 0110/FTSCY/WS95031 1200007.00NOVIANI" at bounding box center [773, 460] width 388 height 48
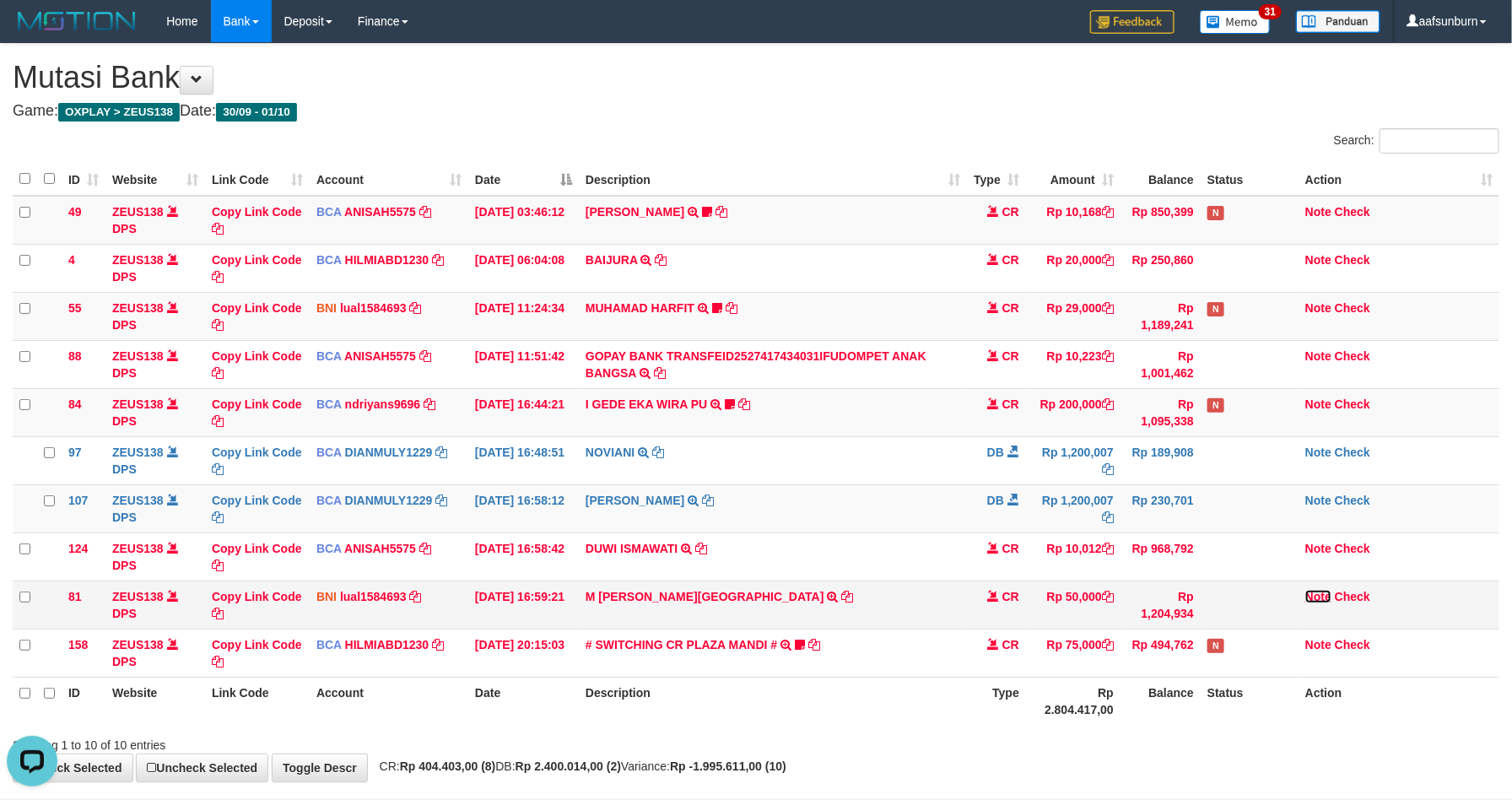
click at [1321, 593] on link "Note" at bounding box center [1318, 597] width 26 height 13
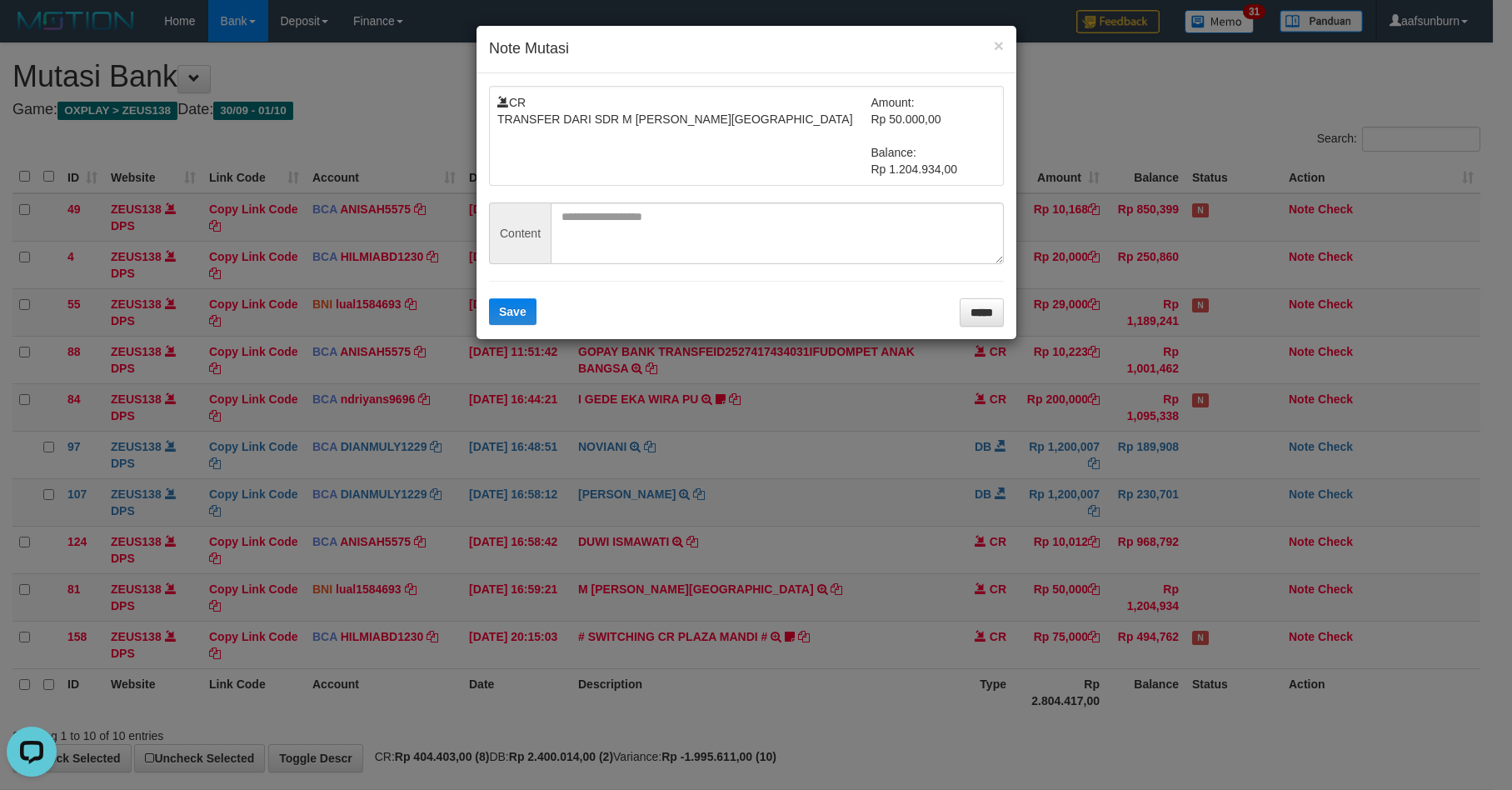
click at [623, 285] on form "CR TRANSFER DARI SDR M MASIKIN NOVRIANSYAH Amount: Rp 50.000,00 Balance: Rp 1.2…" at bounding box center [747, 206] width 515 height 241
paste textarea "*******"
drag, startPoint x: 615, startPoint y: 243, endPoint x: 557, endPoint y: 287, distance: 72.8
click at [610, 247] on textarea "*******" at bounding box center [777, 233] width 453 height 62
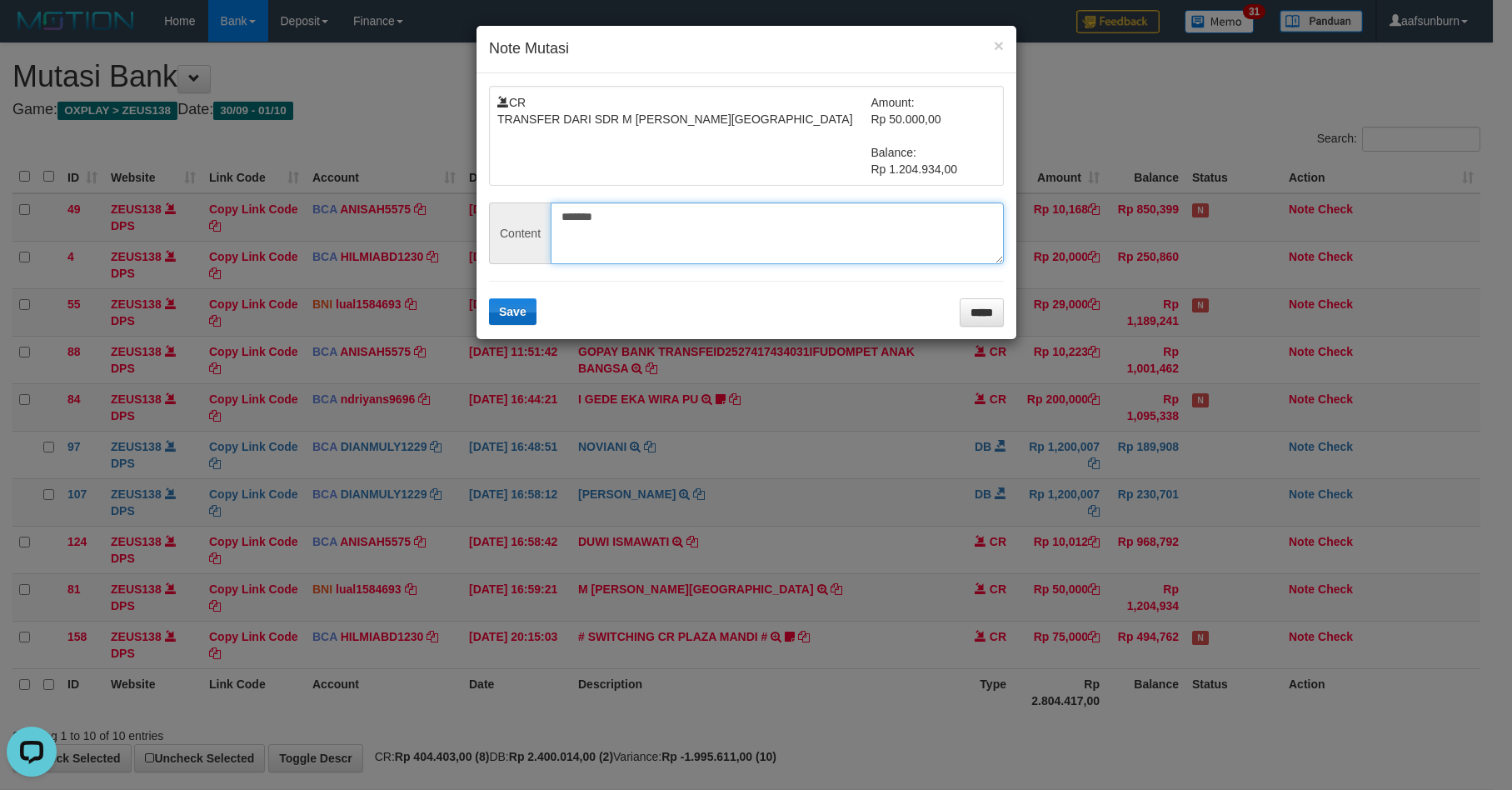
type textarea "*******"
click at [510, 309] on span "Save" at bounding box center [512, 312] width 27 height 13
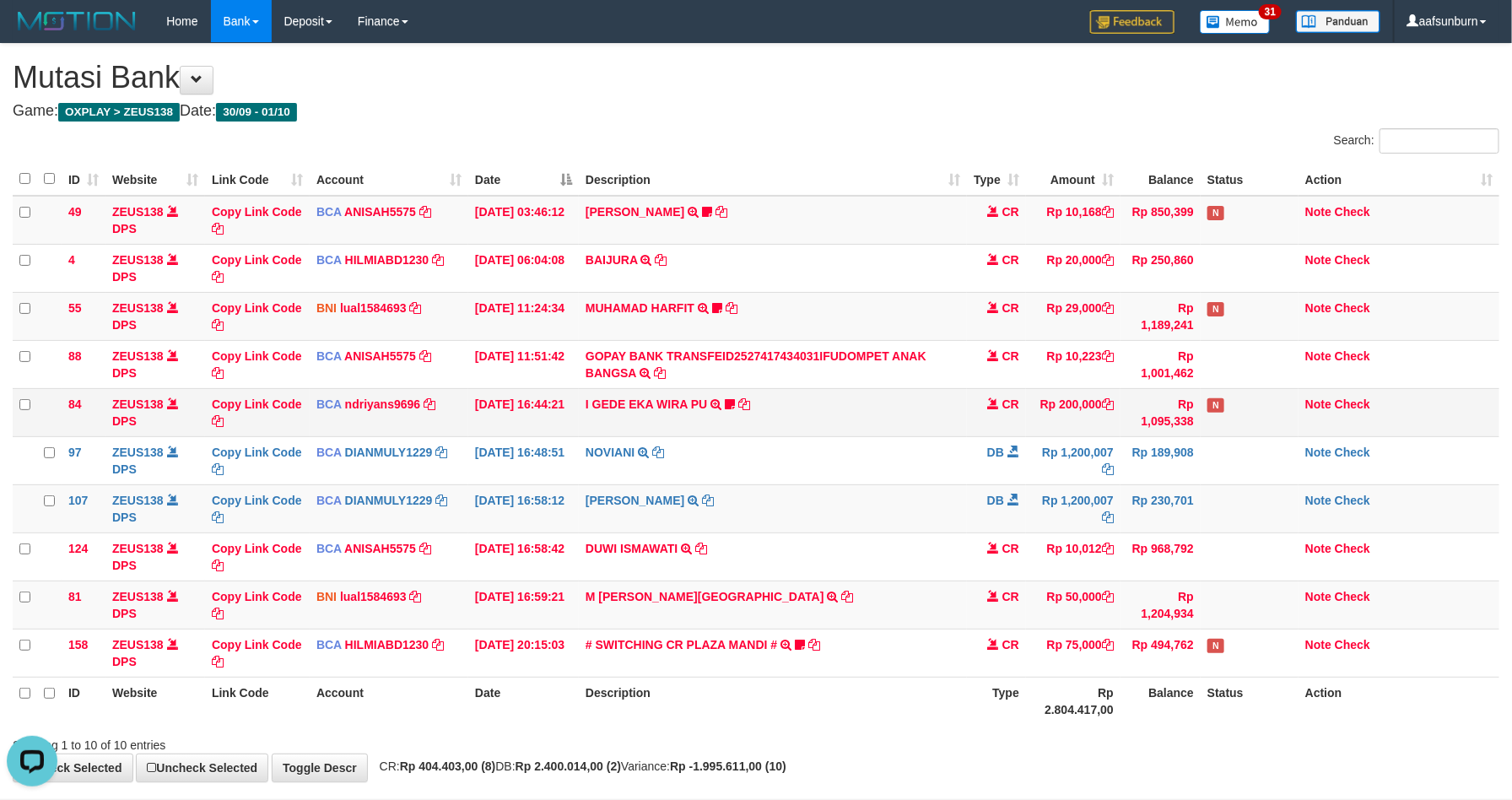
click at [1116, 413] on td "Rp 200,000" at bounding box center [1074, 412] width 94 height 48
drag, startPoint x: 1116, startPoint y: 413, endPoint x: 1128, endPoint y: 411, distance: 12.2
click at [1116, 411] on td "Rp 200,000" at bounding box center [1074, 412] width 94 height 48
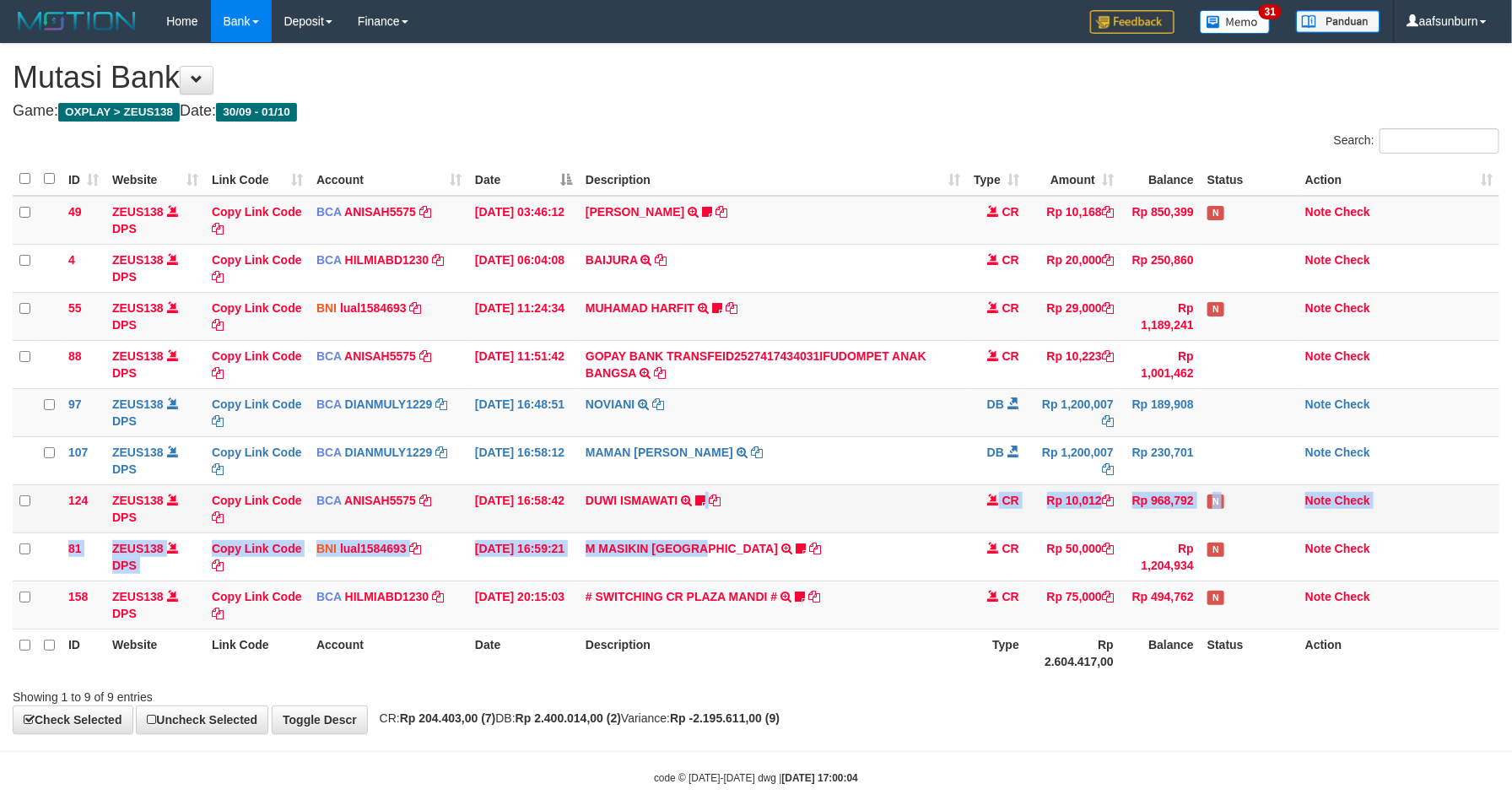
click at [706, 535] on tbody "49 ZEUS138 DPS Copy Link Code BCA ANISAH5575 DPS [PERSON_NAME] mutasi_20251001_…" at bounding box center [756, 412] width 1487 height 434
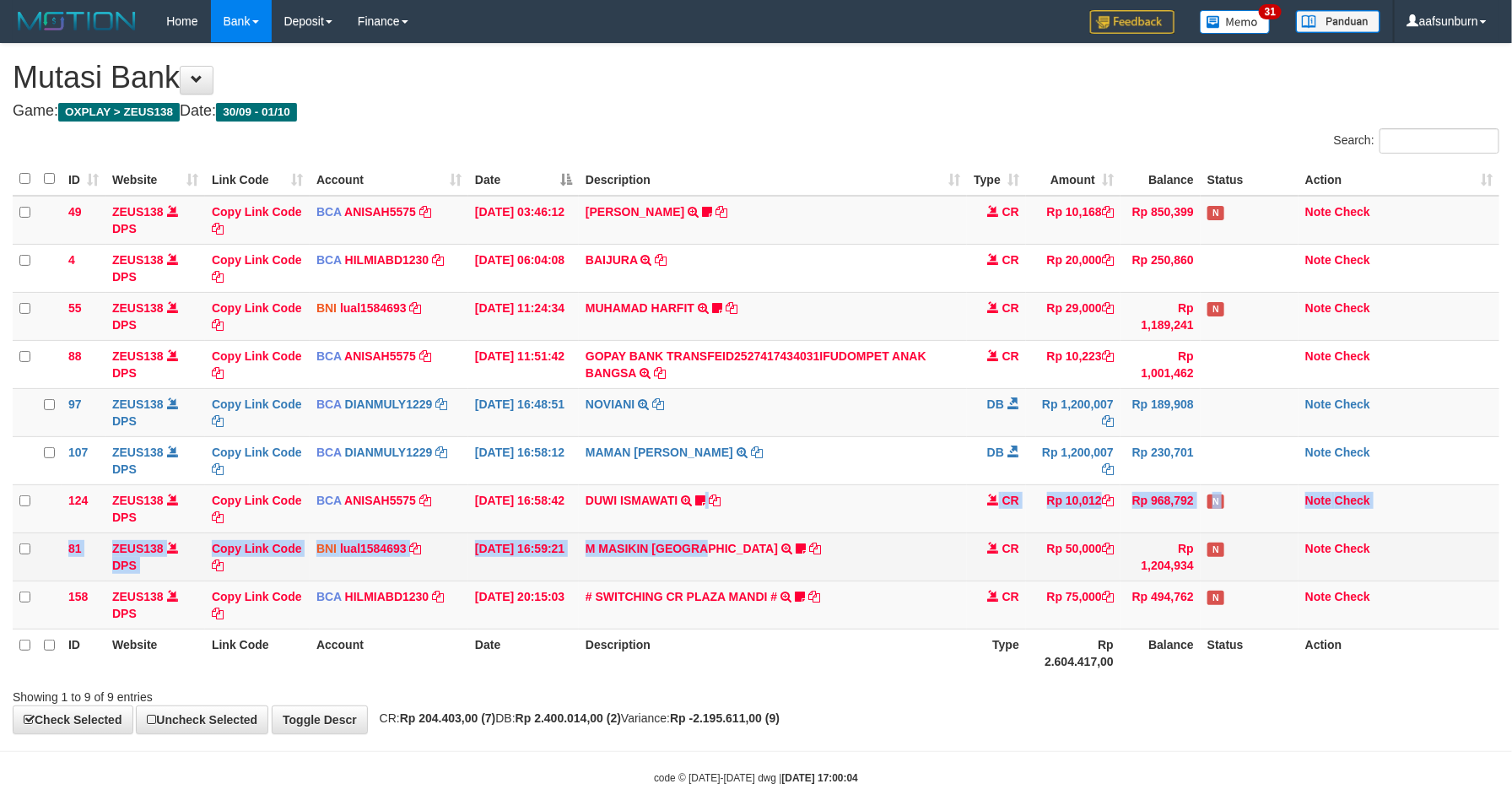
drag, startPoint x: 706, startPoint y: 535, endPoint x: 866, endPoint y: 543, distance: 160.2
click at [719, 533] on td "DUWI ISMAWATI TRSF E-BANKING CR 0110/FTSCY/WS95031 10012.00DUWI ISMAWATI Duwi09…" at bounding box center [773, 508] width 388 height 48
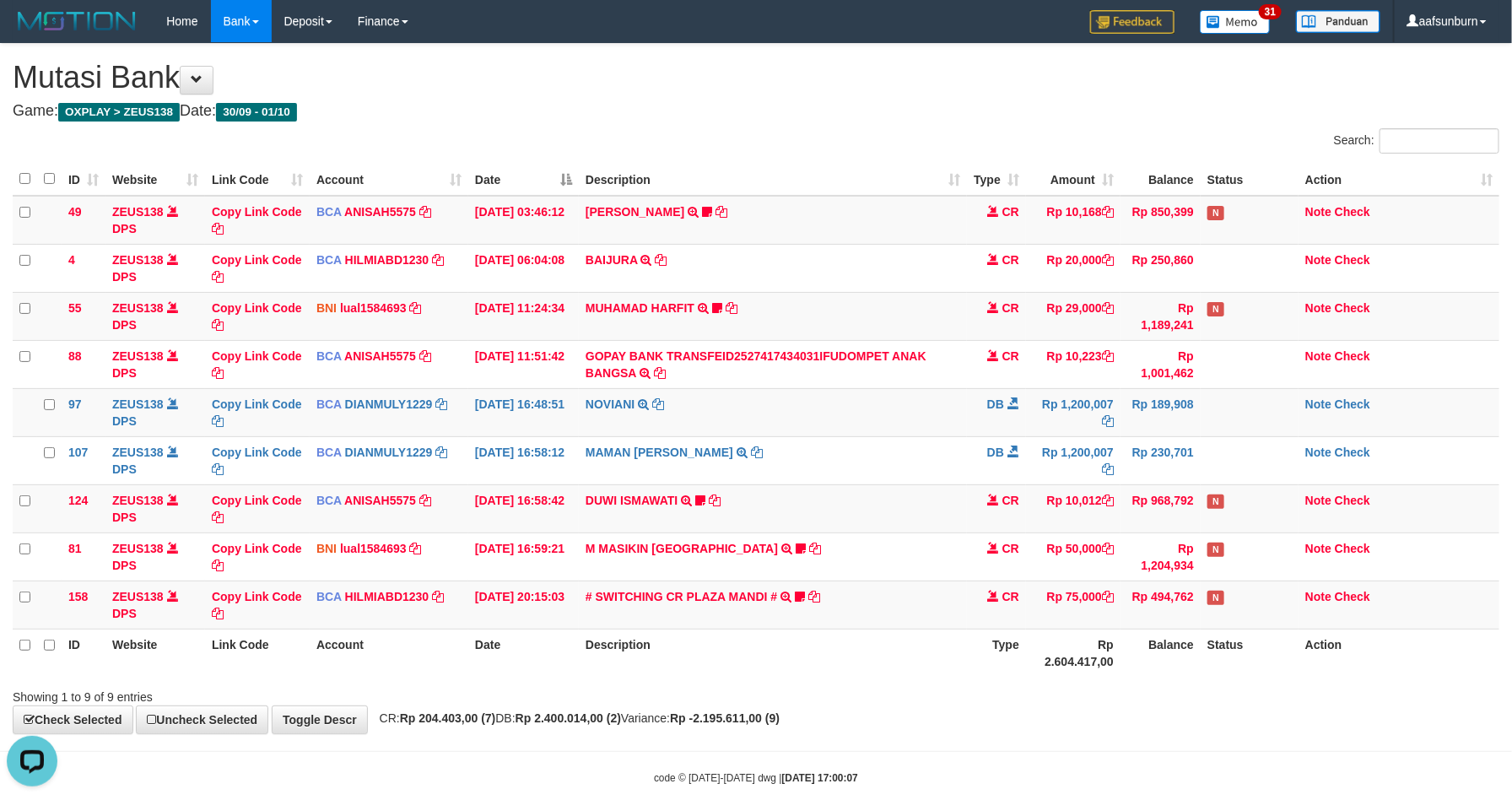
click at [1041, 672] on th "Rp 2.604.417,00" at bounding box center [1074, 653] width 94 height 48
click at [1056, 664] on th "Rp 2.604.417,00" at bounding box center [1074, 653] width 94 height 48
click at [853, 605] on td "# SWITCHING CR PLAZA MANDI # SWITCHING CR TRF TUPARDI 008 PLAZA MANDI 185000420…" at bounding box center [773, 604] width 388 height 48
click at [899, 607] on td "# SWITCHING CR PLAZA MANDI # SWITCHING CR TRF TUPARDI 008 PLAZA MANDI 185000420…" at bounding box center [773, 604] width 388 height 48
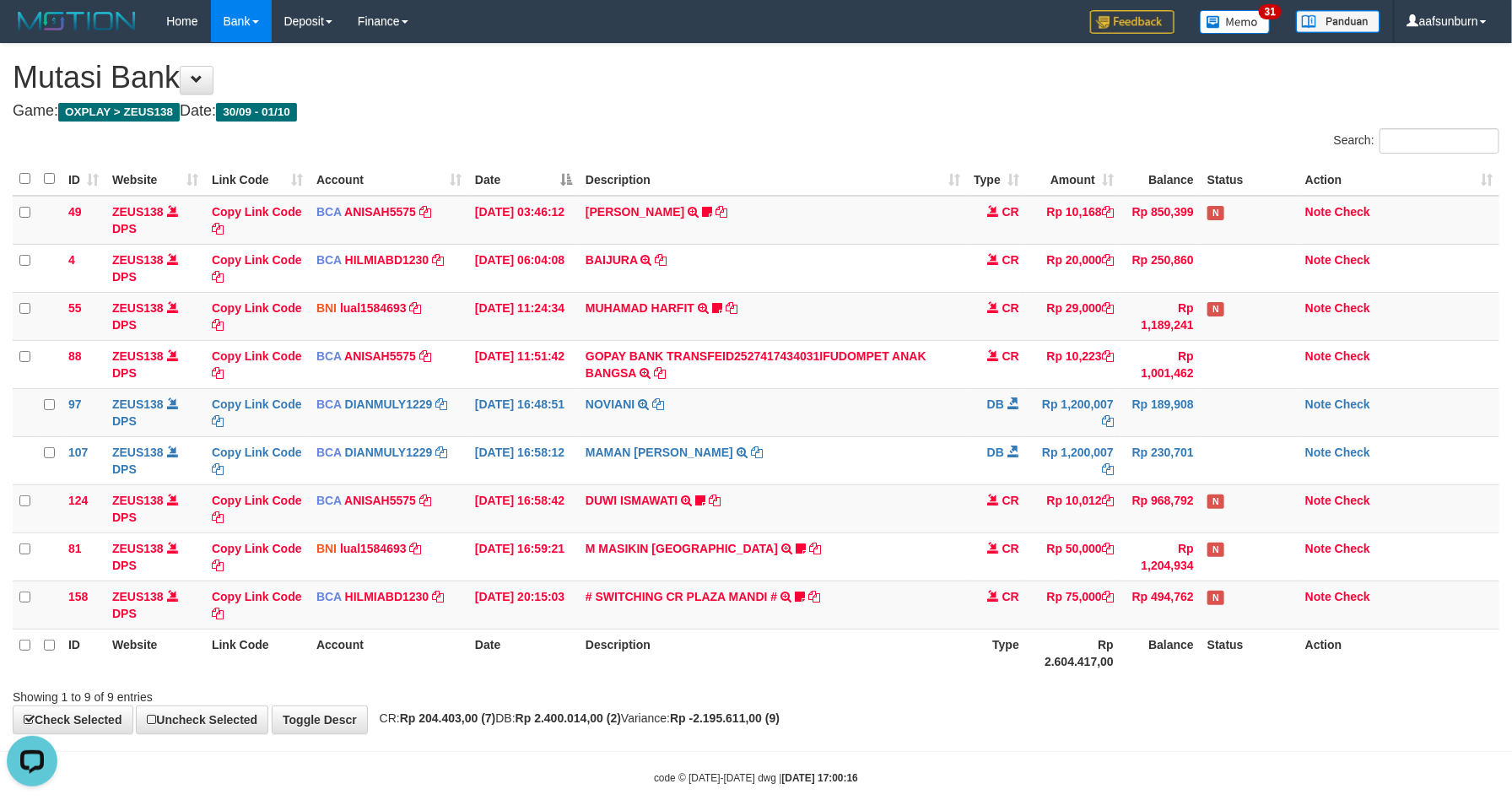
click at [1051, 655] on th "Rp 2.604.417,00" at bounding box center [1074, 653] width 94 height 48
click at [1051, 655] on th "Rp 2.604.417,00" at bounding box center [1074, 653] width 94 height 48
click at [1051, 644] on th "Rp 2.604.417,00" at bounding box center [1074, 653] width 94 height 48
click at [1309, 408] on link "Note" at bounding box center [1318, 404] width 26 height 13
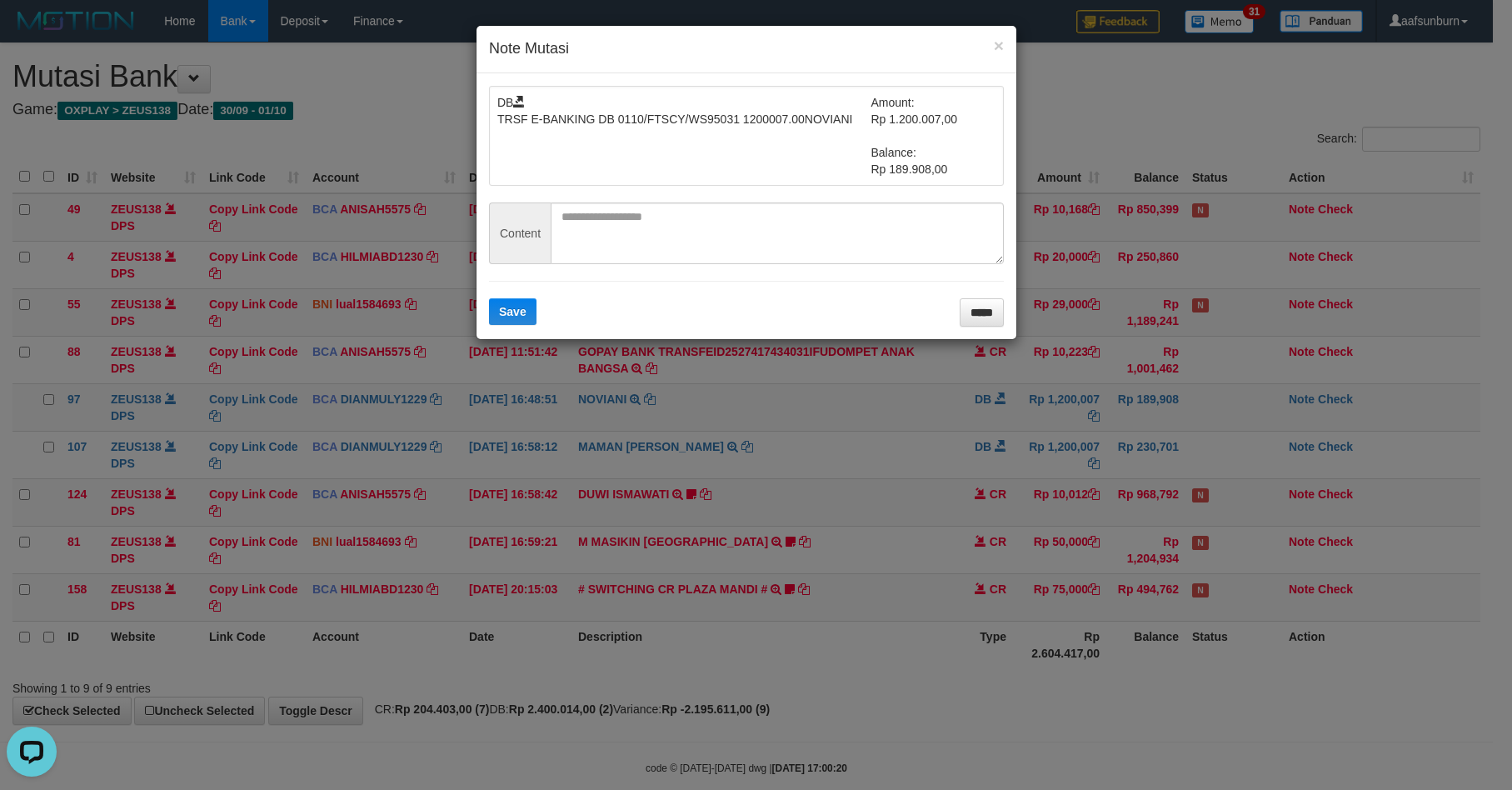
click at [1217, 331] on div "× Note Mutasi DB TRSF E-BANKING DB 0110/FTSCY/WS95031 1200007.00NOVIANI Amount:…" at bounding box center [756, 395] width 1512 height 790
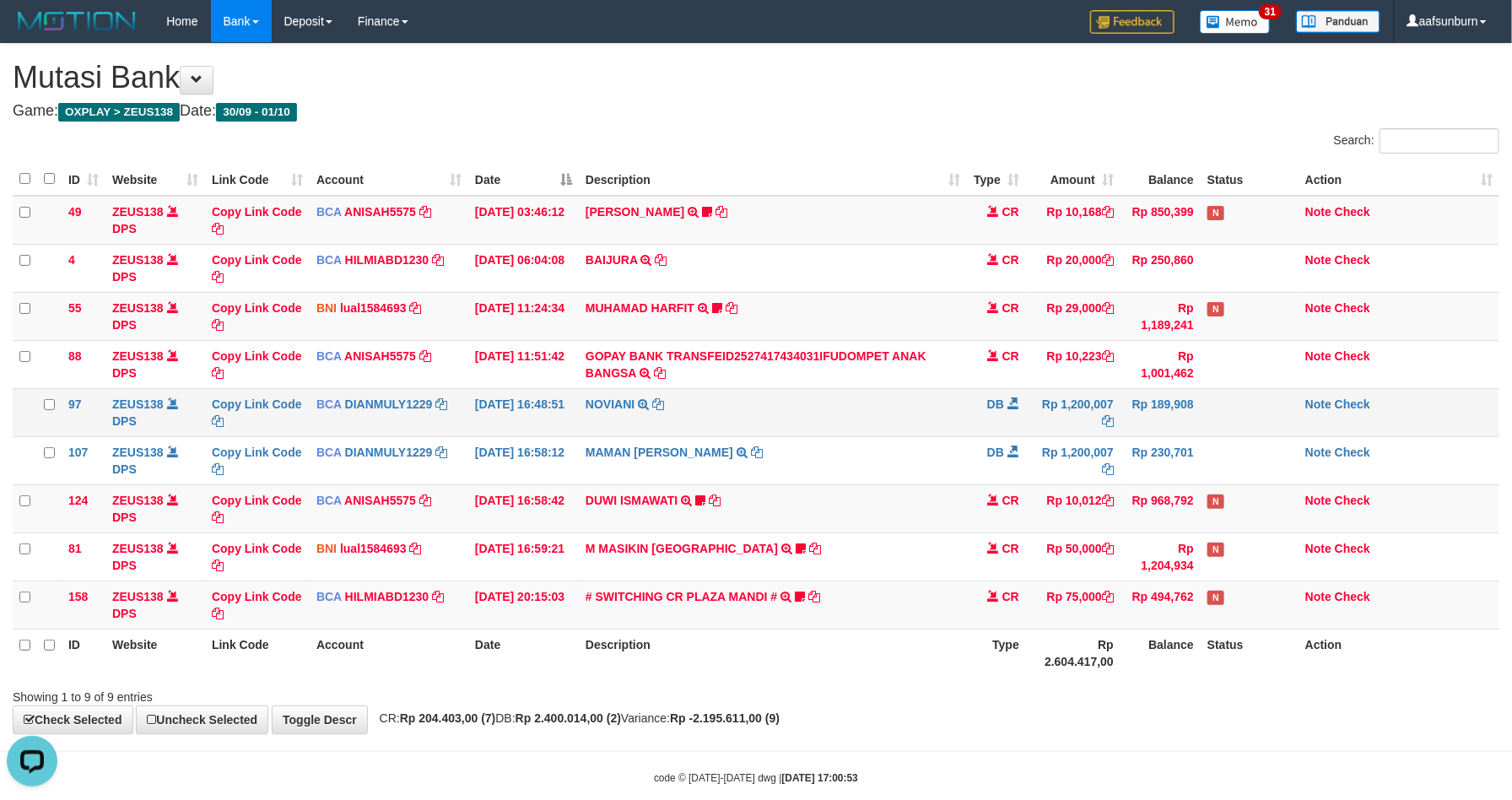
click at [920, 398] on td "NOVIANI TRSF E-BANKING DB 0110/FTSCY/WS95031 1200007.00NOVIANI" at bounding box center [773, 412] width 388 height 48
click at [976, 494] on td "CR" at bounding box center [996, 508] width 59 height 48
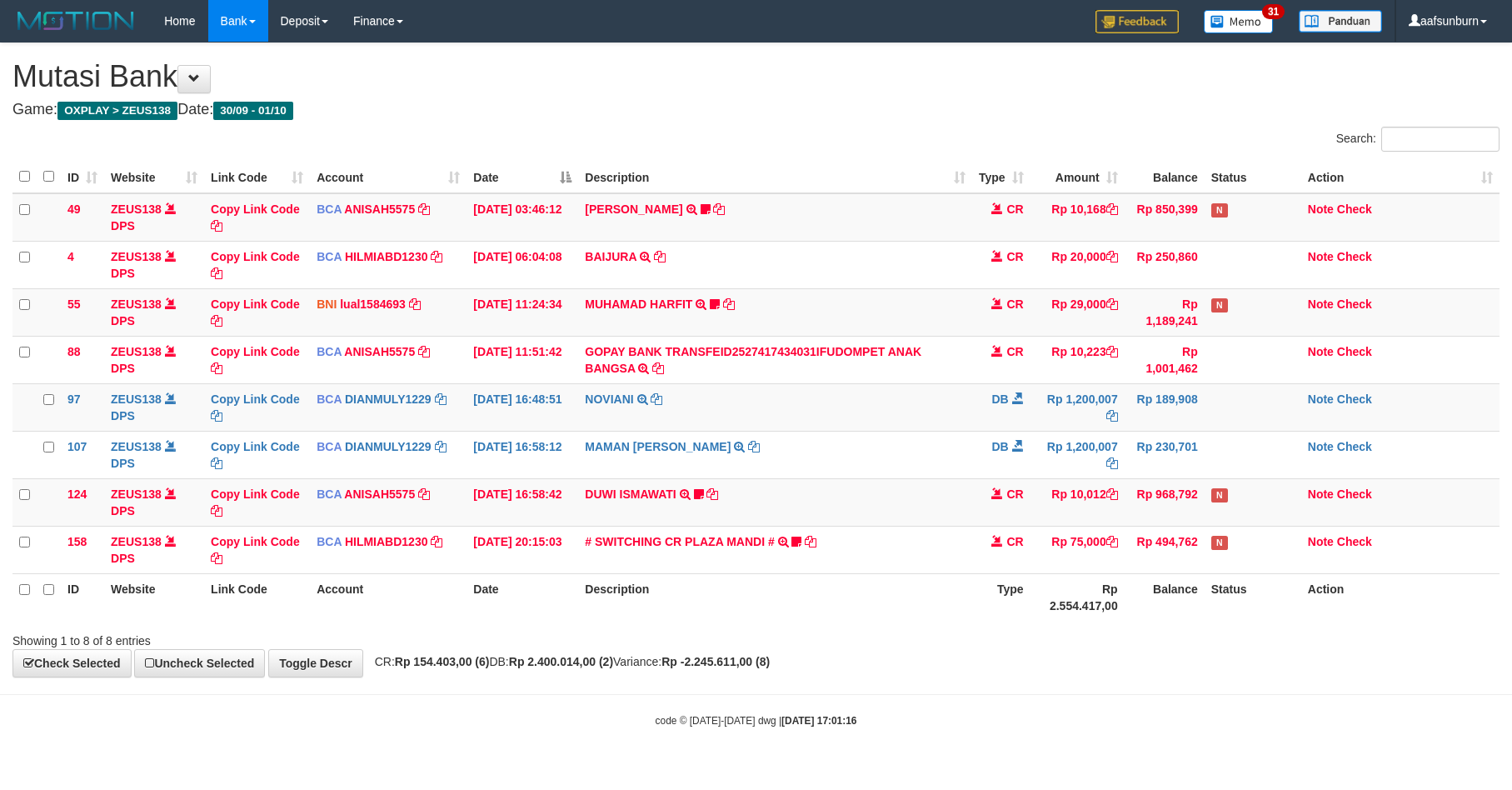
click at [960, 486] on td "DUWI ISMAWATI TRSF E-BANKING CR 0110/FTSCY/WS95031 10012.00DUWI ISMAWATI Duwi09…" at bounding box center [775, 502] width 393 height 48
click at [1063, 586] on th "Rp 2.554.417,00" at bounding box center [1077, 597] width 94 height 48
click at [1070, 603] on th "Rp 2.554.417,00" at bounding box center [1077, 597] width 94 height 48
click at [1190, 400] on td "Rp 189,908" at bounding box center [1164, 407] width 80 height 48
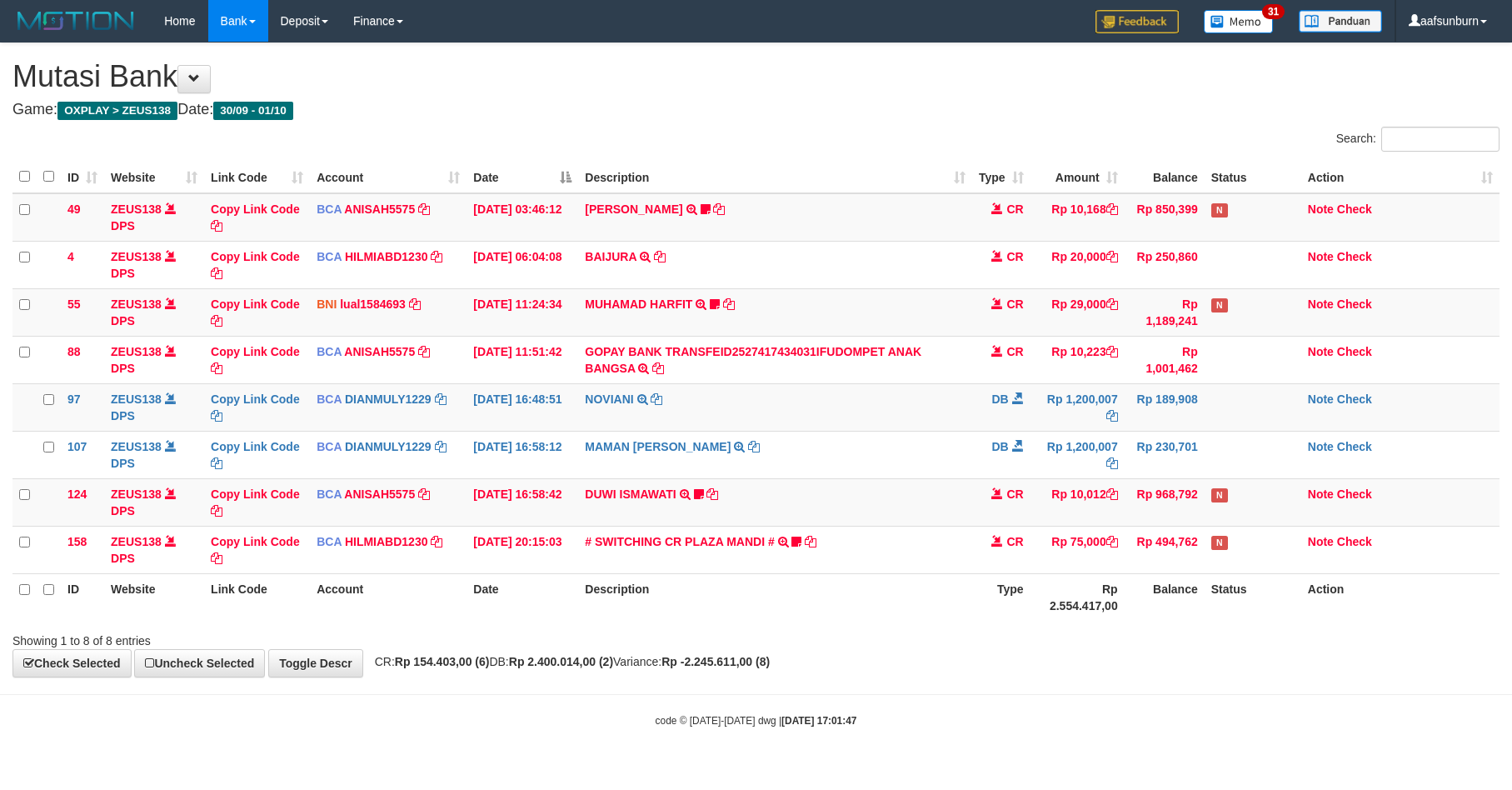
click at [926, 555] on td "# SWITCHING CR PLAZA MANDI # SWITCHING CR TRF TUPARDI 008 PLAZA MANDI 185000420…" at bounding box center [775, 549] width 393 height 48
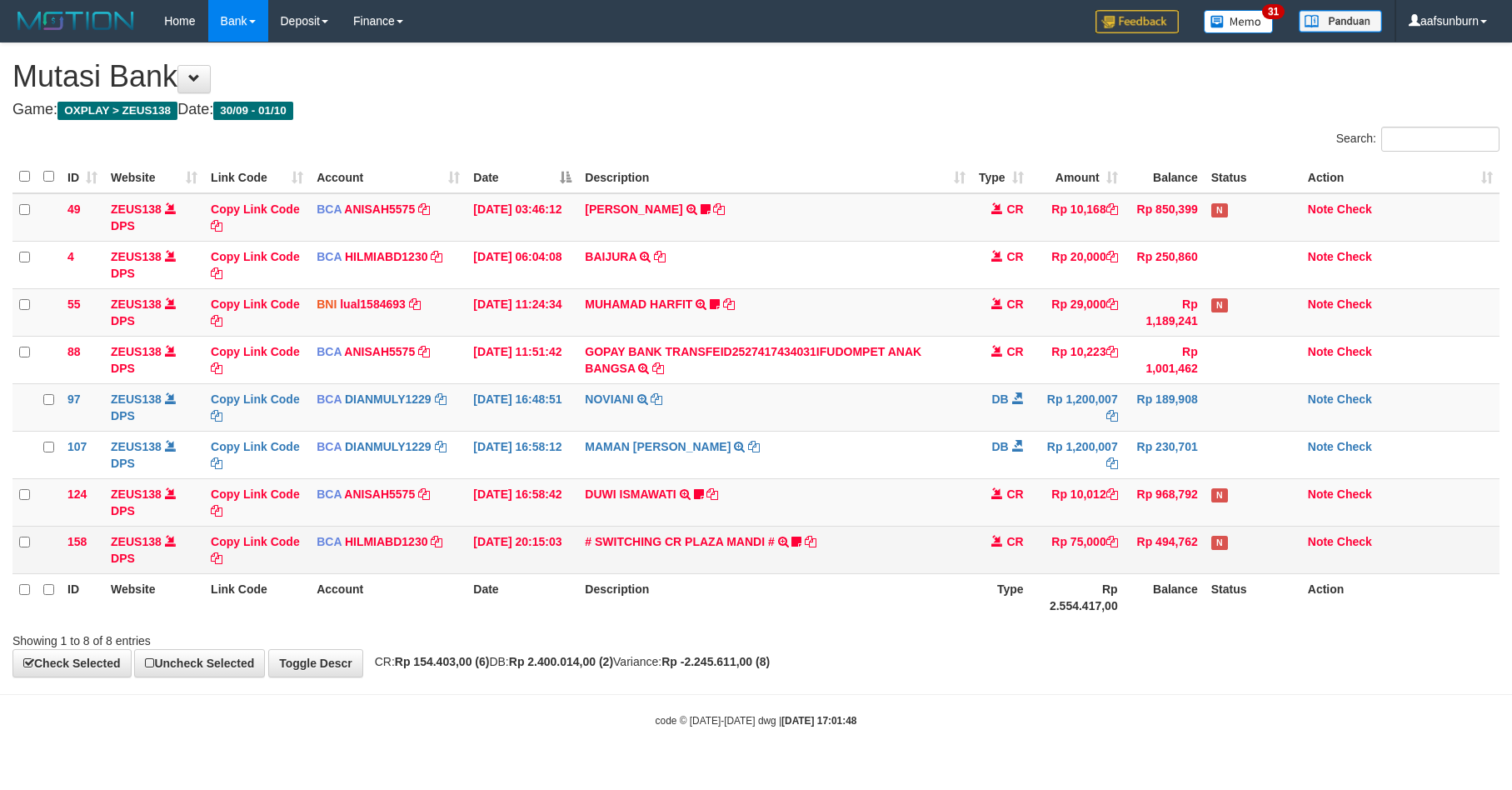
click at [1075, 540] on td "Rp 75,000" at bounding box center [1077, 549] width 94 height 48
drag, startPoint x: 1075, startPoint y: 540, endPoint x: 1083, endPoint y: 544, distance: 8.9
click at [1083, 544] on td "Rp 75,000" at bounding box center [1077, 549] width 94 height 48
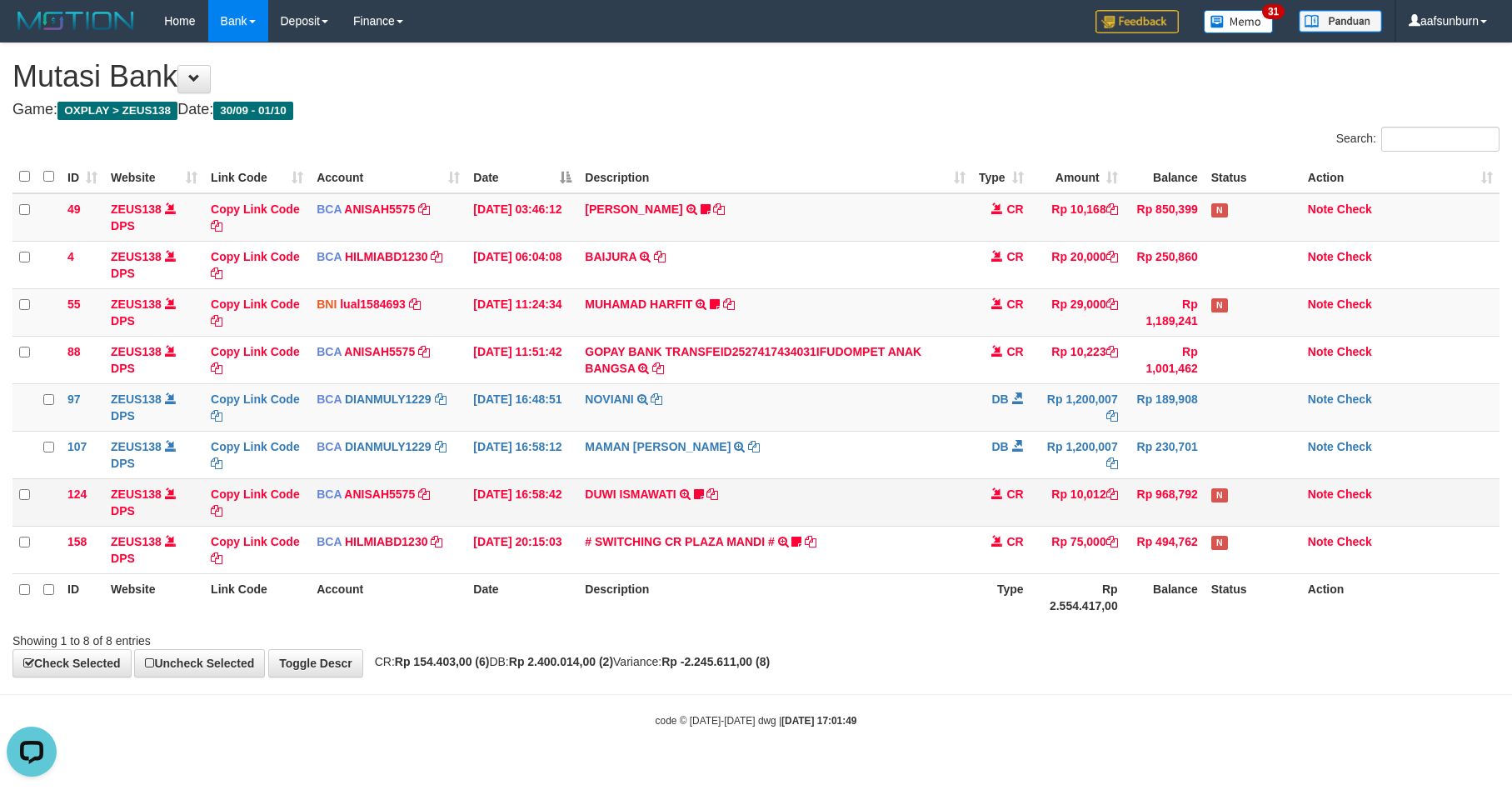
click at [950, 506] on td "DUWI ISMAWATI TRSF E-BANKING CR 0110/FTSCY/WS95031 10012.00DUWI ISMAWATI Duwi09…" at bounding box center [775, 502] width 393 height 48
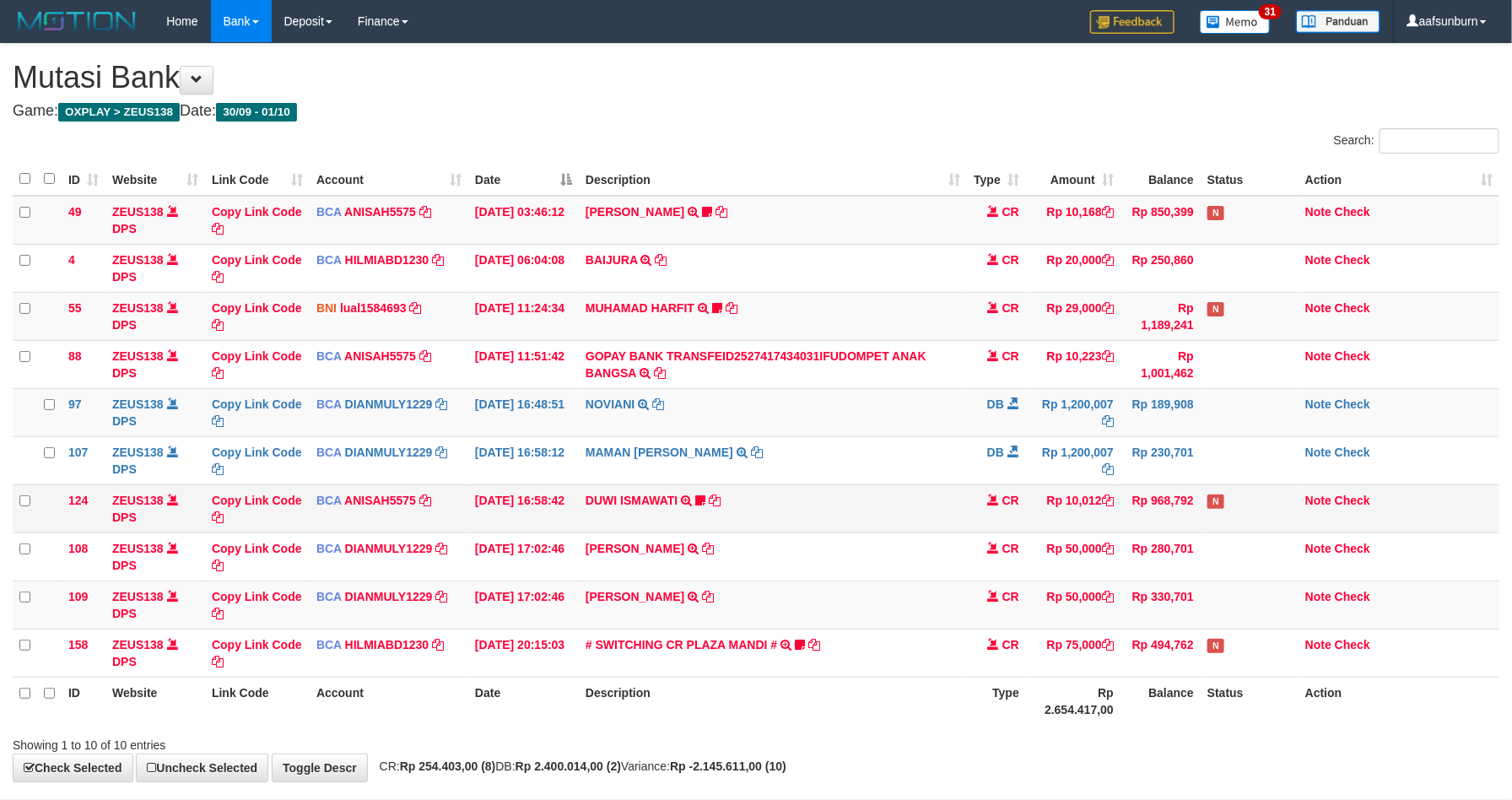
click at [993, 507] on td "CR" at bounding box center [996, 508] width 59 height 48
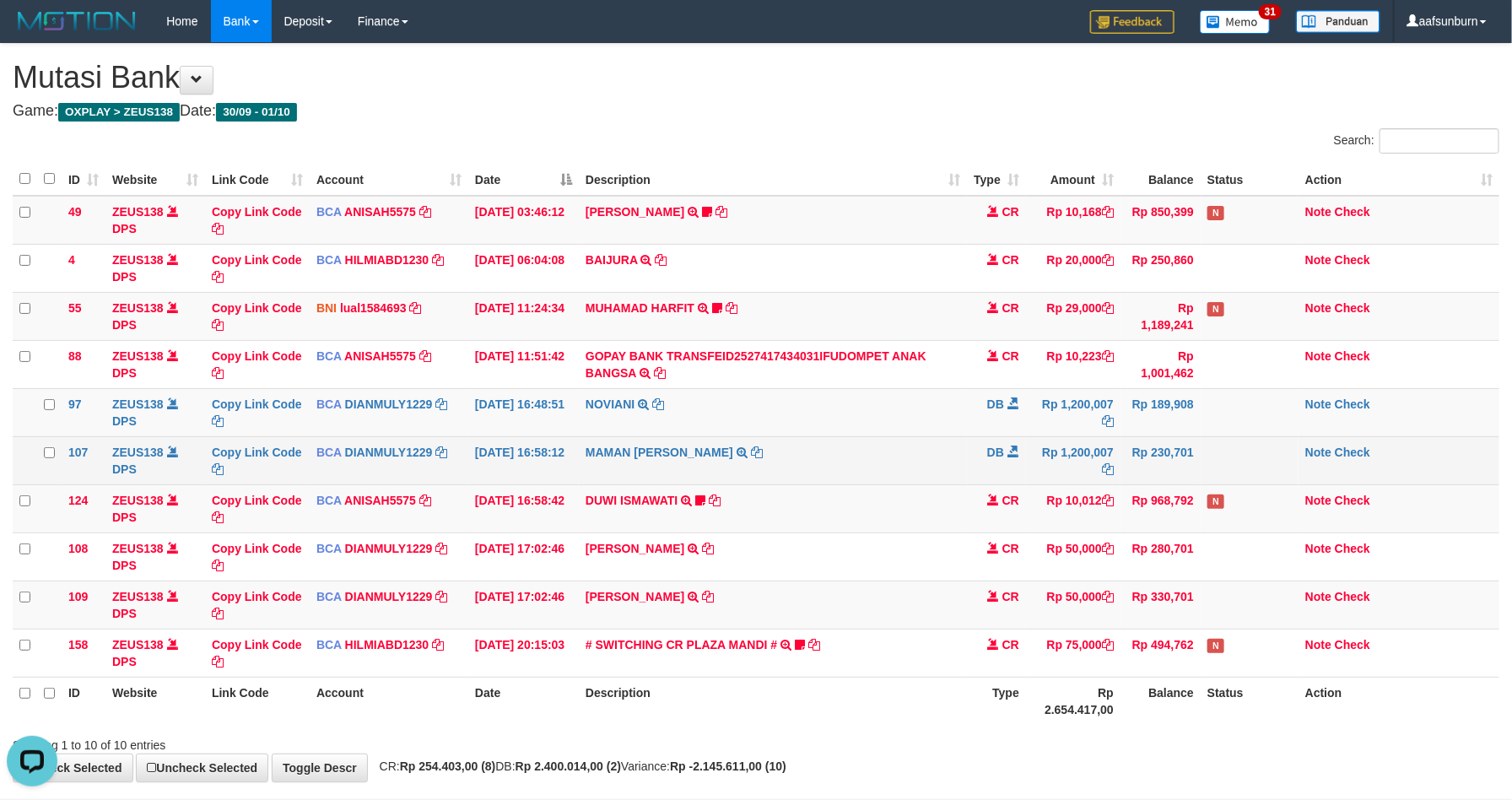
click at [1033, 453] on td "Rp 1,200,007" at bounding box center [1074, 460] width 94 height 48
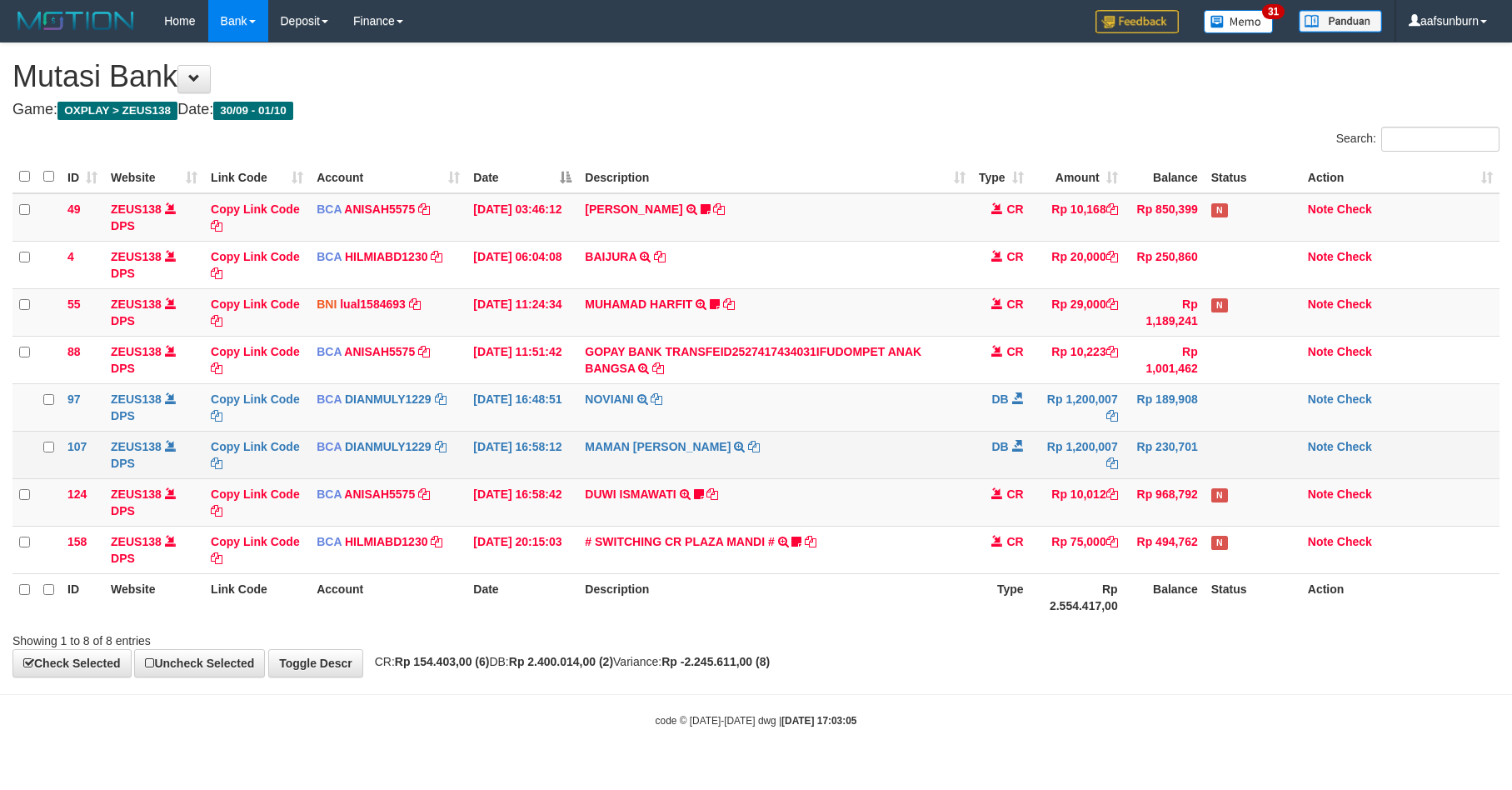
click at [1038, 459] on td "Rp 1,200,007" at bounding box center [1077, 454] width 94 height 48
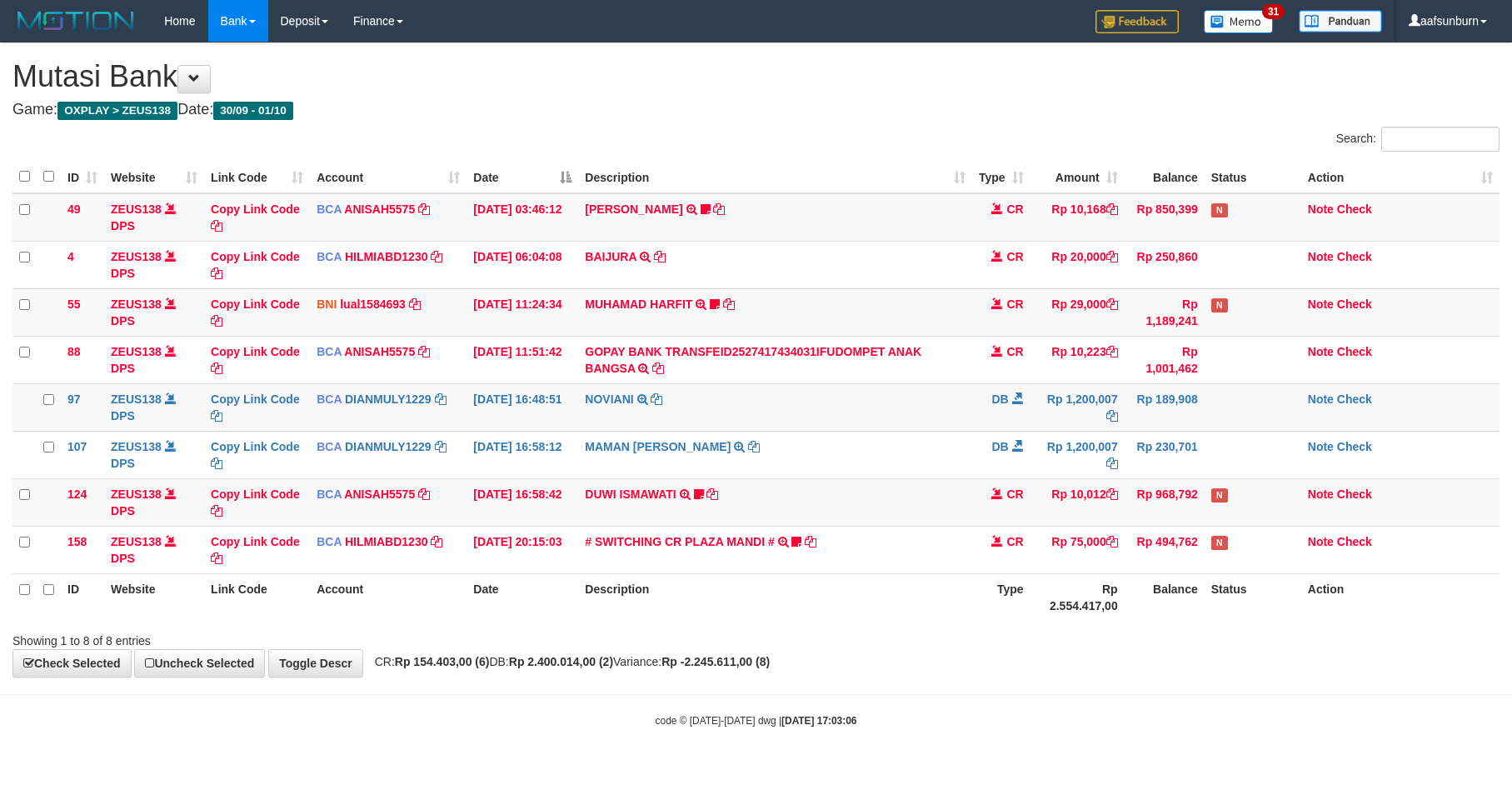
click at [1050, 467] on td "Rp 1,200,007" at bounding box center [1077, 454] width 94 height 48
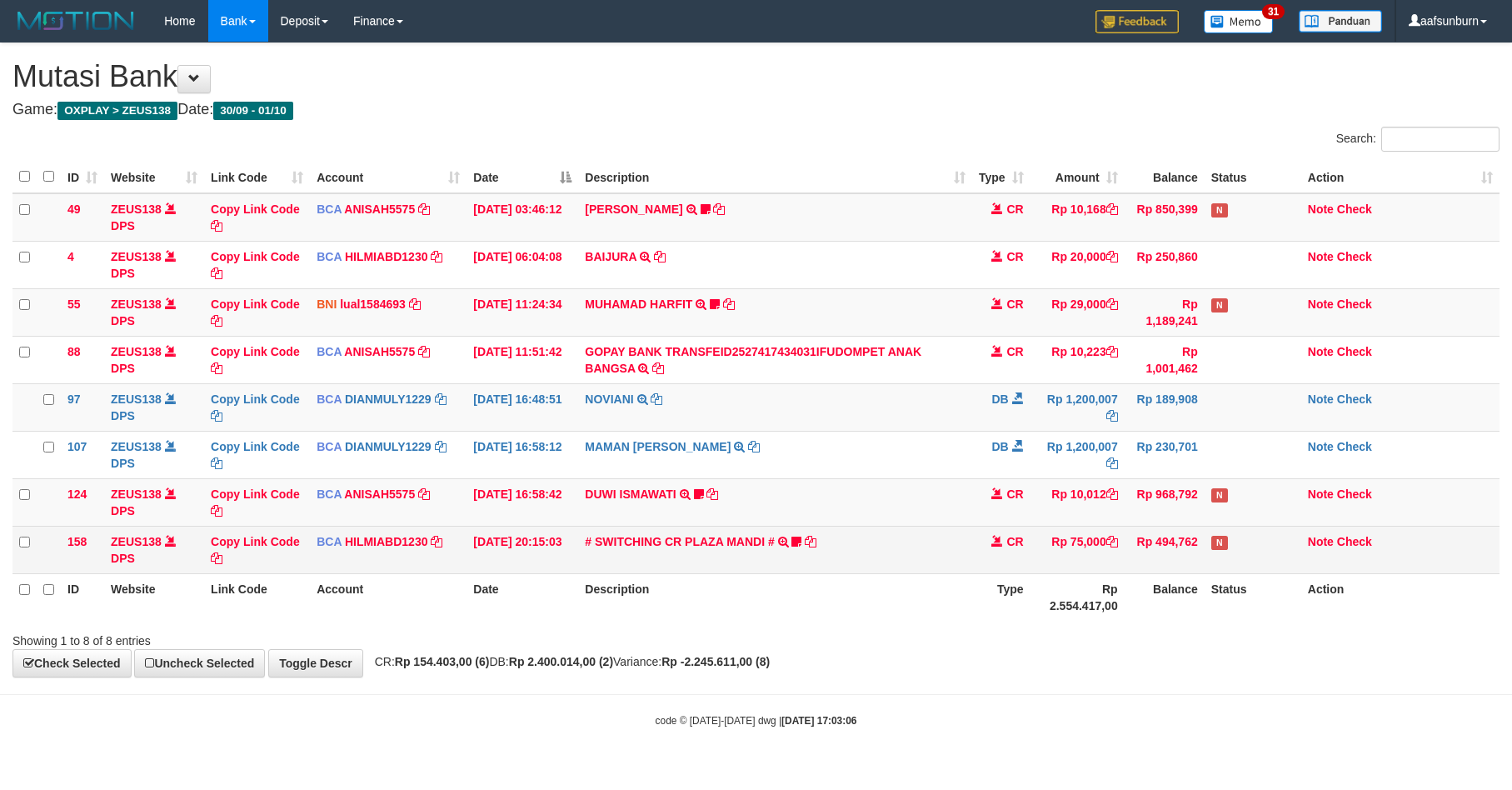
click at [1038, 533] on td "Rp 75,000" at bounding box center [1077, 549] width 94 height 48
click at [1061, 565] on td "Rp 75,000" at bounding box center [1077, 549] width 94 height 48
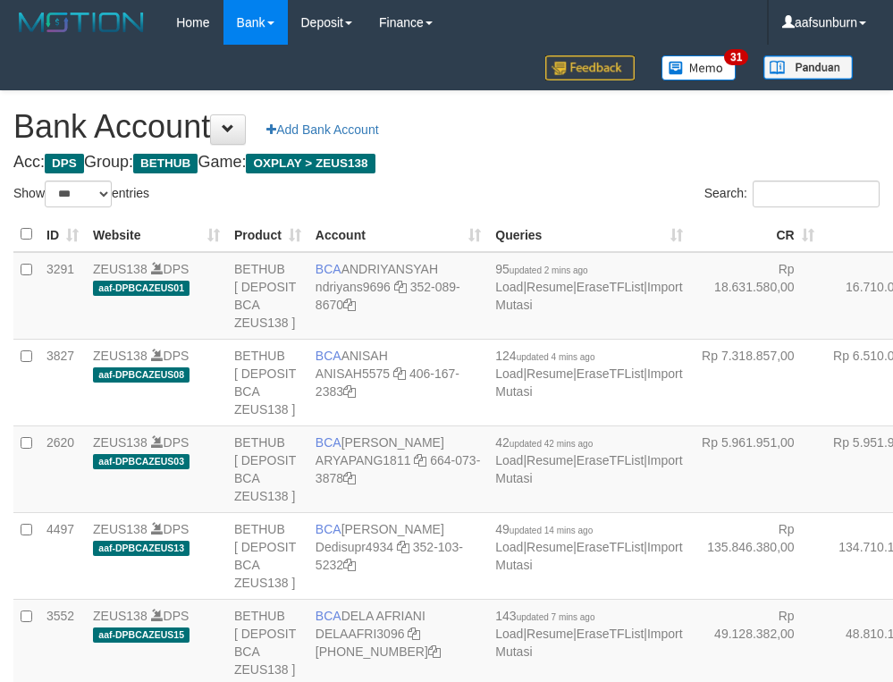
select select "***"
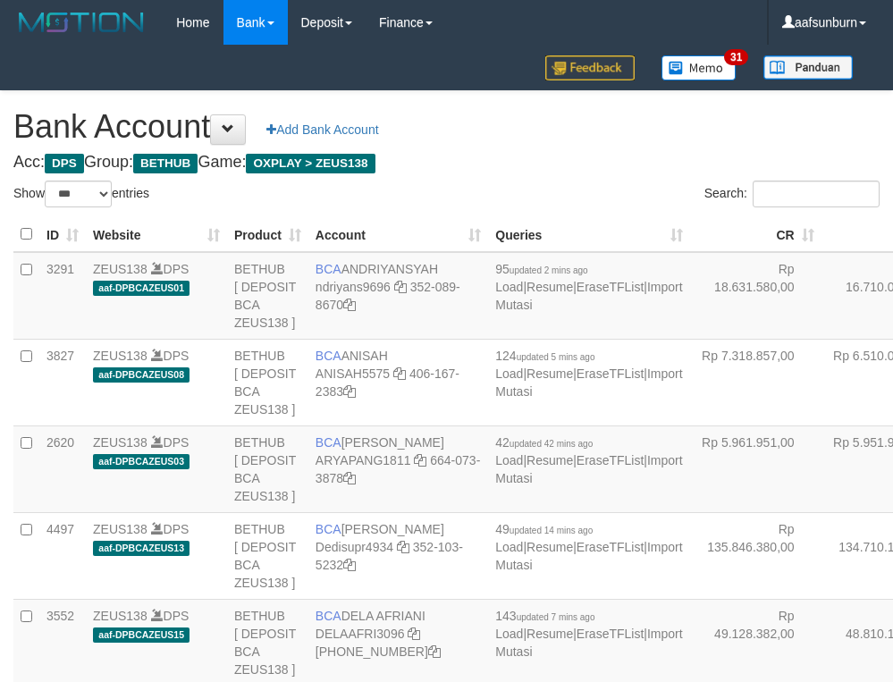
select select "***"
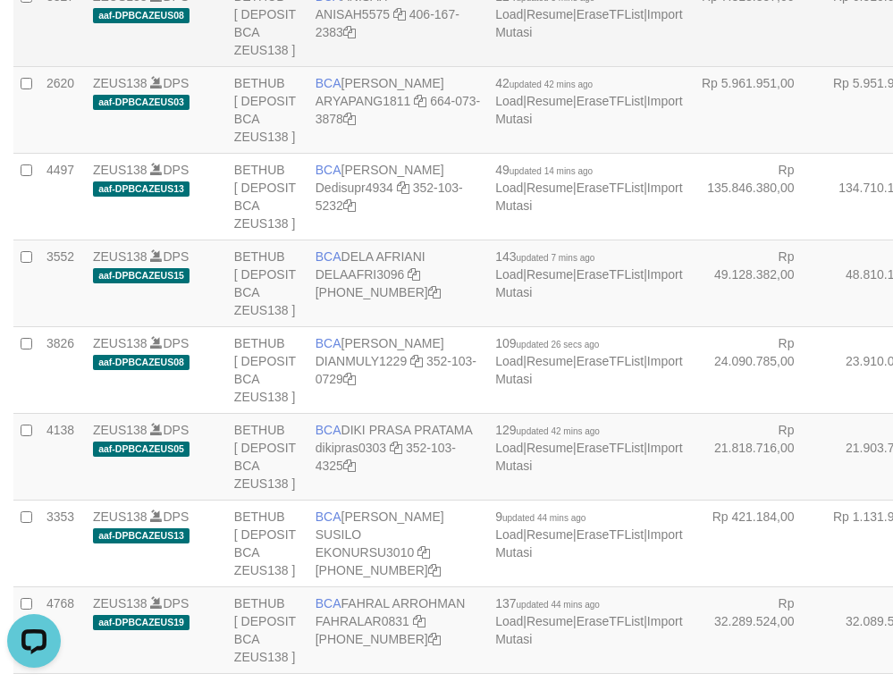
drag, startPoint x: 780, startPoint y: 108, endPoint x: 767, endPoint y: 115, distance: 15.2
click at [821, 66] on td "Rp 6.510.073,00" at bounding box center [886, 22] width 131 height 87
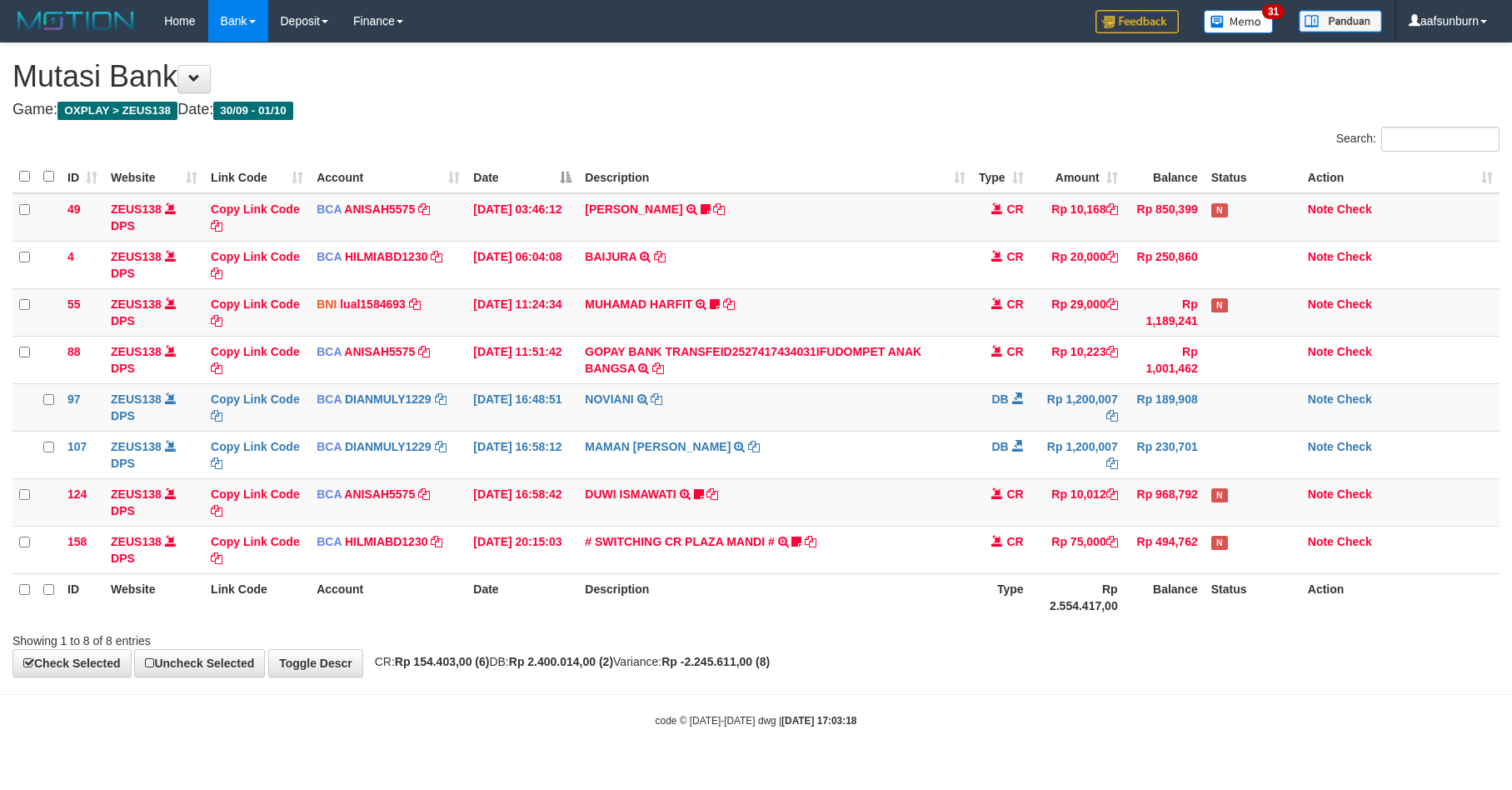
click at [1052, 635] on div "Showing 1 to 8 of 8 entries" at bounding box center [756, 637] width 1512 height 23
click at [1047, 638] on div "Showing 1 to 8 of 8 entries" at bounding box center [756, 637] width 1512 height 23
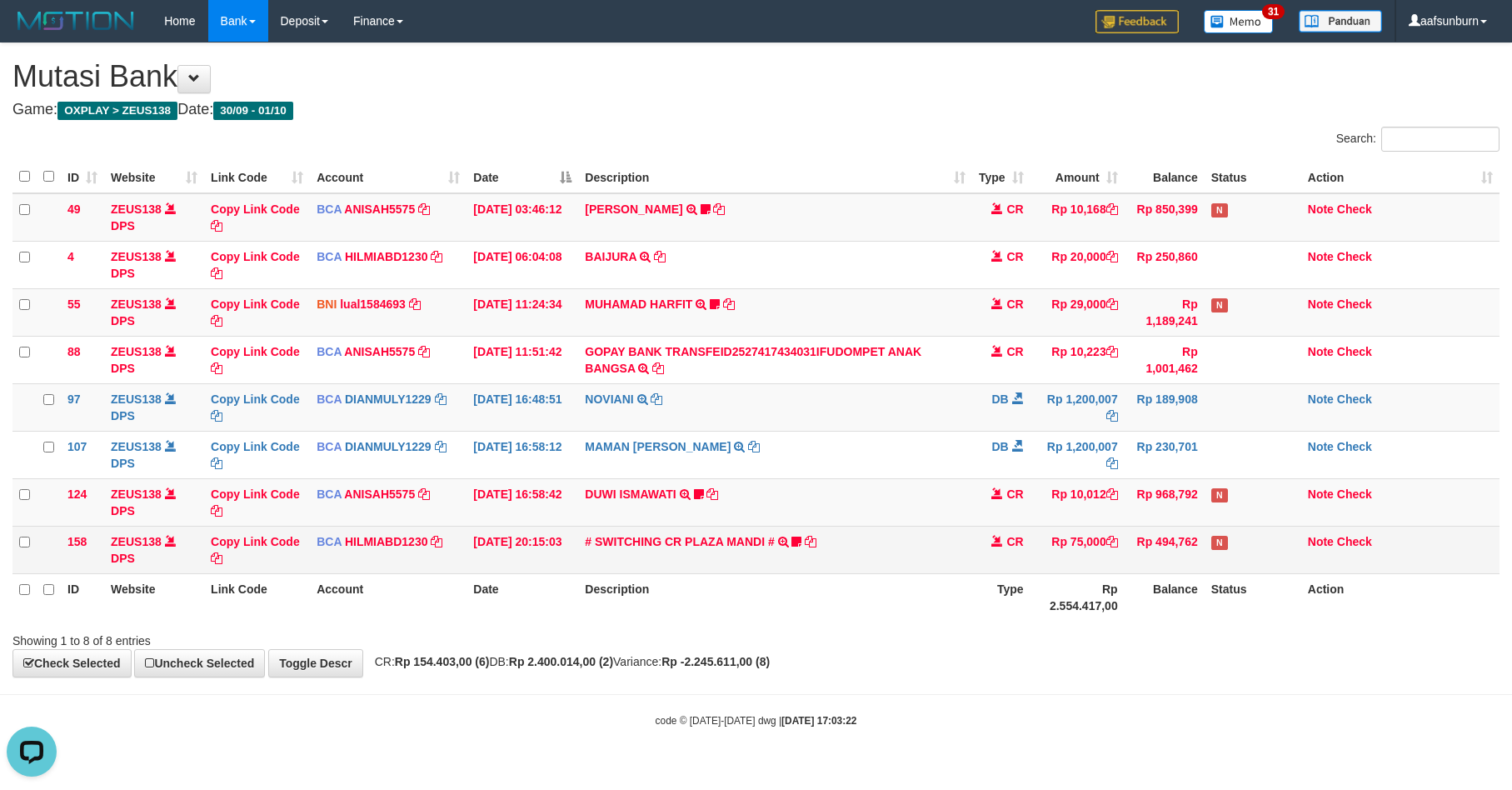
click at [898, 562] on td "# SWITCHING CR PLAZA MANDI # SWITCHING CR TRF TUPARDI 008 PLAZA MANDI 185000420…" at bounding box center [775, 549] width 393 height 48
click at [895, 563] on td "# SWITCHING CR PLAZA MANDI # SWITCHING CR TRF TUPARDI 008 PLAZA MANDI 185000420…" at bounding box center [775, 549] width 393 height 48
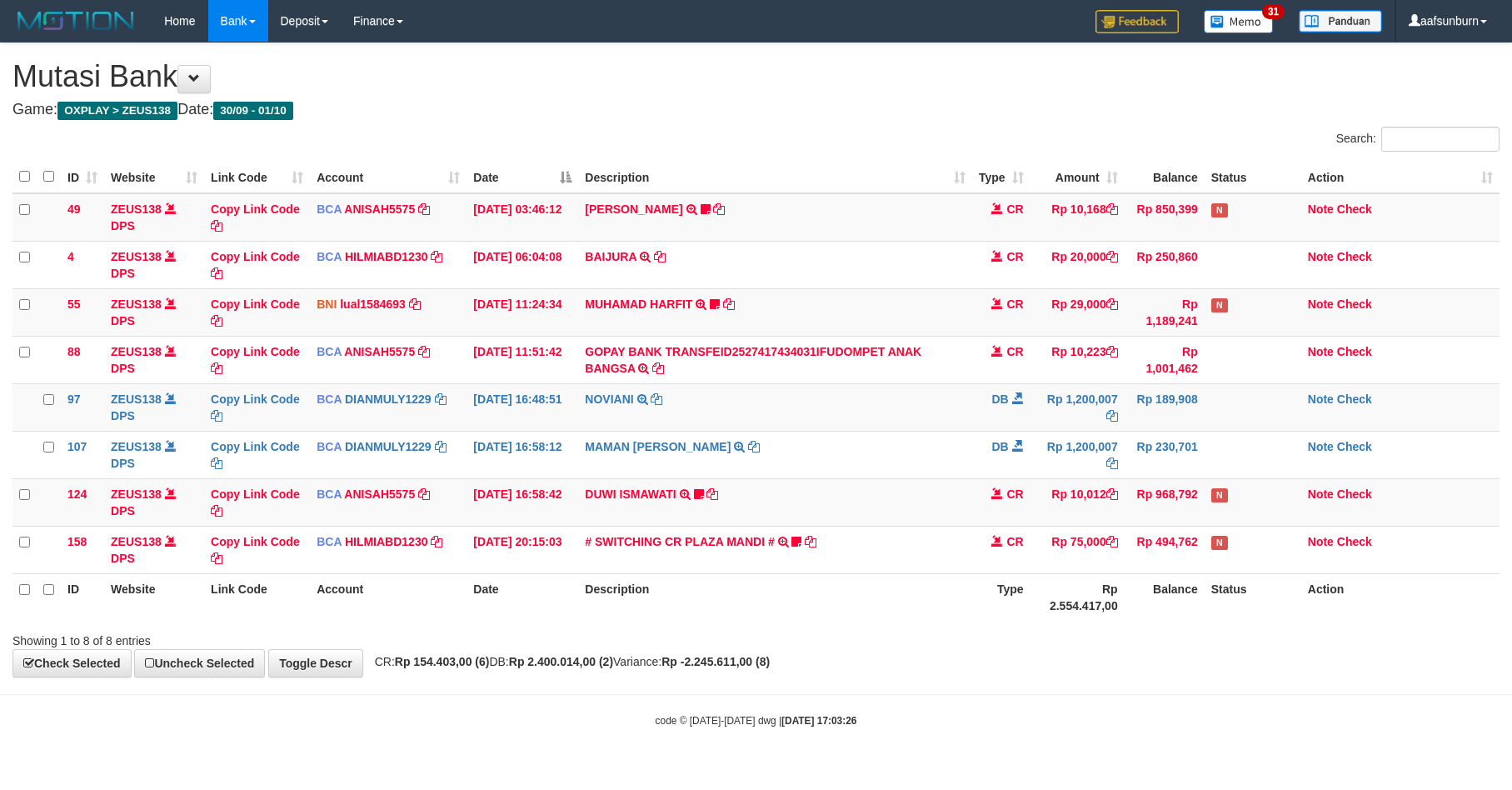
click at [885, 570] on td "# SWITCHING CR PLAZA MANDI # SWITCHING CR TRF TUPARDI 008 PLAZA MANDI 185000420…" at bounding box center [775, 549] width 393 height 48
click at [875, 565] on td "# SWITCHING CR PLAZA MANDI # SWITCHING CR TRF TUPARDI 008 PLAZA MANDI 185000420…" at bounding box center [775, 549] width 393 height 48
click at [873, 565] on td "# SWITCHING CR PLAZA MANDI # SWITCHING CR TRF TUPARDI 008 PLAZA MANDI 185000420…" at bounding box center [775, 549] width 393 height 48
click at [991, 649] on div "Showing 1 to 8 of 8 entries" at bounding box center [756, 637] width 1512 height 23
click at [983, 658] on div "**********" at bounding box center [756, 359] width 1512 height 633
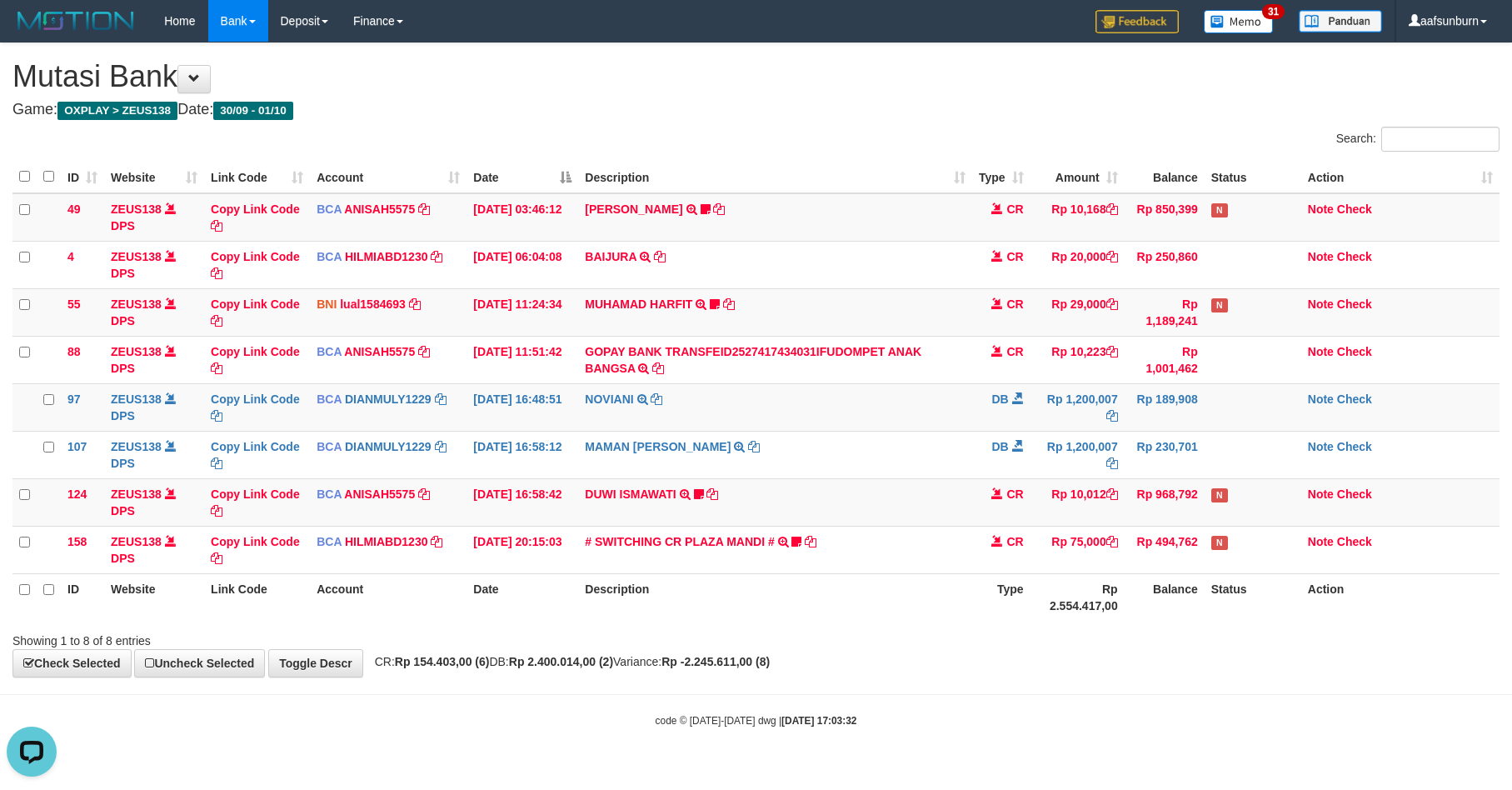
click at [1156, 631] on div "Showing 1 to 8 of 8 entries" at bounding box center [756, 637] width 1512 height 23
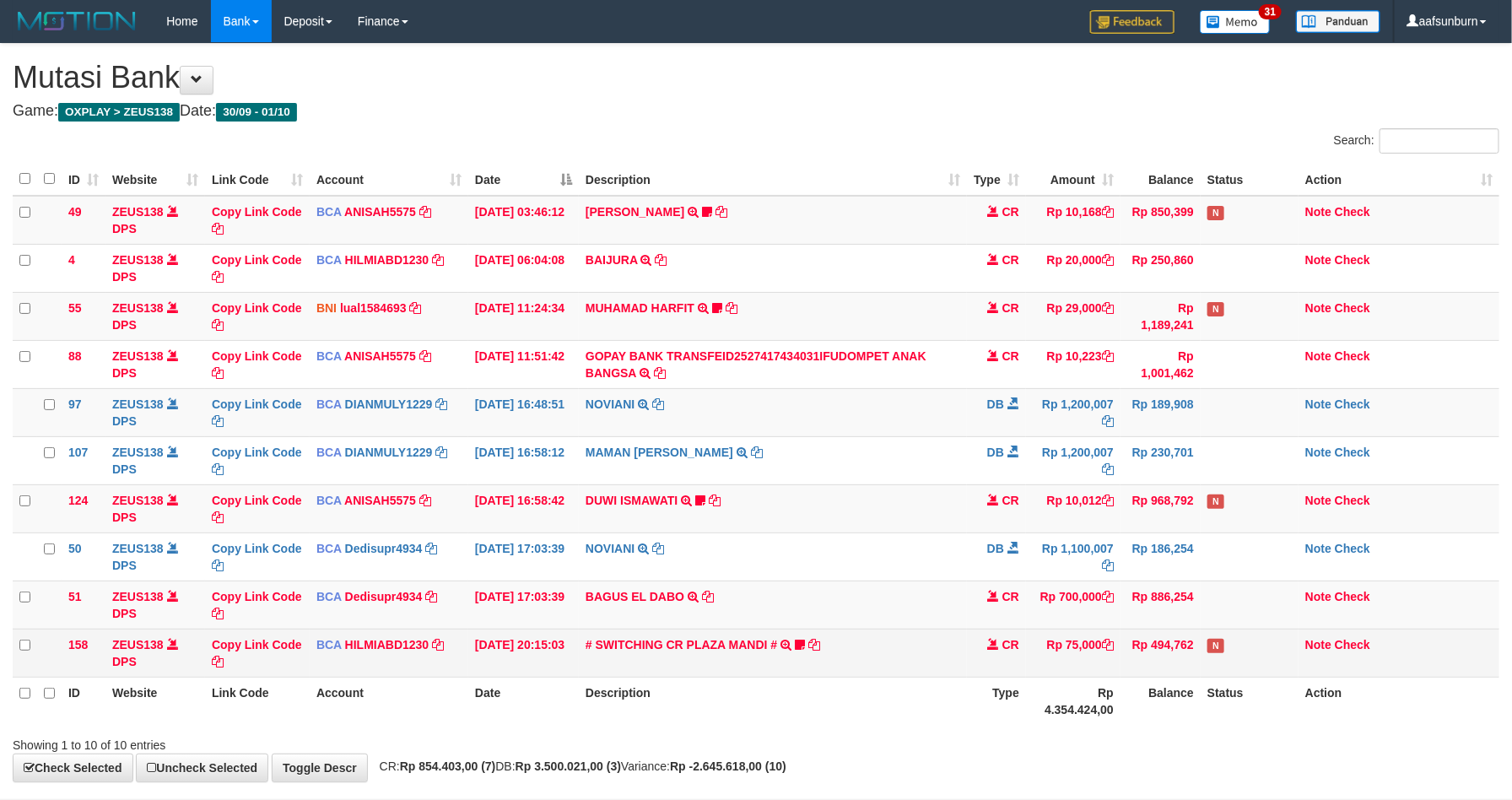
click at [1039, 640] on td "Rp 75,000" at bounding box center [1074, 653] width 94 height 48
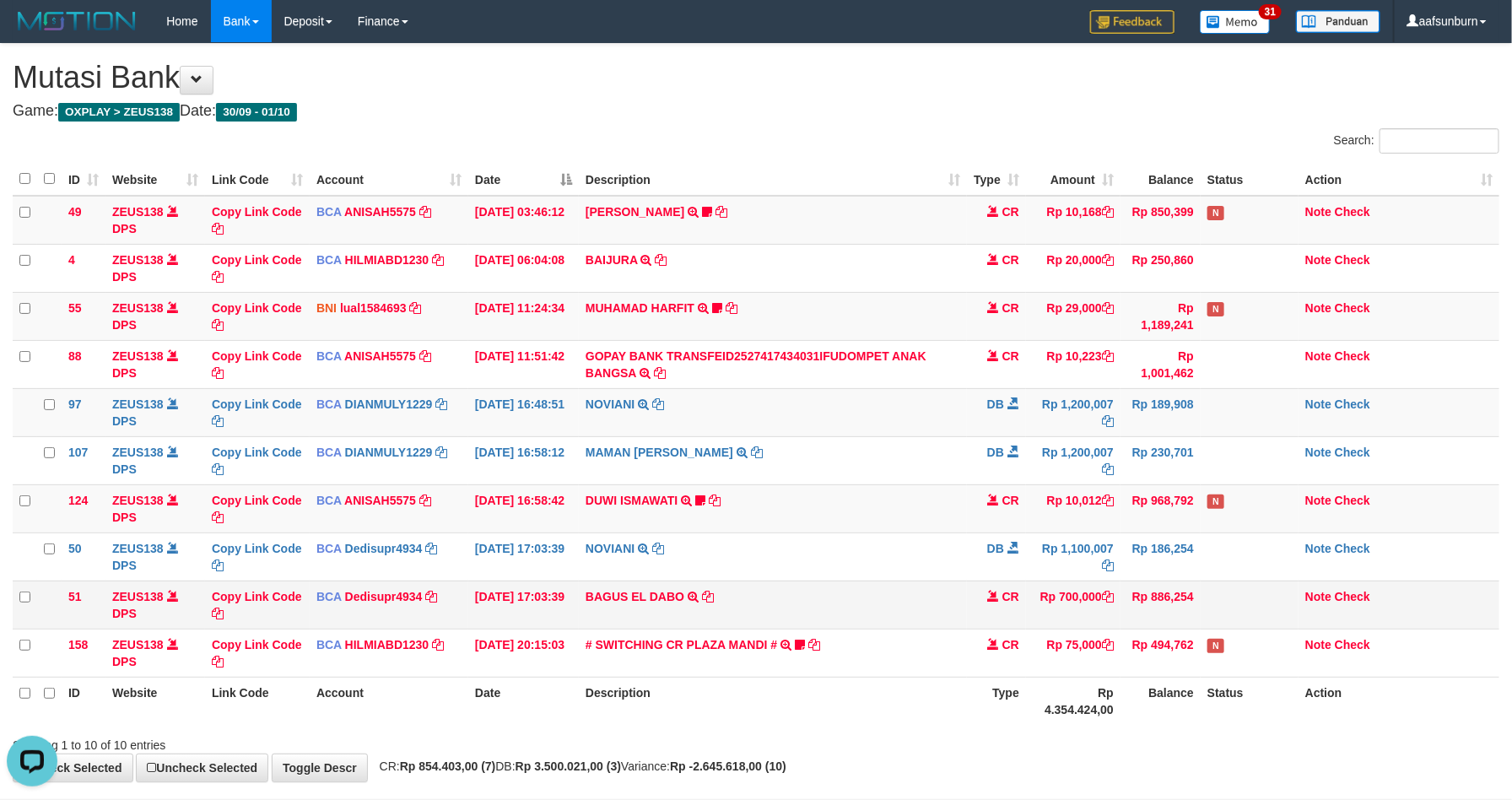
click at [1097, 596] on td "Rp 700,000" at bounding box center [1074, 604] width 94 height 48
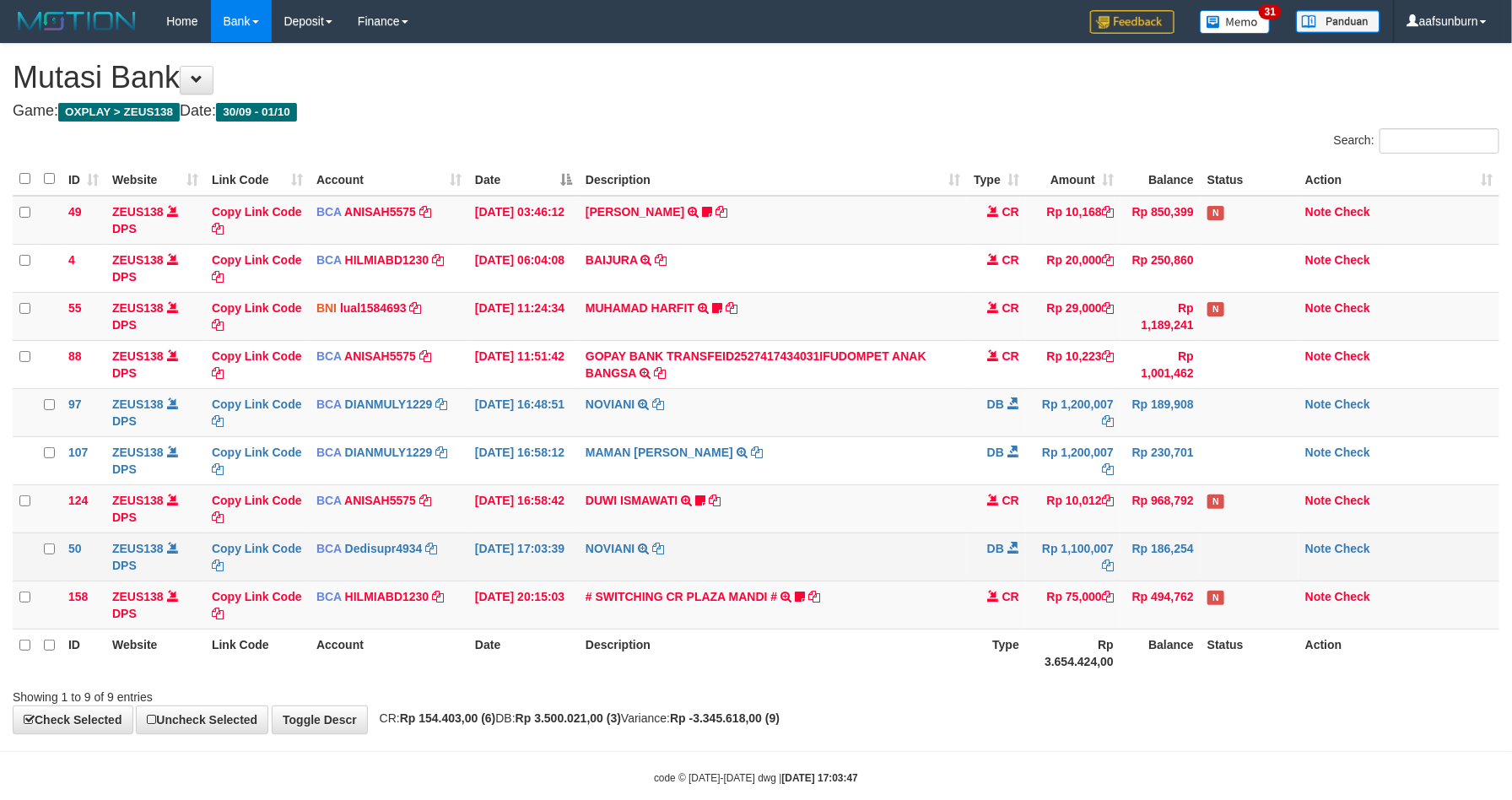
click at [1033, 568] on td "Rp 1,100,007" at bounding box center [1074, 556] width 94 height 48
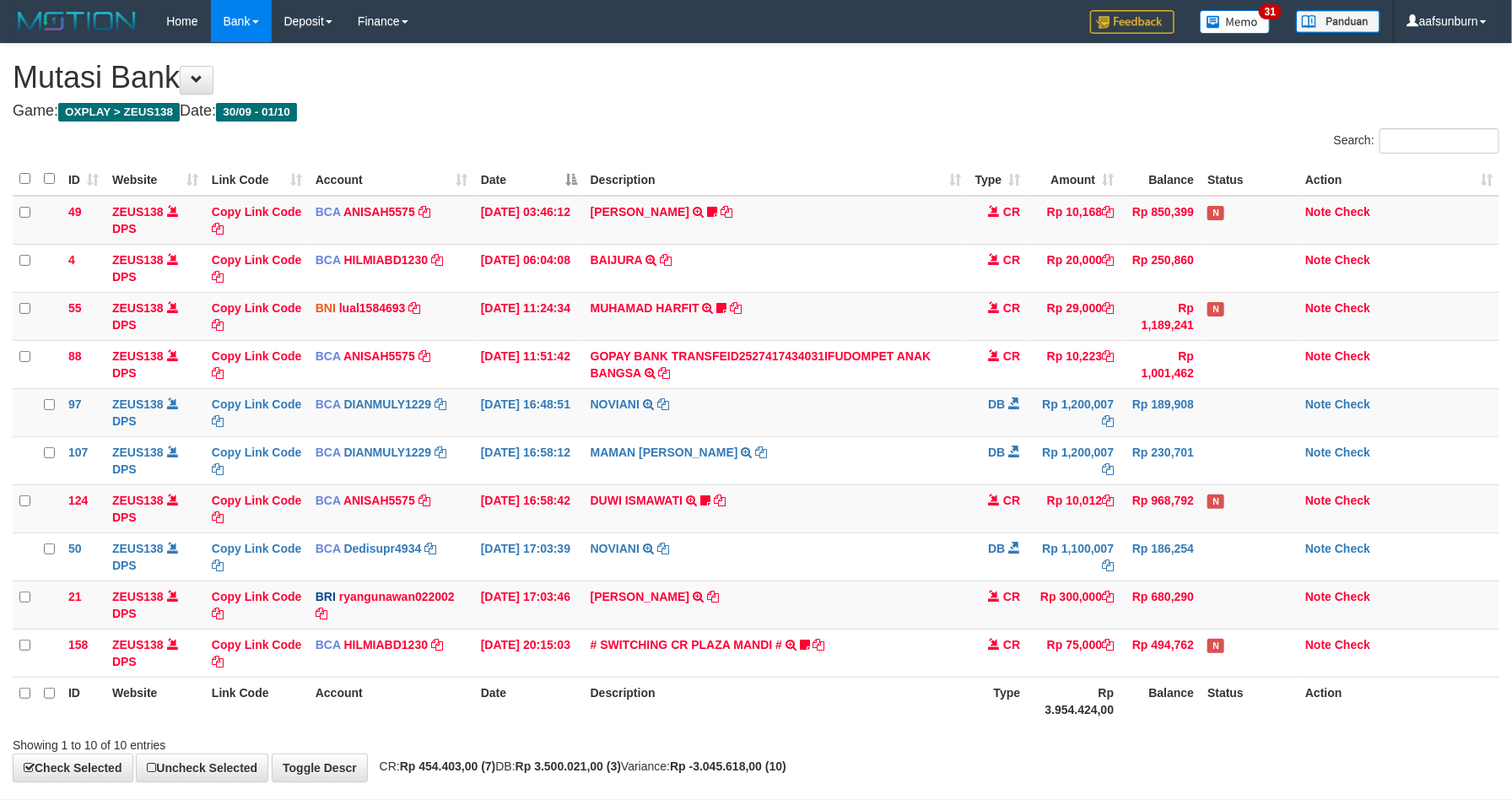
click at [1033, 568] on td "Rp 1,100,007" at bounding box center [1074, 556] width 93 height 48
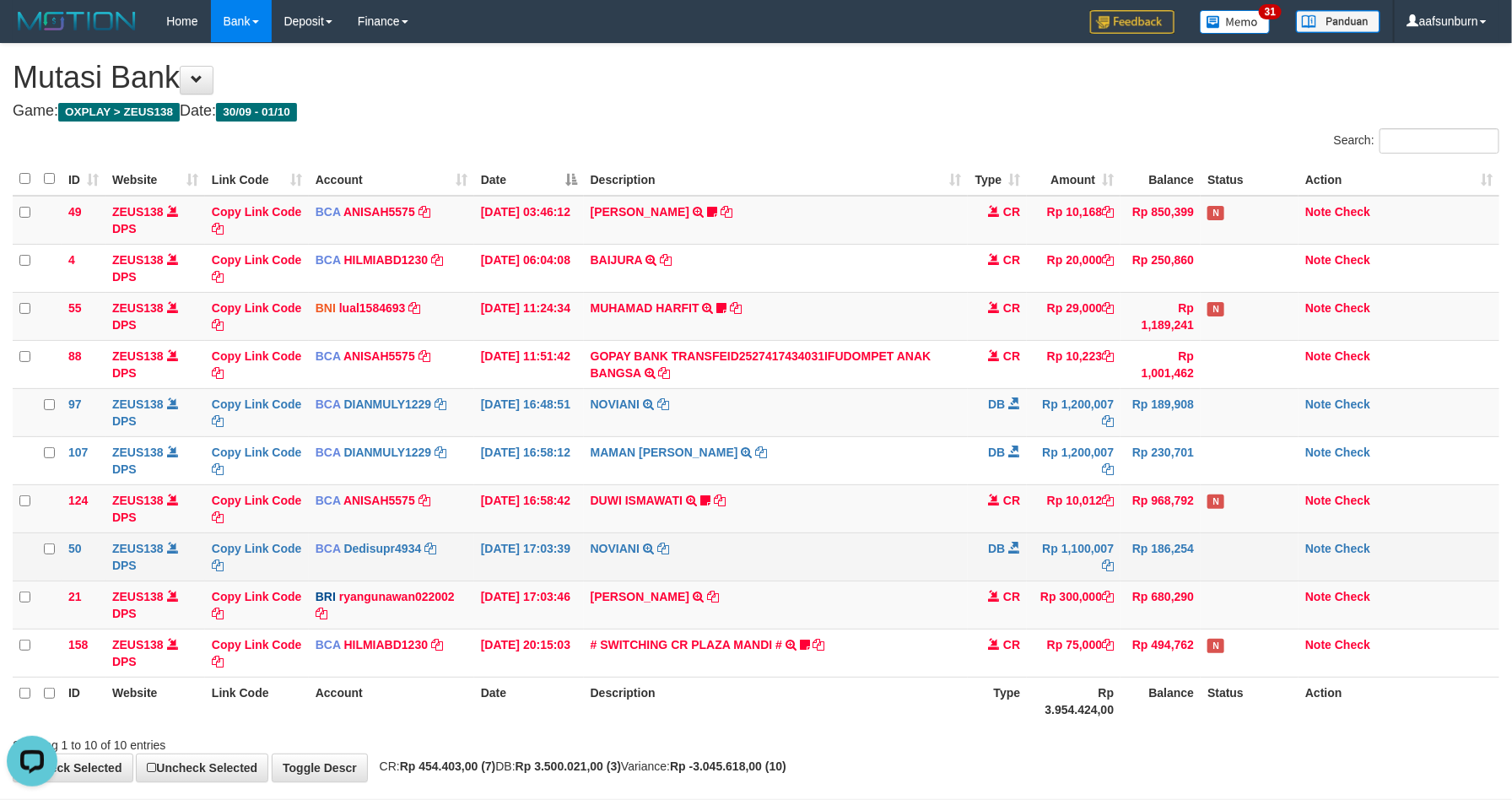
click at [1112, 581] on td "Rp 1,100,007" at bounding box center [1074, 556] width 93 height 48
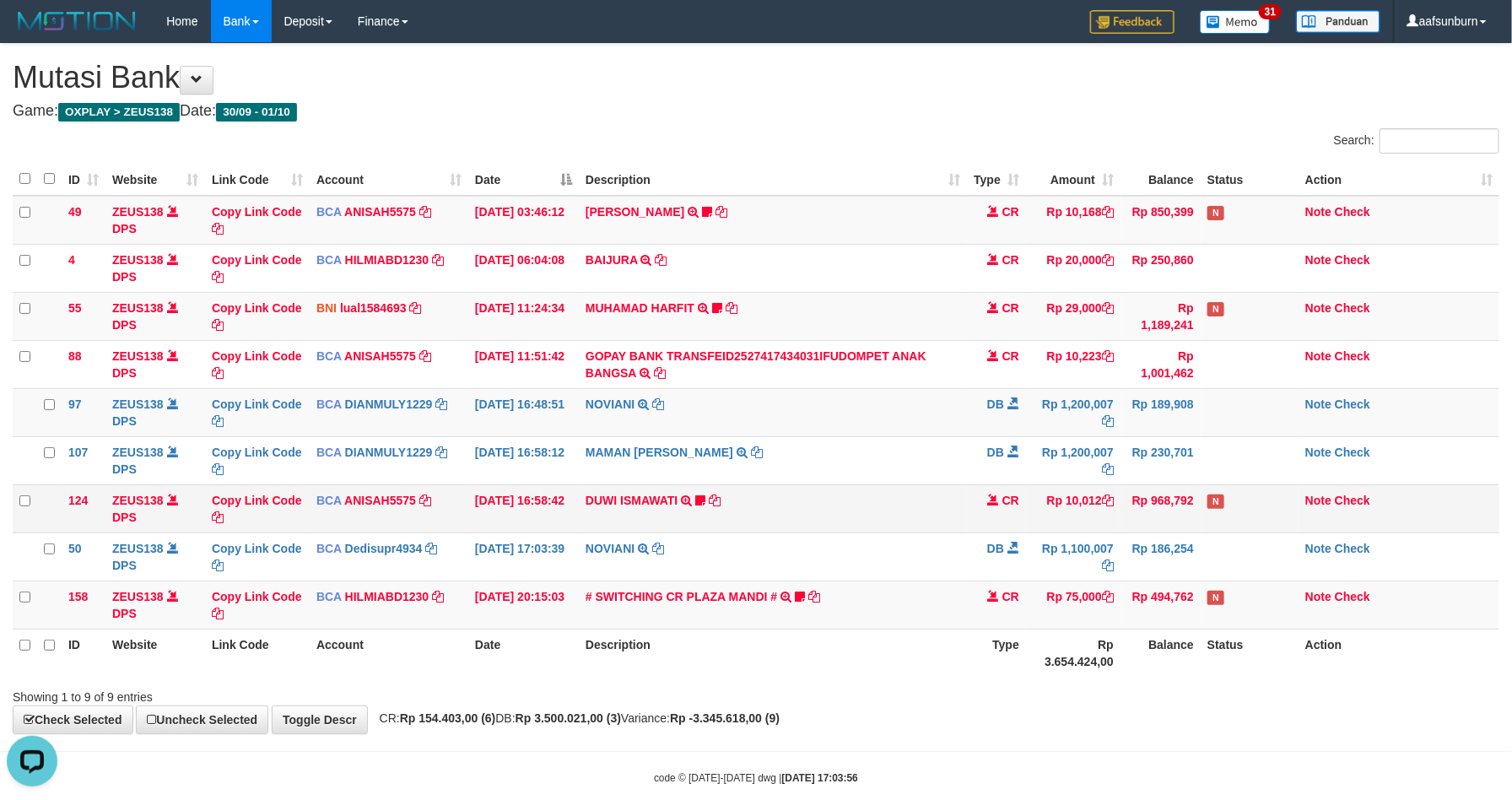
click at [1226, 496] on td "N" at bounding box center [1250, 508] width 98 height 48
click at [1239, 636] on th "Status" at bounding box center [1250, 653] width 98 height 48
click at [1016, 607] on td "CR" at bounding box center [996, 604] width 59 height 48
click at [990, 623] on td "CR" at bounding box center [996, 604] width 59 height 48
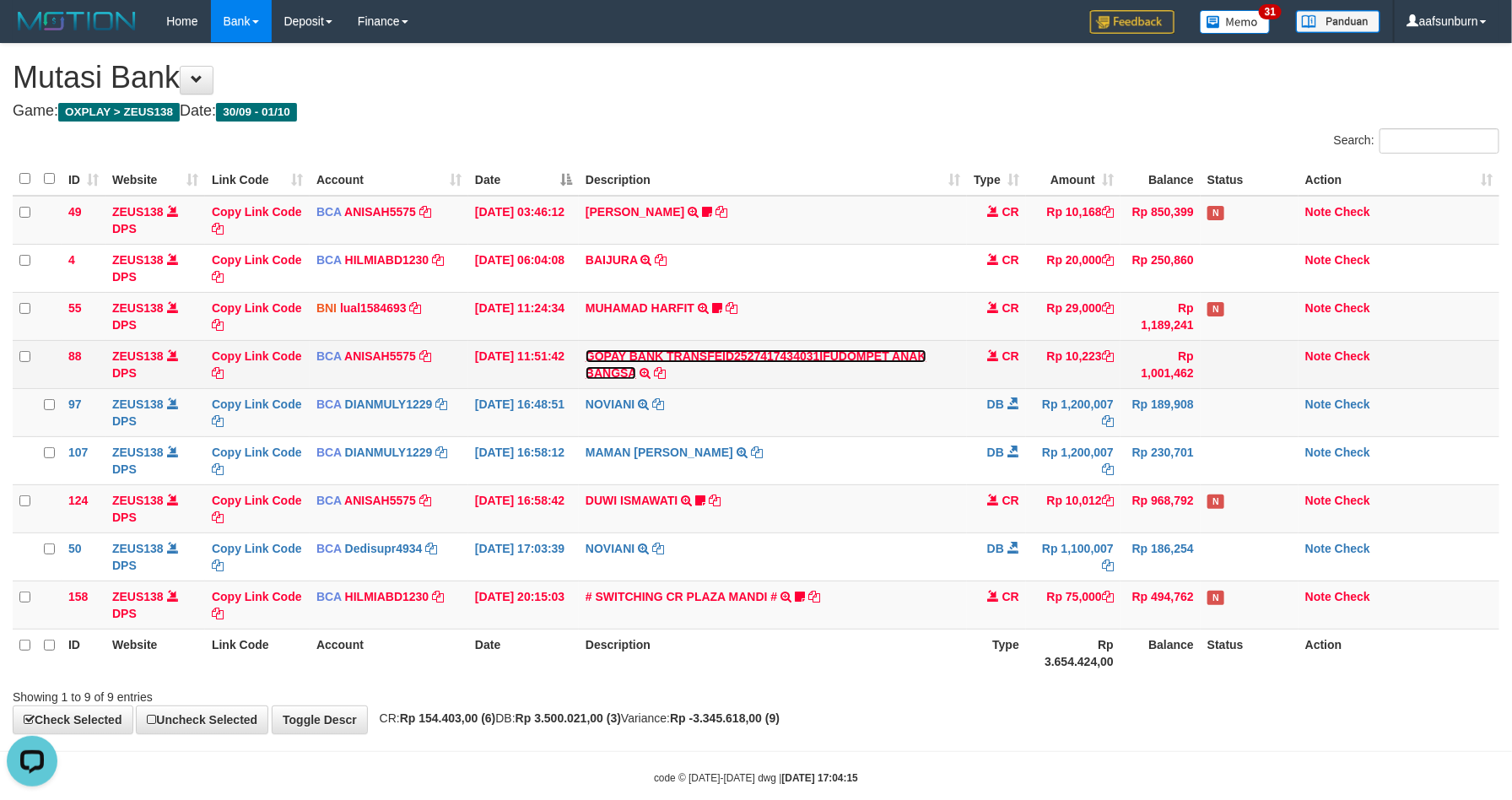
click at [904, 363] on link "GOPAY BANK TRANSFEID2527417434031IFUDOMPET ANAK BANGSA" at bounding box center [756, 365] width 341 height 30
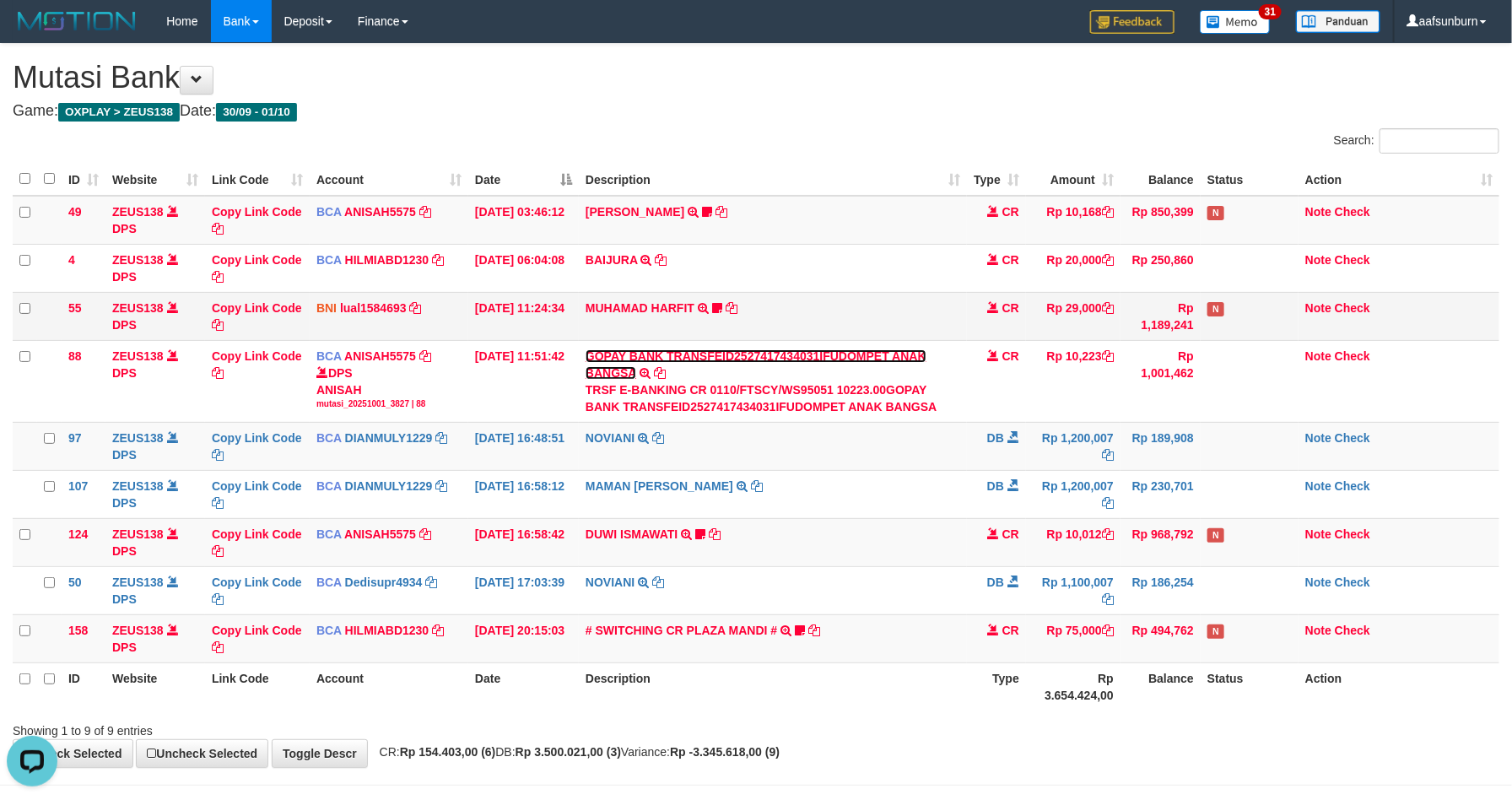
drag, startPoint x: 904, startPoint y: 362, endPoint x: 1033, endPoint y: 332, distance: 132.4
click at [908, 355] on link "GOPAY BANK TRANSFEID2527417434031IFUDOMPET ANAK BANGSA" at bounding box center [756, 365] width 341 height 30
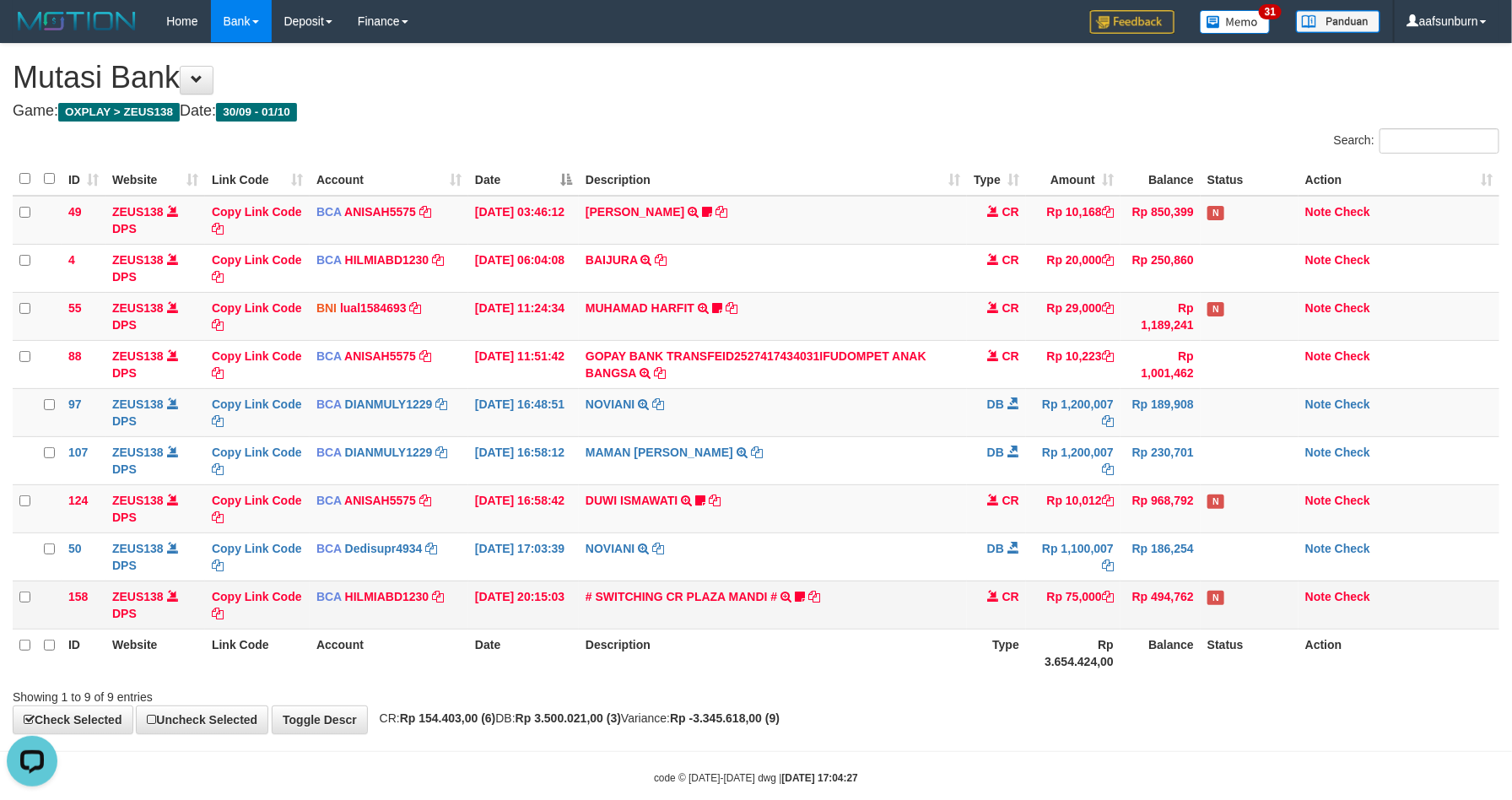
click at [1216, 595] on span "N" at bounding box center [1216, 598] width 17 height 14
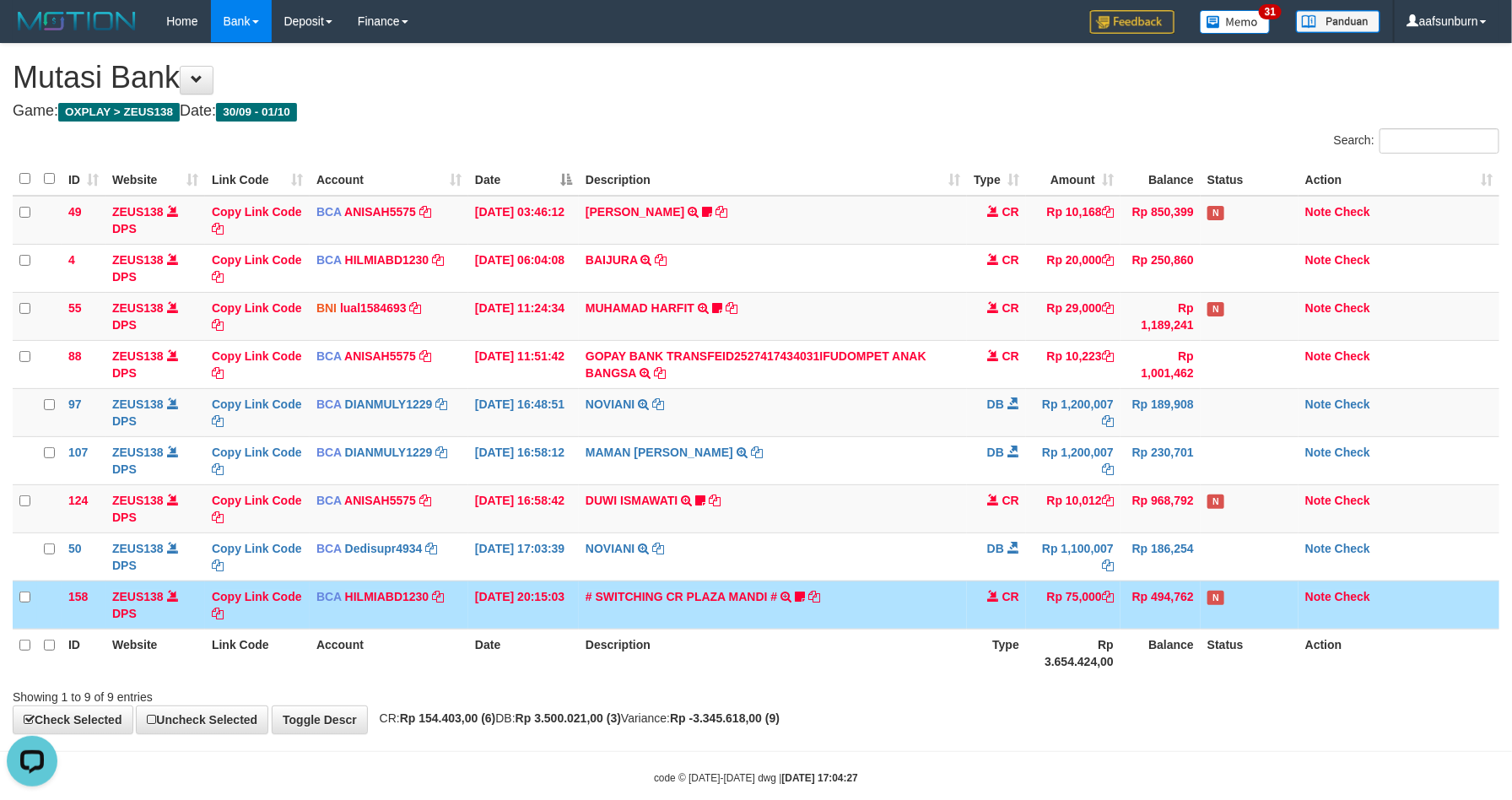
click at [1216, 600] on span "N" at bounding box center [1216, 598] width 17 height 14
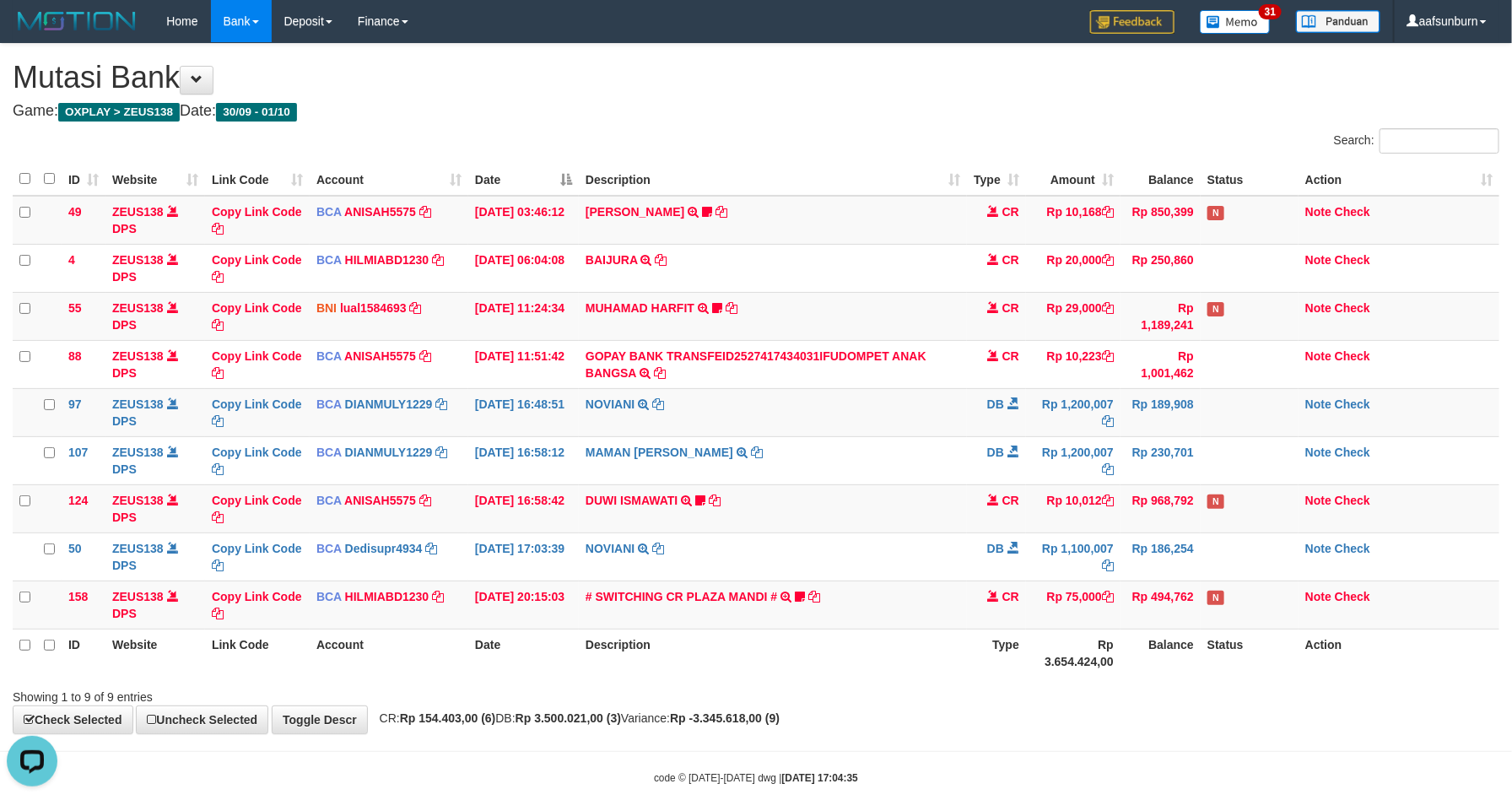
click at [1071, 670] on th "Rp 3.654.424,00" at bounding box center [1074, 653] width 94 height 48
click at [1074, 669] on th "Rp 3.654.424,00" at bounding box center [1074, 653] width 94 height 48
click at [1095, 682] on div "ID Website Link Code Account Date Description Type Amount Balance Status Action…" at bounding box center [756, 419] width 1512 height 524
click at [1105, 683] on div at bounding box center [1072, 682] width 882 height 1
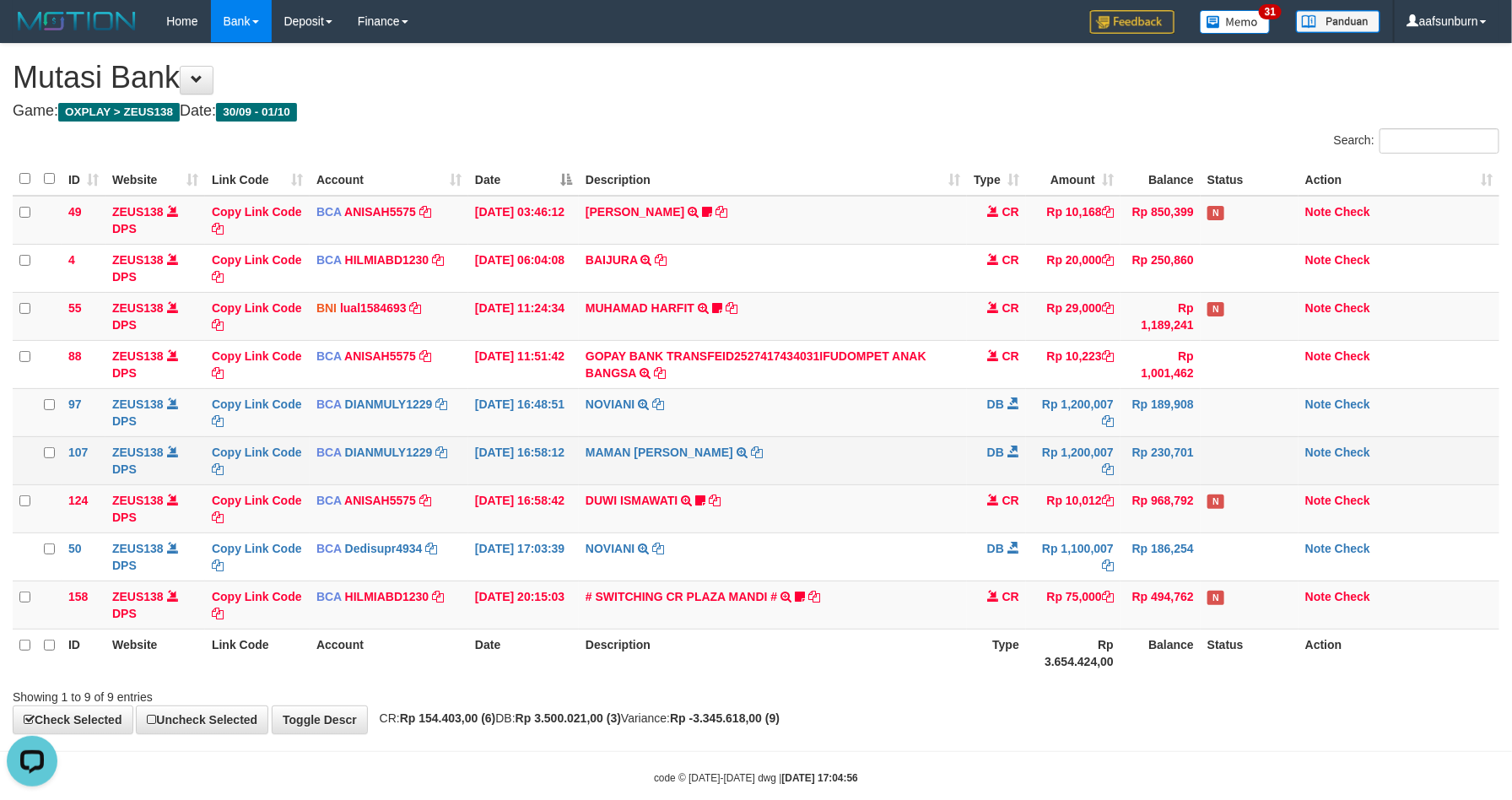
click at [997, 471] on td "DB" at bounding box center [996, 460] width 59 height 48
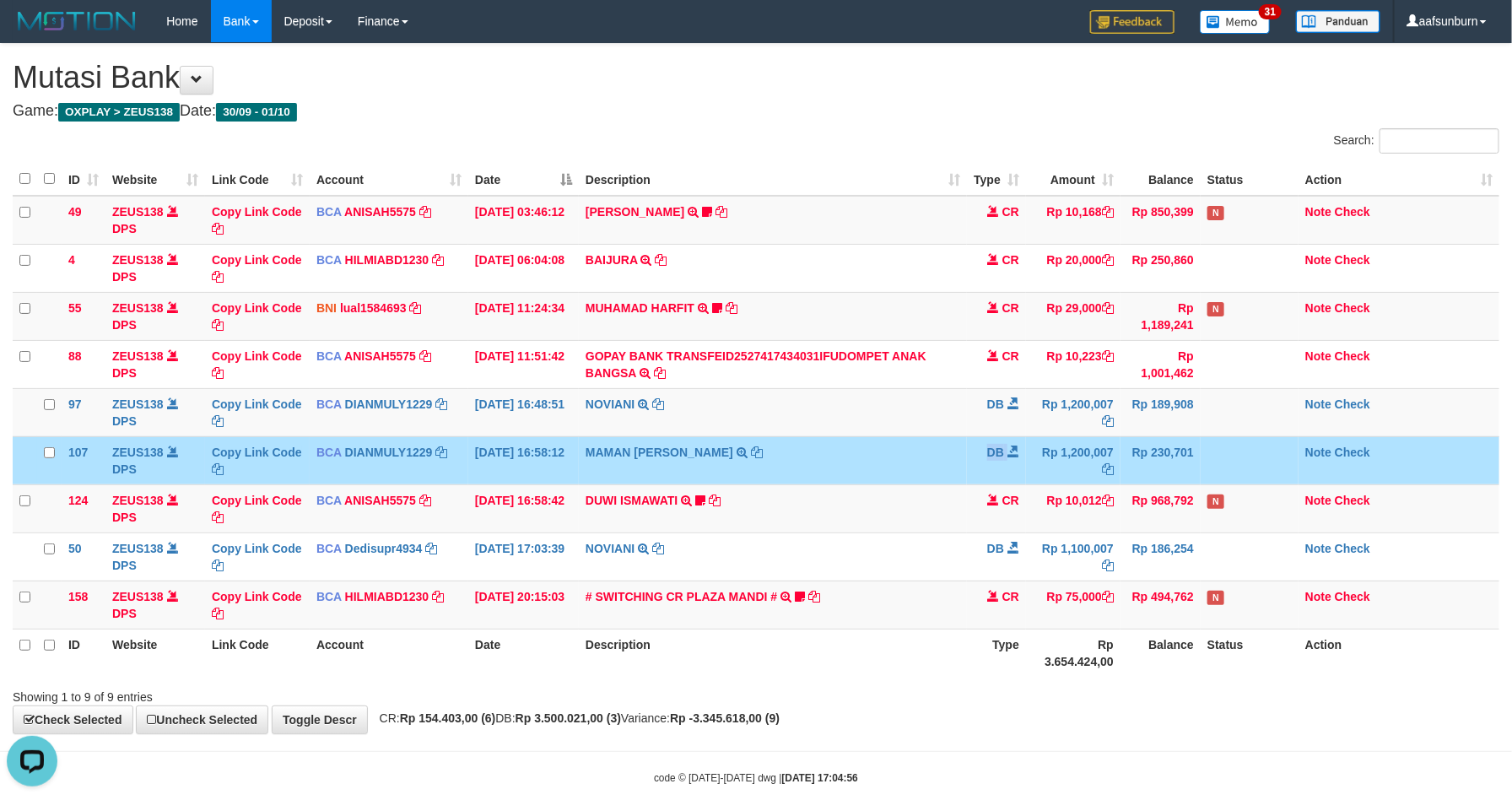
click at [997, 471] on td "DB" at bounding box center [996, 460] width 59 height 48
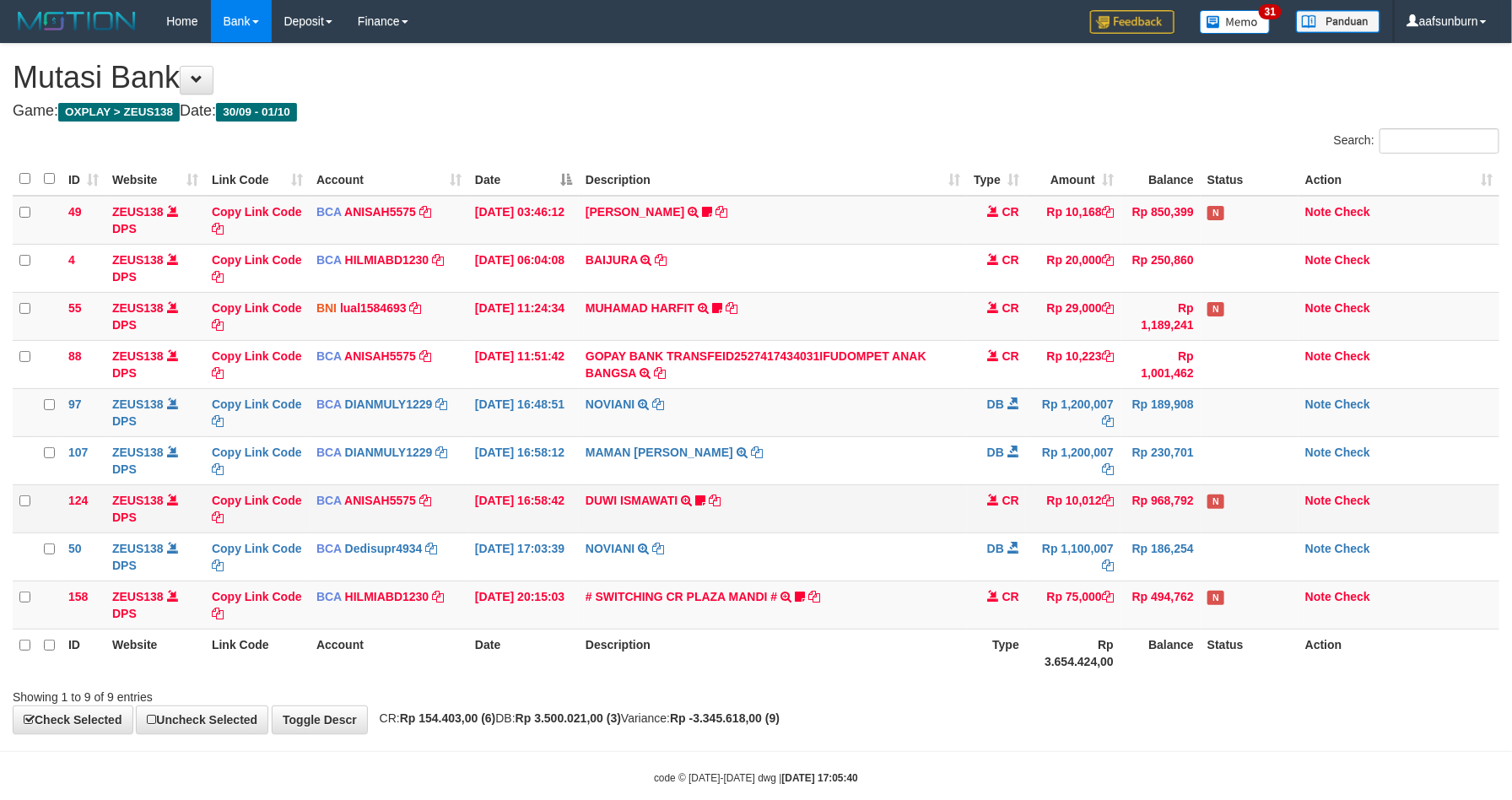
click at [1027, 512] on tr "124 ZEUS138 DPS Copy Link Code BCA ANISAH5575 DPS ANISAH mutasi_20251001_3827 |…" at bounding box center [756, 508] width 1487 height 48
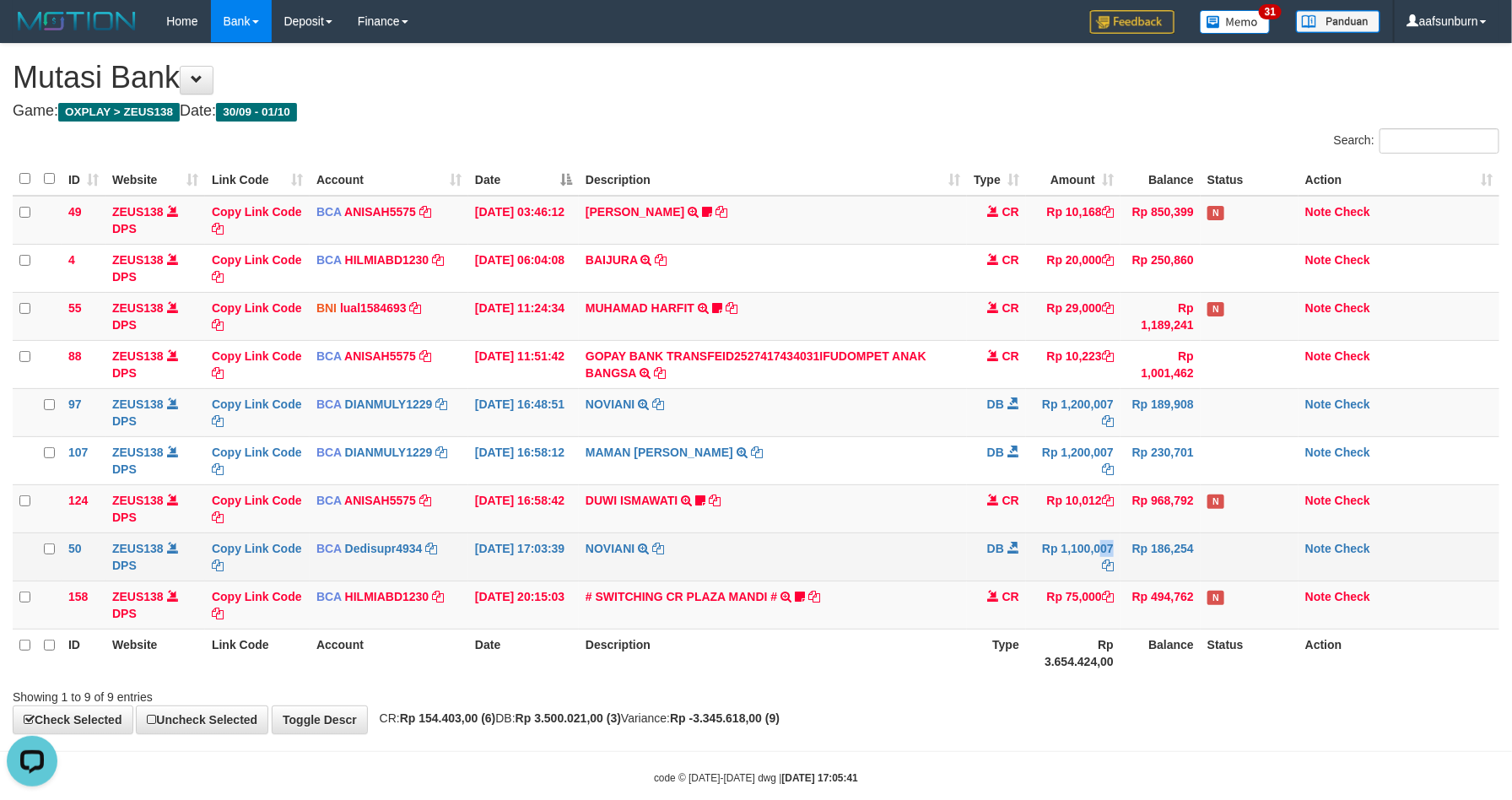
click at [1077, 568] on td "Rp 1,100,007" at bounding box center [1074, 556] width 94 height 48
click at [1180, 580] on tbody "49 ZEUS138 DPS Copy Link Code BCA ANISAH5575 DPS ANISAH mutasi_20251001_3827 | …" at bounding box center [756, 412] width 1487 height 434
click at [1305, 566] on tr "50 ZEUS138 DPS Copy Link Code BCA Dedisupr4934 DPS DEDI SUPRATMAN mutasi_202510…" at bounding box center [756, 556] width 1487 height 48
click at [1099, 551] on td "Rp 1,100,007" at bounding box center [1074, 556] width 94 height 48
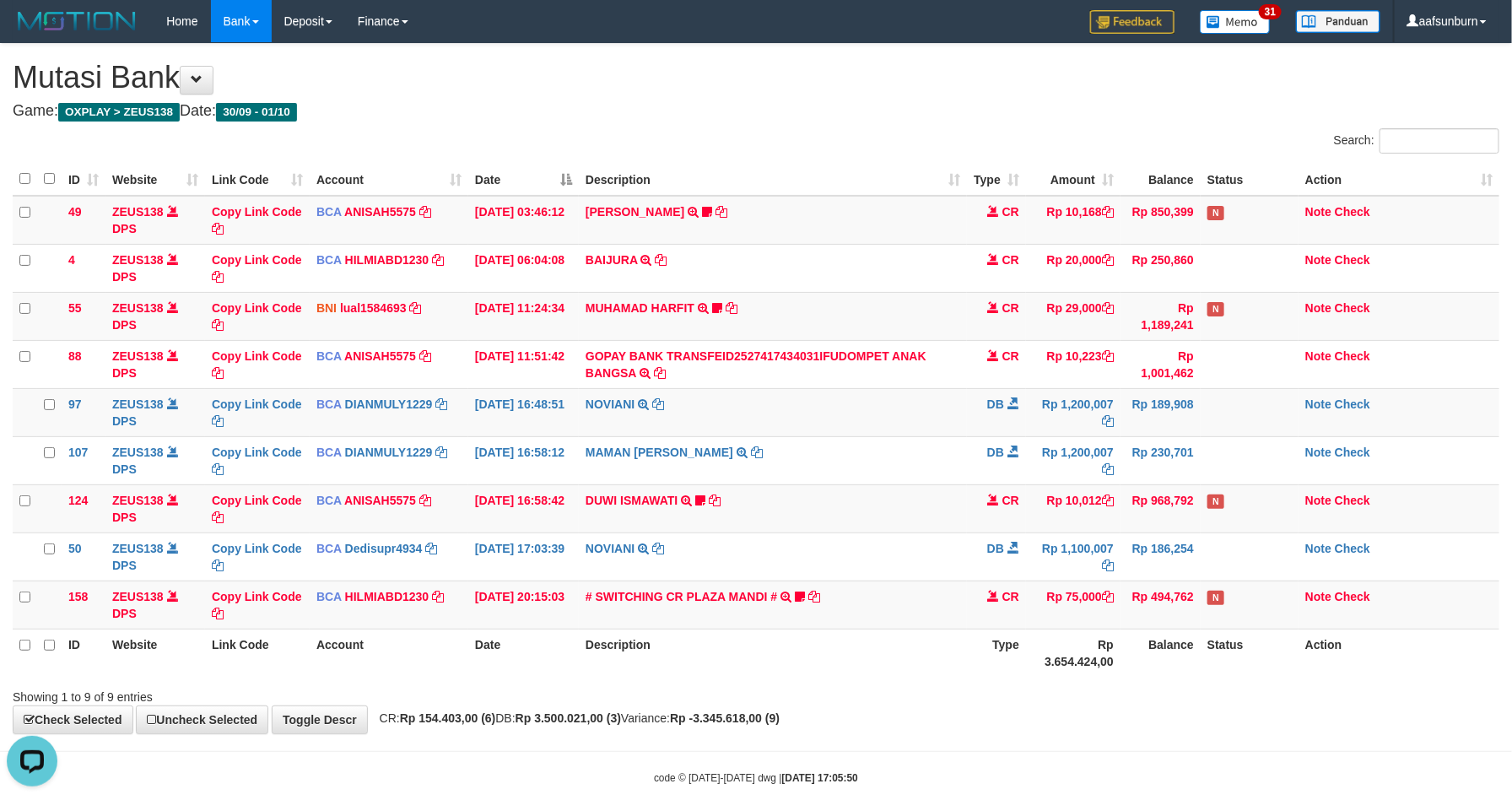
click at [1000, 640] on th "Type" at bounding box center [996, 653] width 59 height 48
click at [1011, 638] on th "Type" at bounding box center [996, 653] width 59 height 48
